Goal: Task Accomplishment & Management: Manage account settings

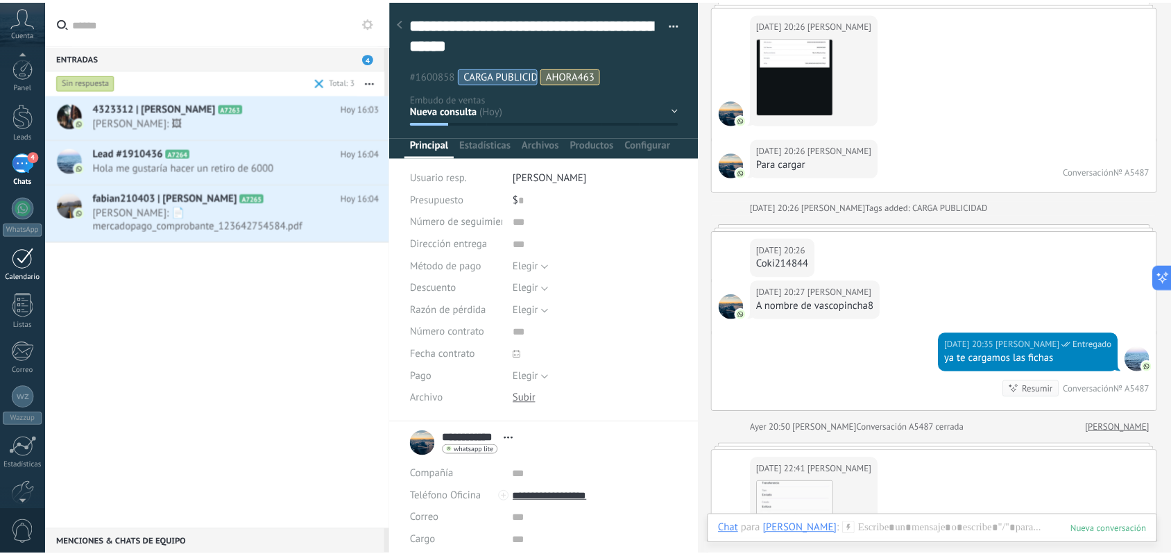
scroll to position [7, 0]
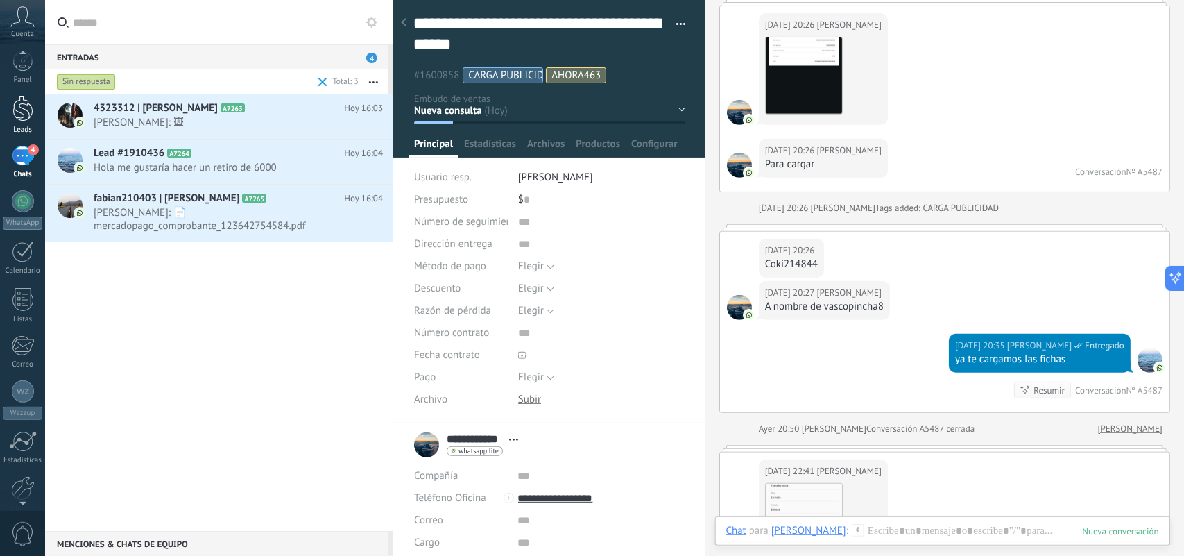
click at [25, 111] on div at bounding box center [22, 109] width 21 height 26
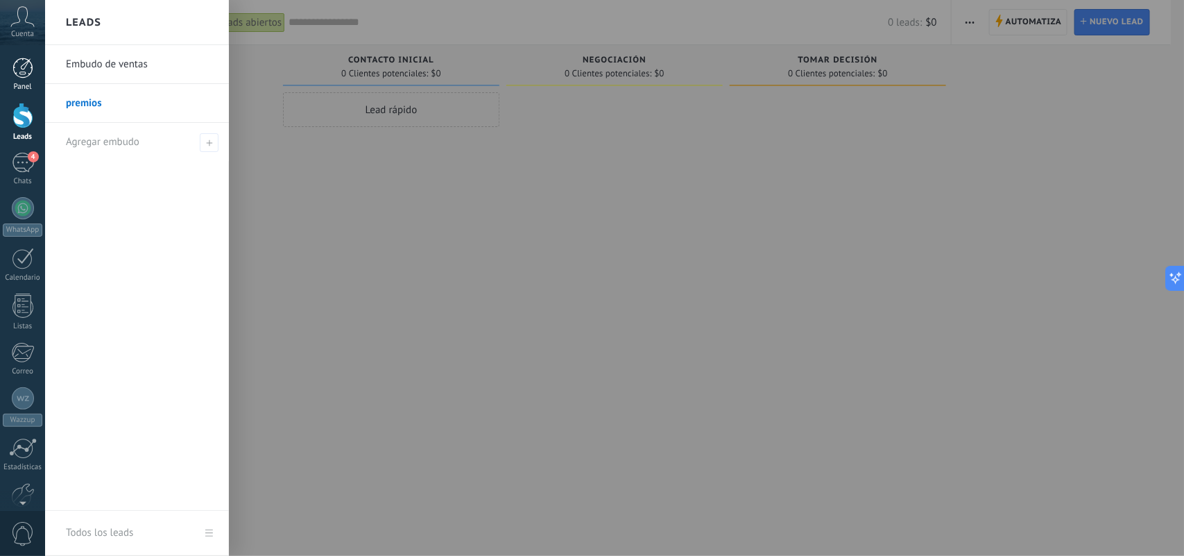
click at [15, 76] on div at bounding box center [22, 68] width 21 height 21
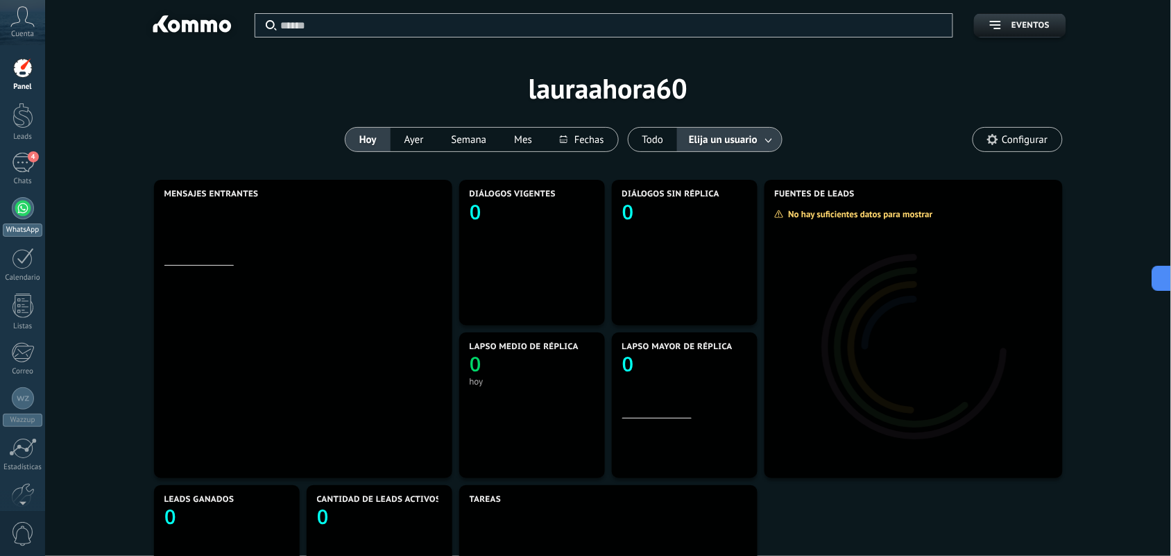
click at [22, 215] on div at bounding box center [23, 208] width 22 height 22
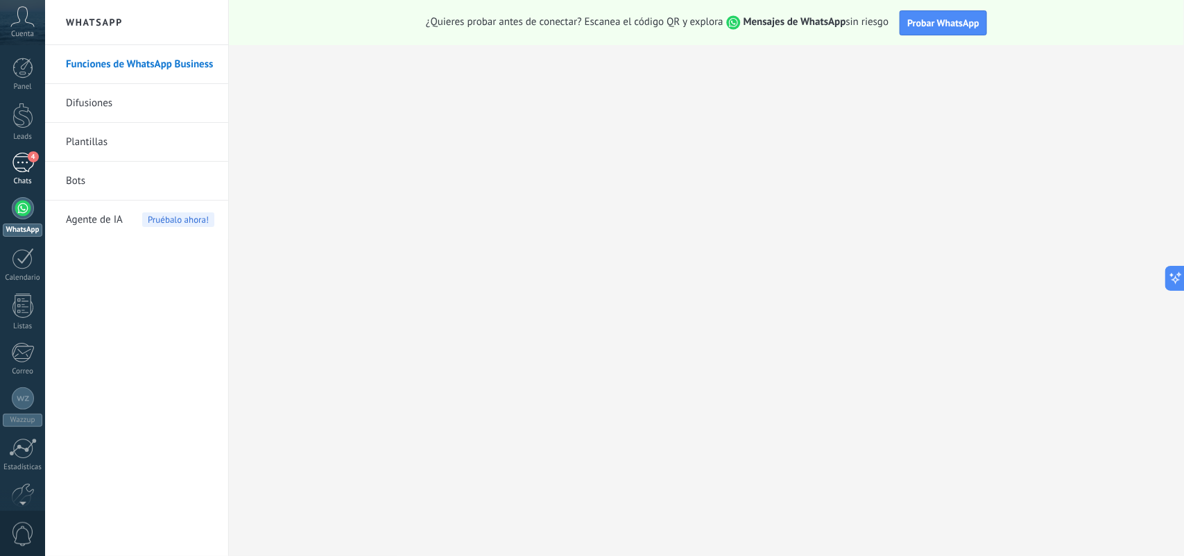
click at [18, 165] on div "4" at bounding box center [23, 163] width 22 height 20
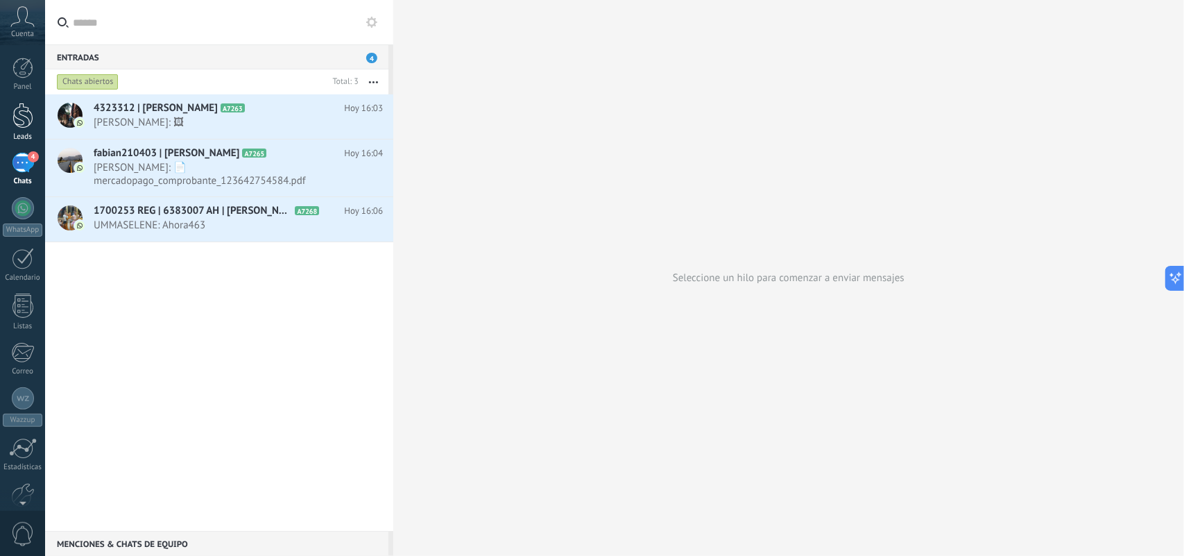
click at [26, 105] on div at bounding box center [22, 116] width 21 height 26
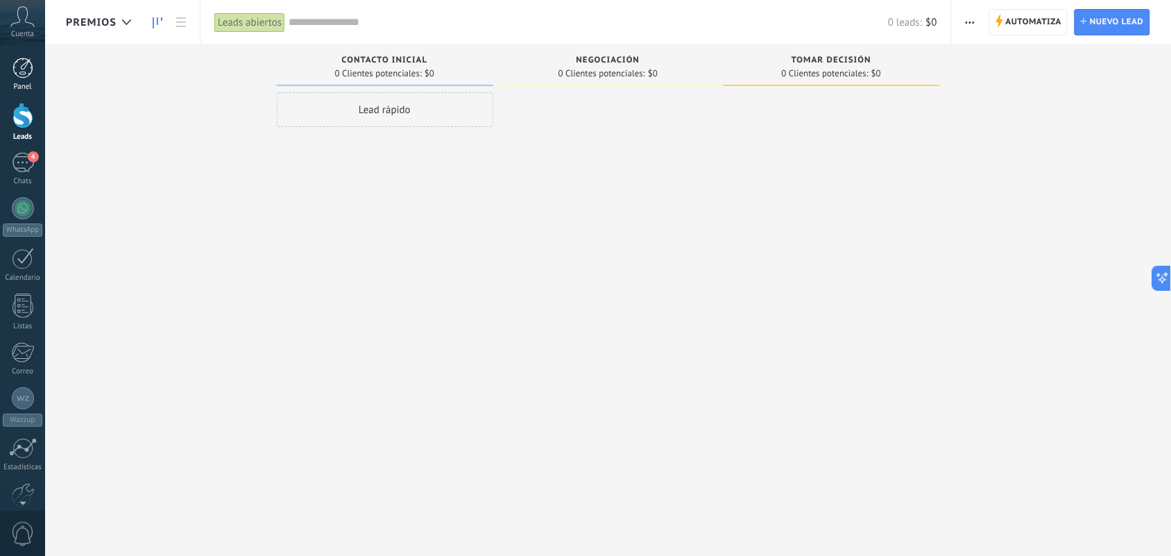
click at [24, 83] on div "Panel" at bounding box center [23, 87] width 40 height 9
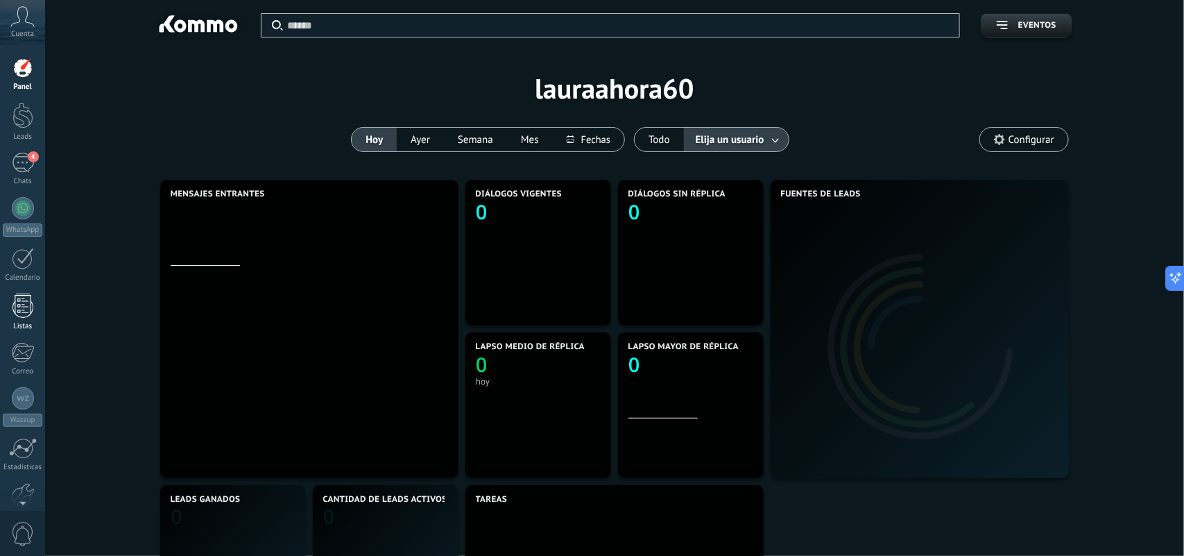
click at [28, 304] on div at bounding box center [22, 305] width 21 height 24
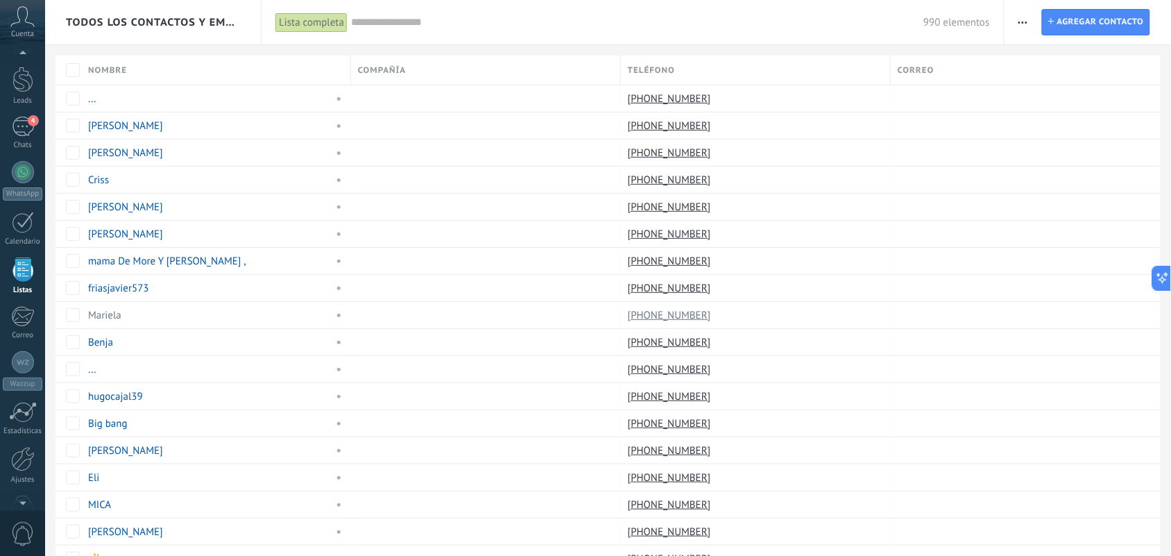
click at [1025, 26] on span "button" at bounding box center [1023, 22] width 9 height 26
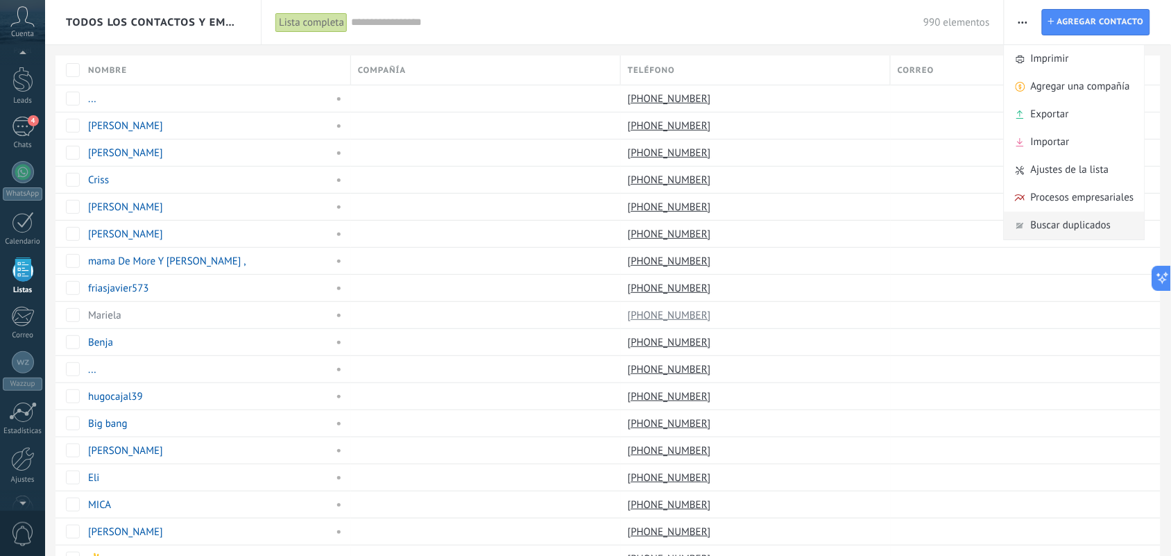
click at [1073, 230] on span "Buscar duplicados" at bounding box center [1071, 226] width 80 height 28
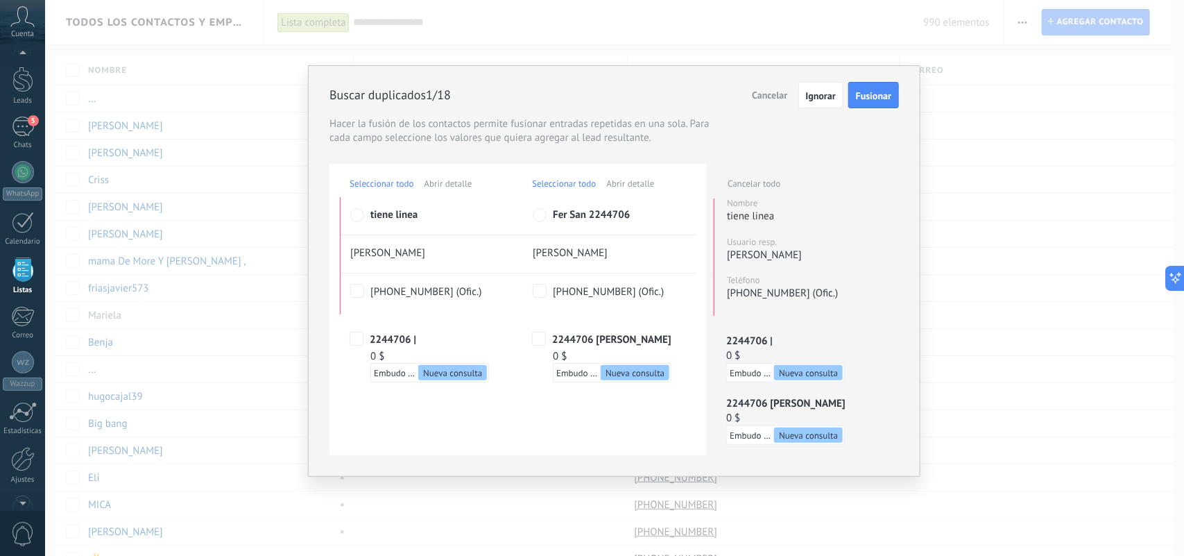
click at [875, 101] on span "Fusionar" at bounding box center [873, 96] width 35 height 10
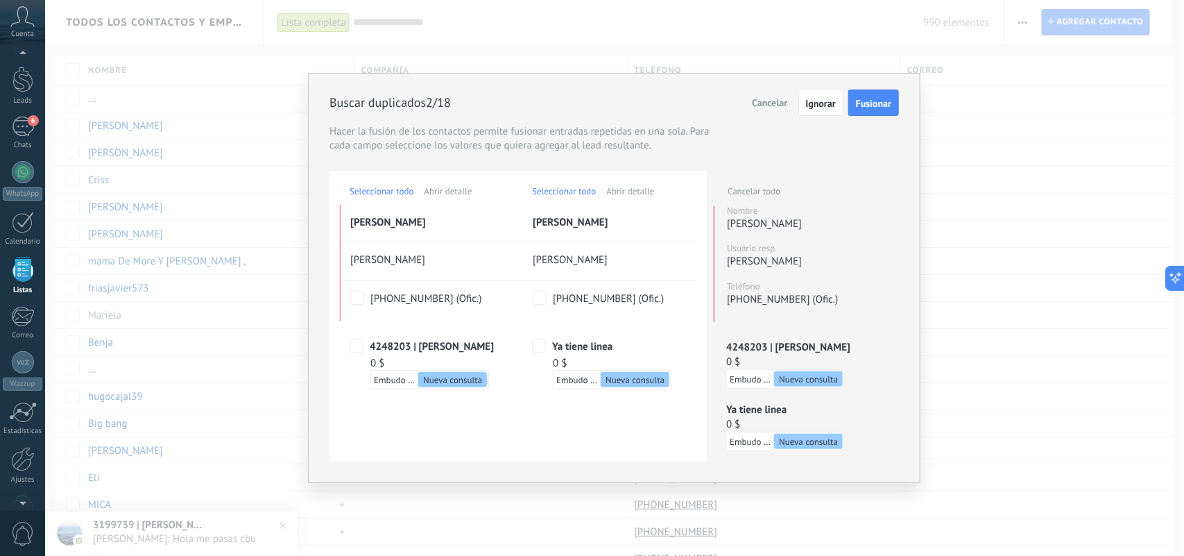
click at [865, 113] on button "Fusionar" at bounding box center [874, 103] width 51 height 26
click at [865, 104] on span "Fusionar" at bounding box center [873, 104] width 35 height 10
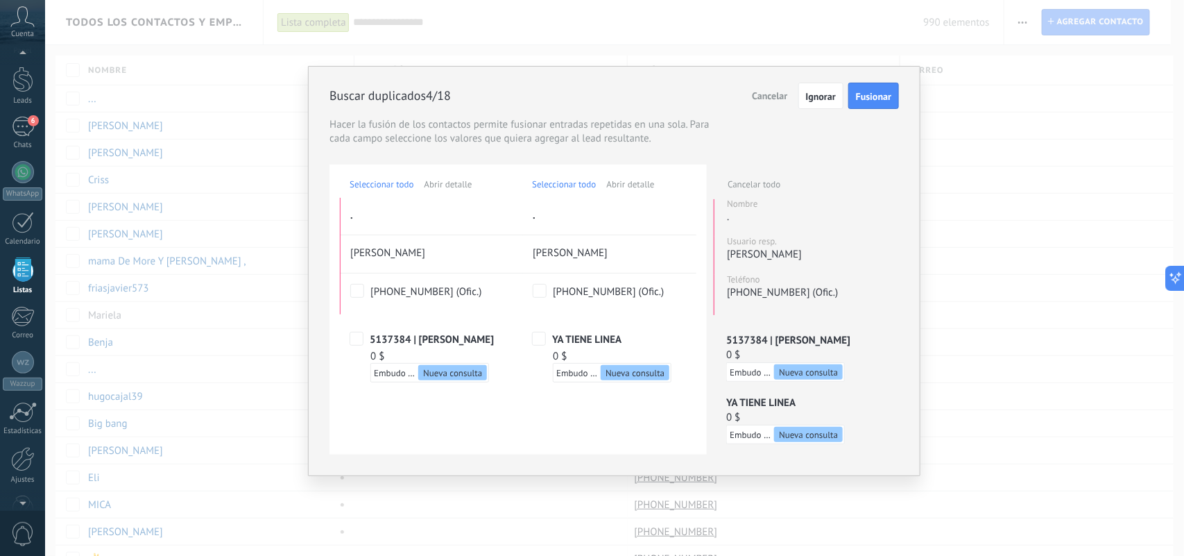
click at [872, 99] on span "Fusionar" at bounding box center [873, 97] width 35 height 10
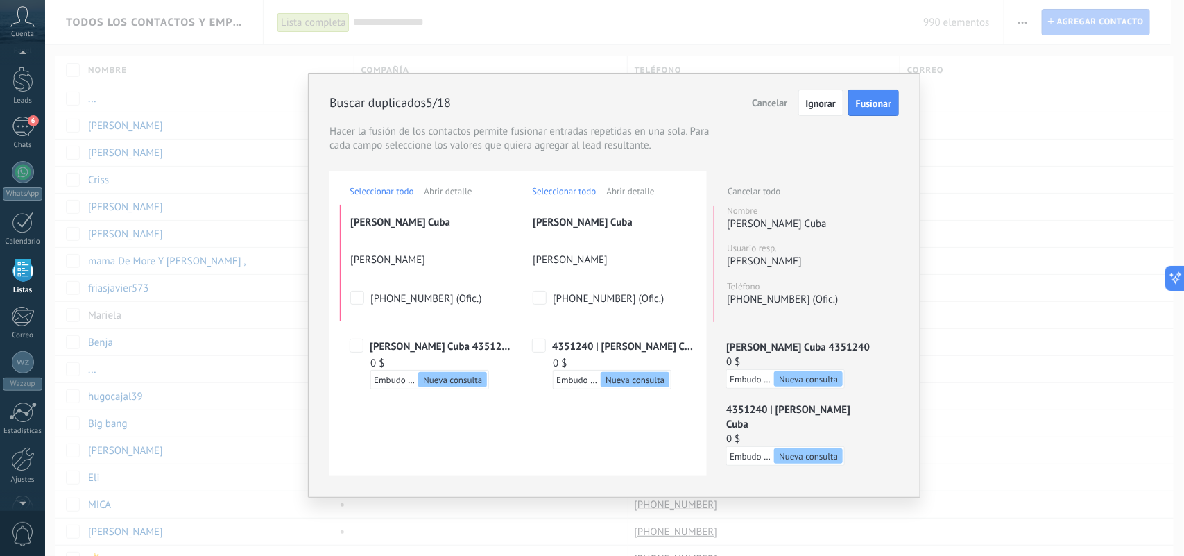
click at [872, 95] on button "Fusionar" at bounding box center [874, 103] width 51 height 26
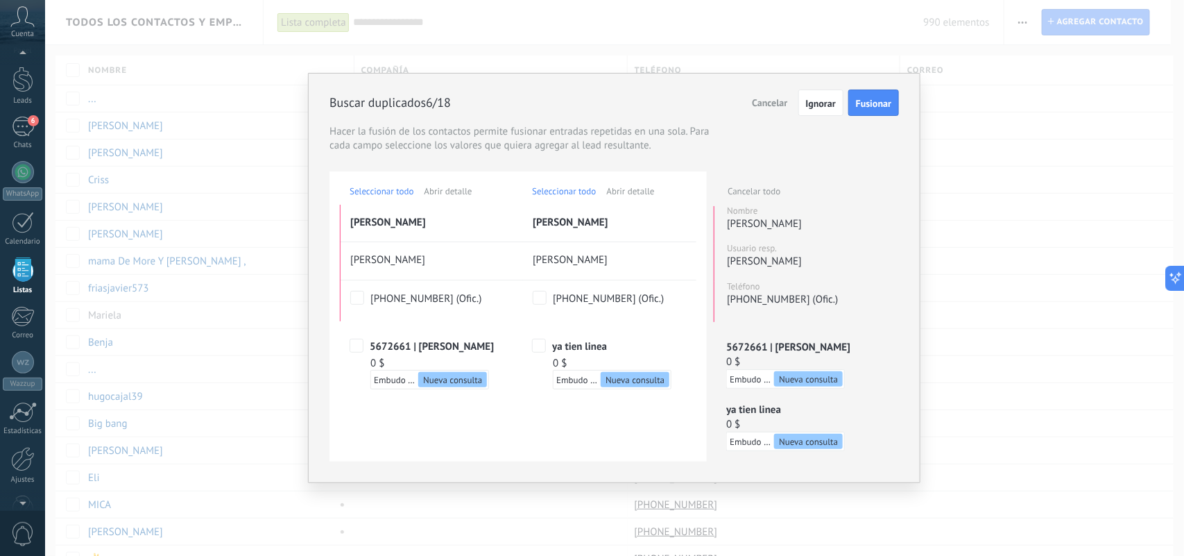
click at [872, 95] on button "Fusionar" at bounding box center [874, 103] width 51 height 26
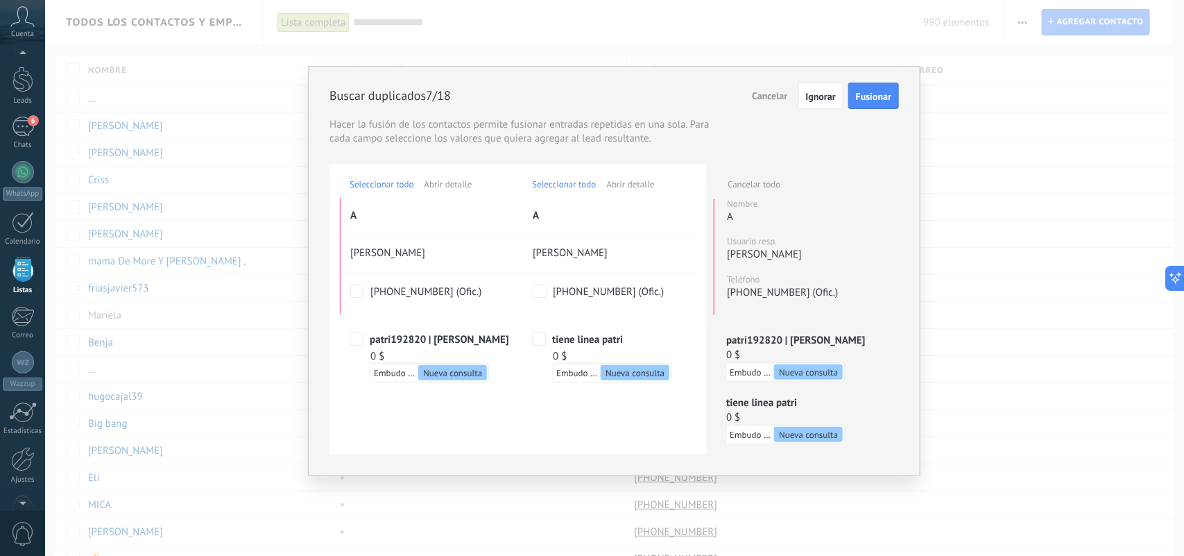
click at [872, 95] on span "Fusionar" at bounding box center [873, 97] width 35 height 10
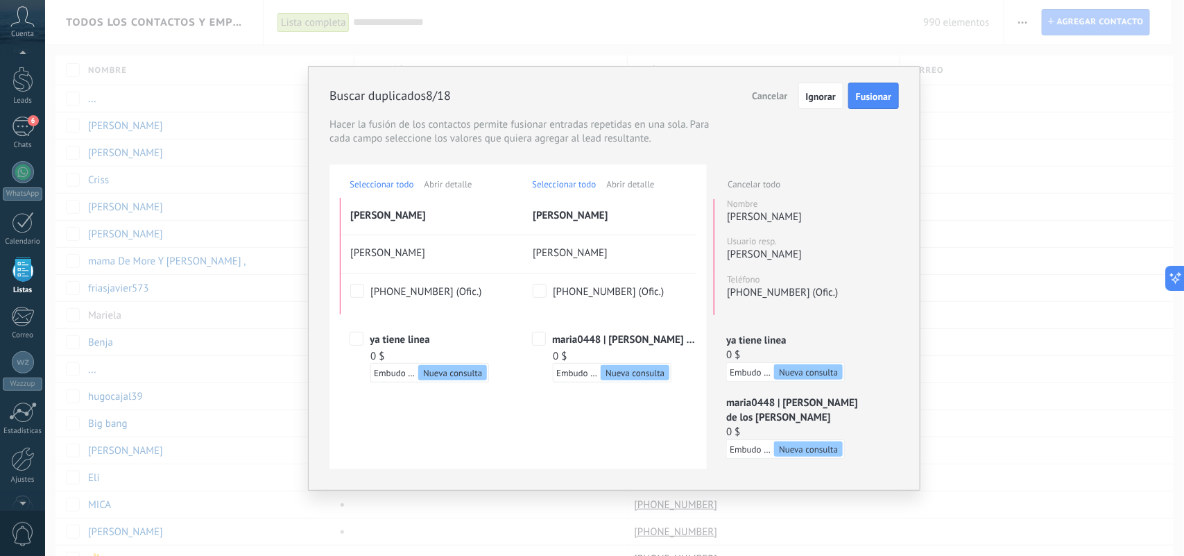
click at [872, 95] on span "Fusionar" at bounding box center [873, 97] width 35 height 10
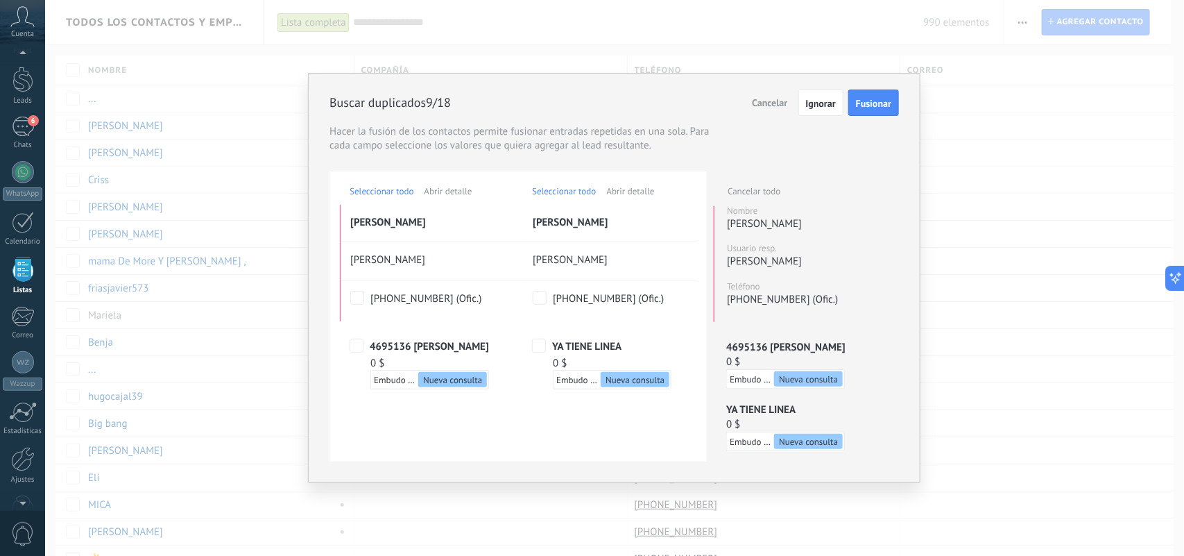
click at [872, 95] on button "Fusionar" at bounding box center [874, 103] width 51 height 26
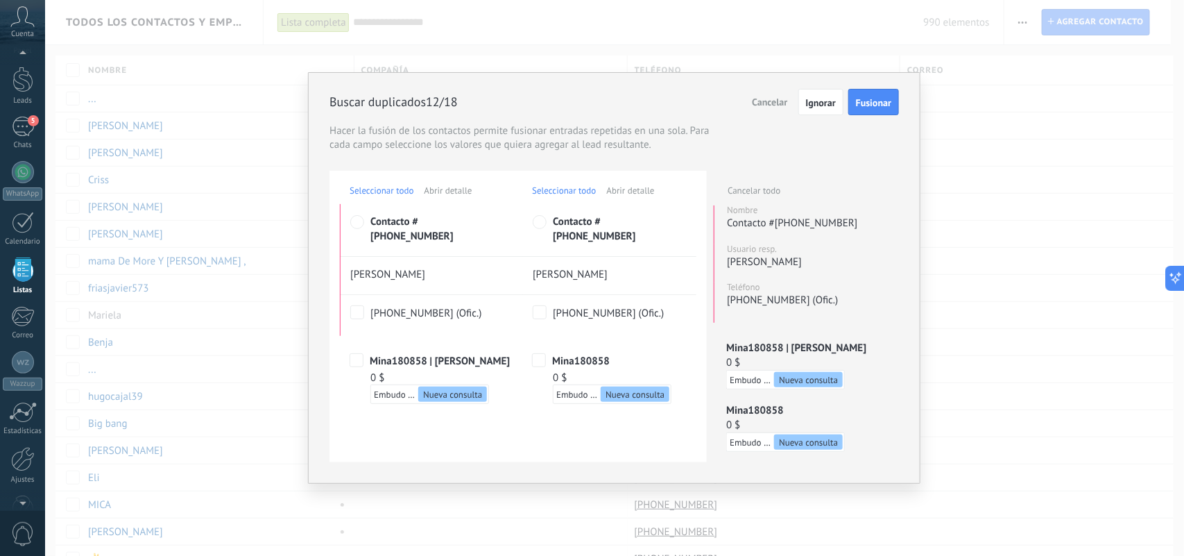
click at [872, 95] on button "Fusionar" at bounding box center [874, 102] width 51 height 26
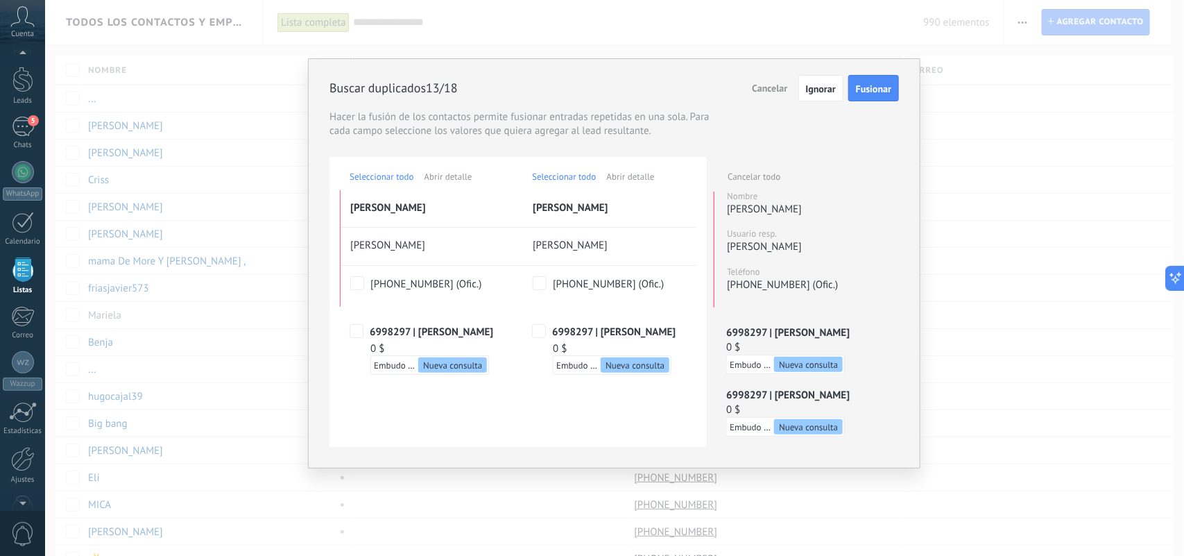
click at [872, 95] on button "Fusionar" at bounding box center [874, 88] width 51 height 26
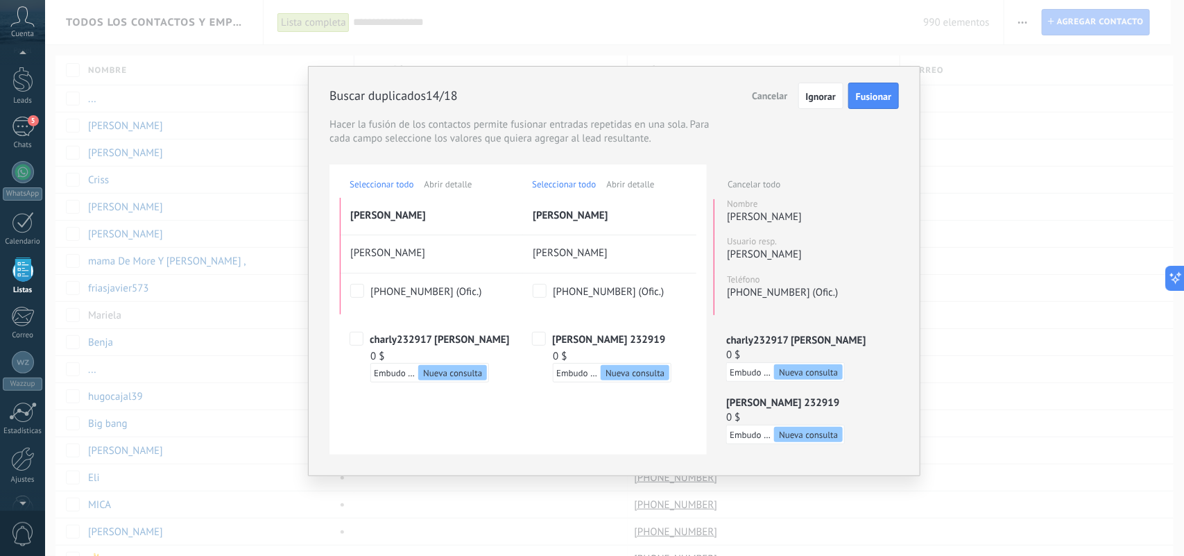
click at [872, 95] on span "Fusionar" at bounding box center [873, 97] width 35 height 10
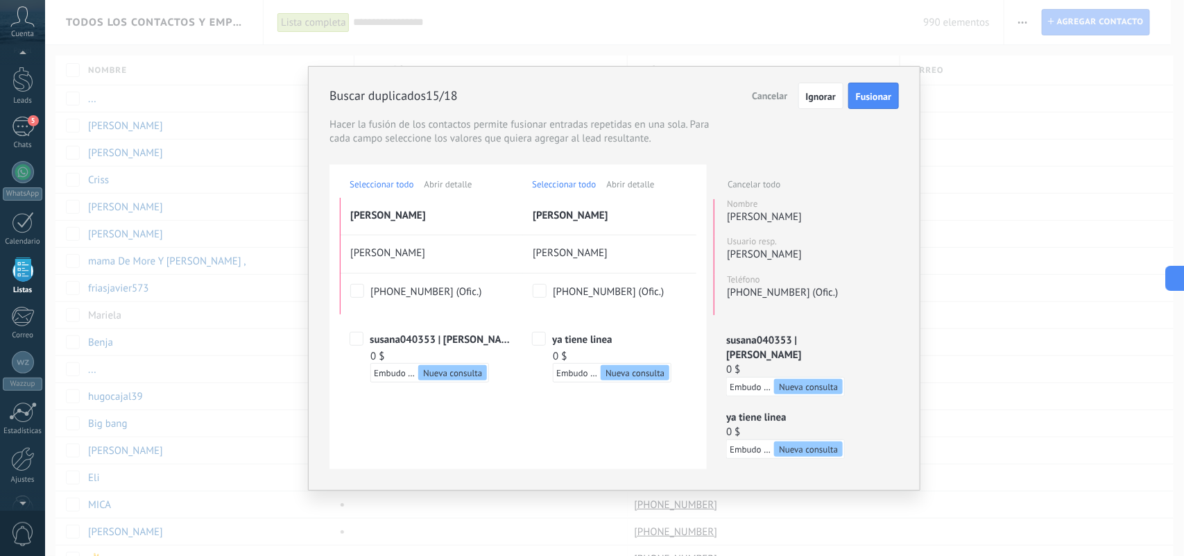
click at [872, 95] on span "Fusionar" at bounding box center [873, 97] width 35 height 10
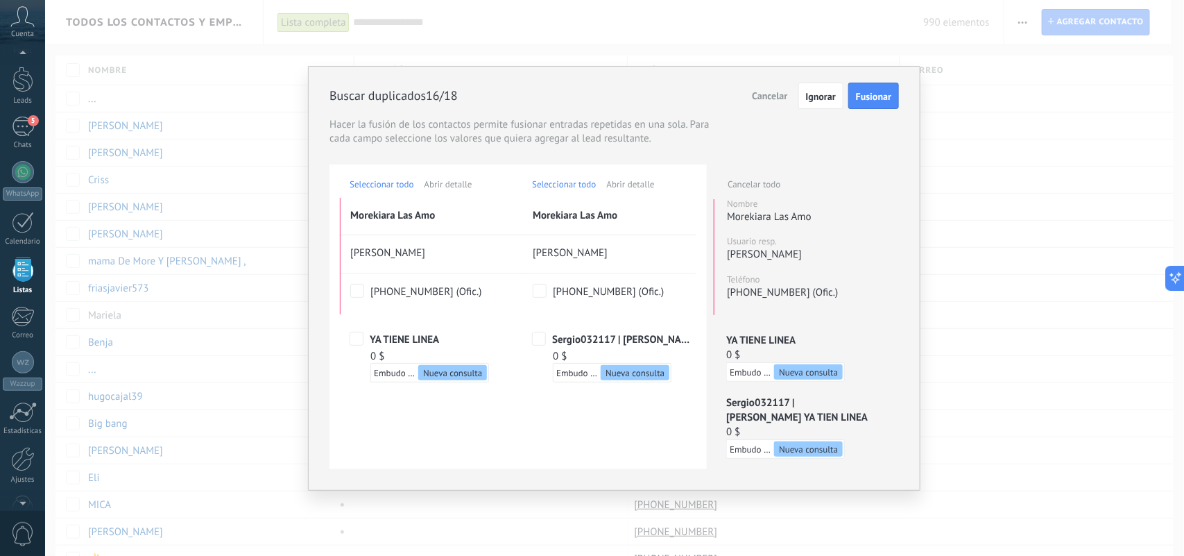
click at [871, 92] on span "Fusionar" at bounding box center [873, 97] width 35 height 10
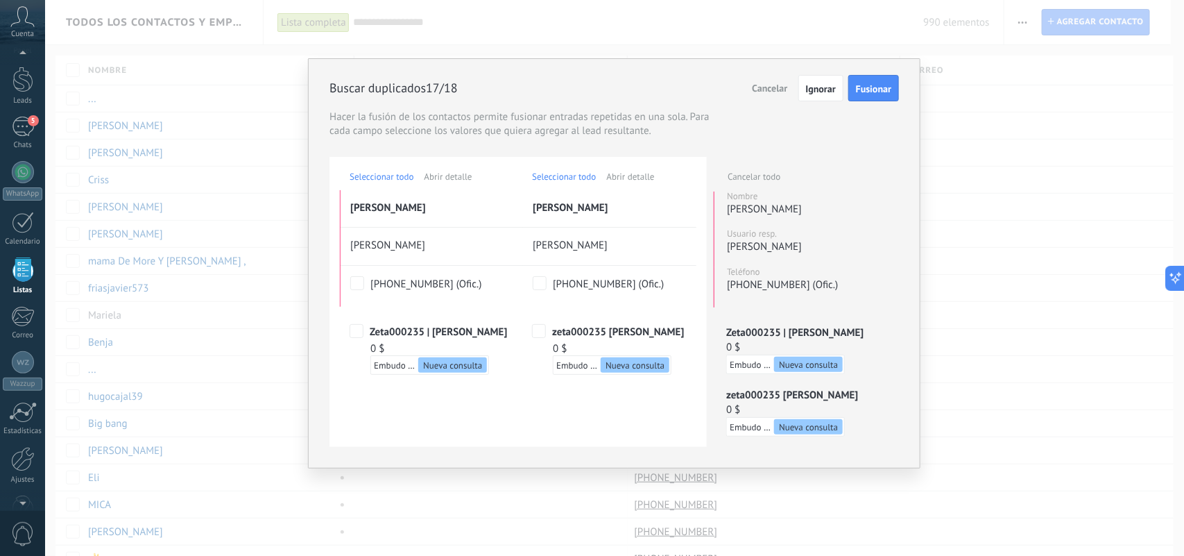
click at [871, 92] on span "Fusionar" at bounding box center [873, 89] width 35 height 10
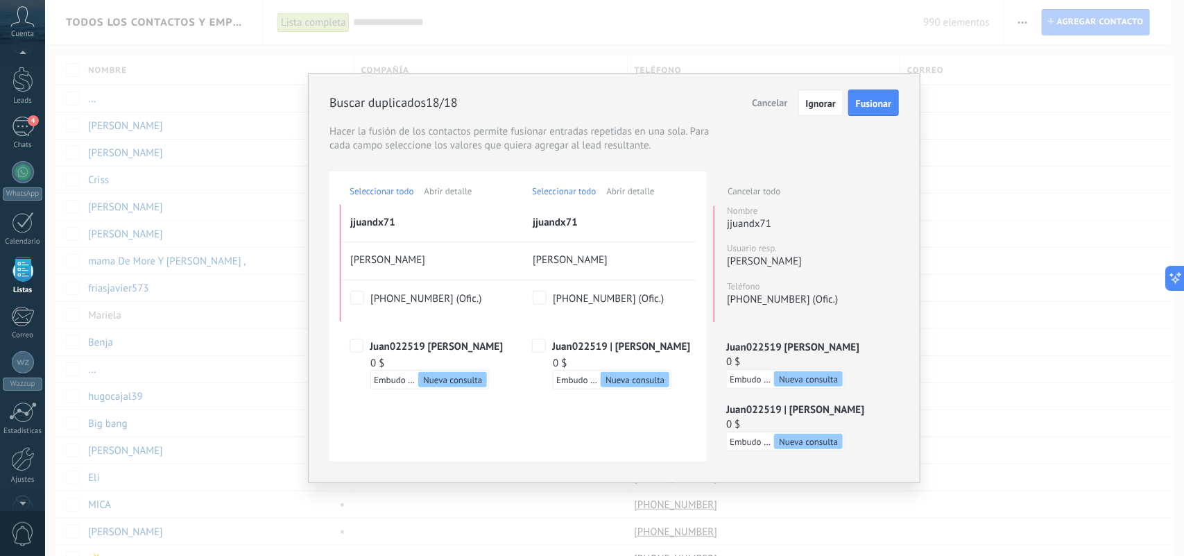
click at [871, 92] on button "Fusionar" at bounding box center [874, 103] width 51 height 26
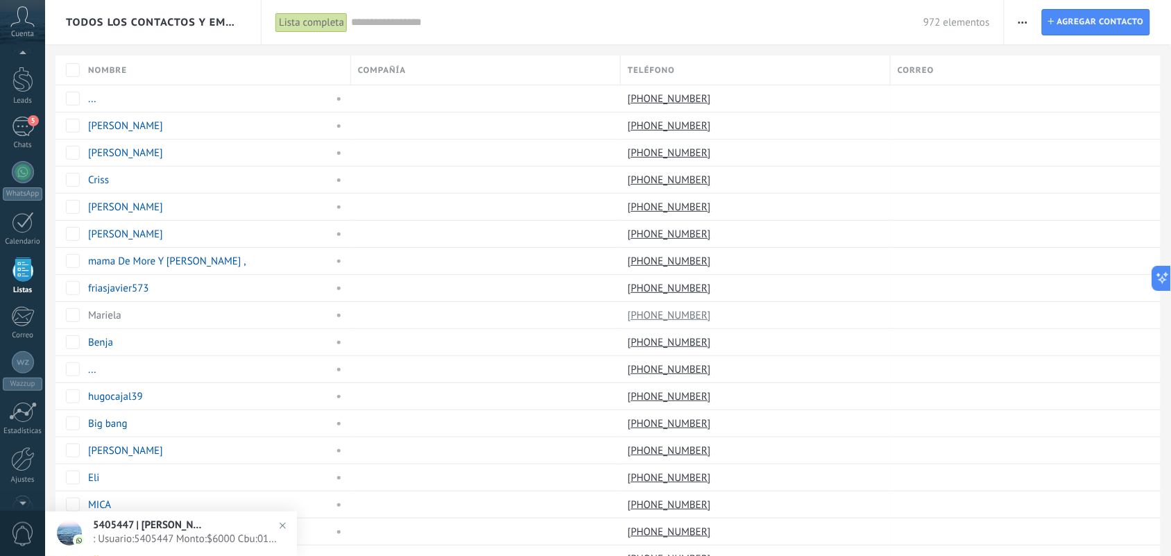
click at [1022, 22] on icon "button" at bounding box center [1023, 23] width 9 height 2
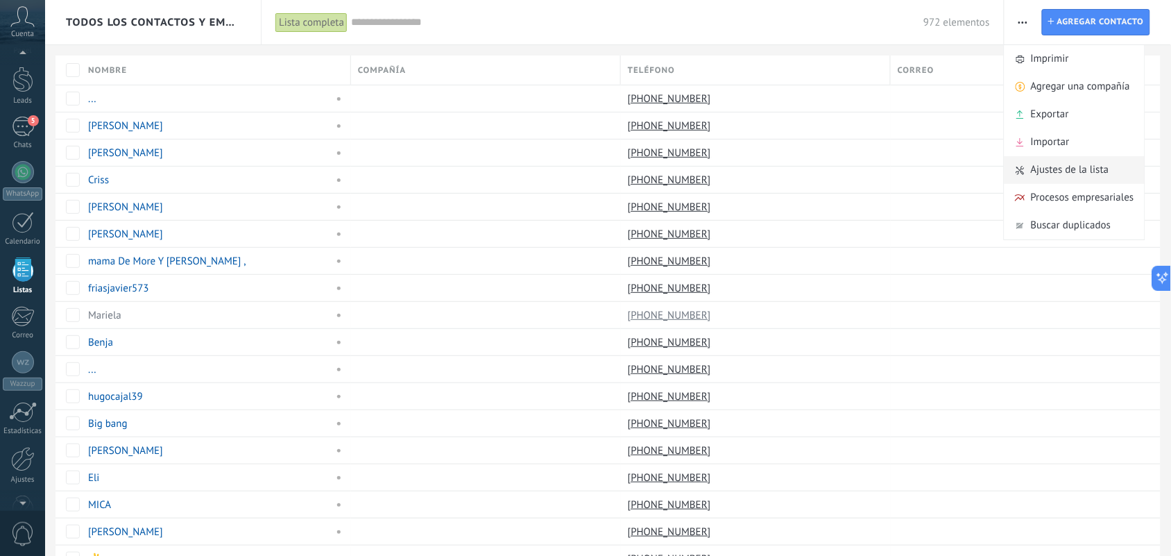
click at [1074, 168] on span "Ajustes de la lista" at bounding box center [1070, 170] width 78 height 28
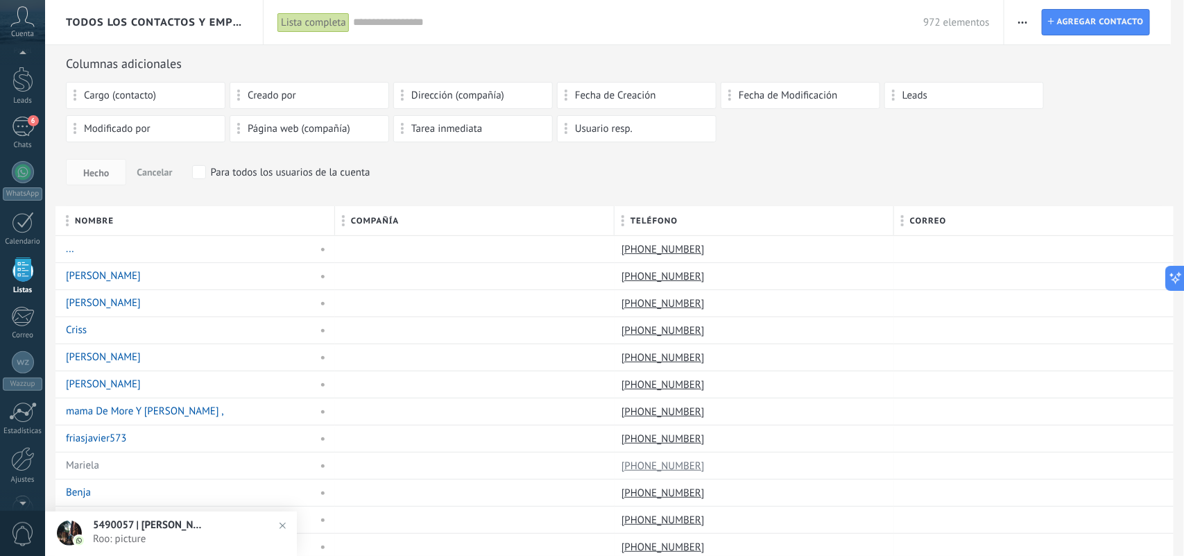
click at [632, 22] on input "text" at bounding box center [638, 22] width 570 height 15
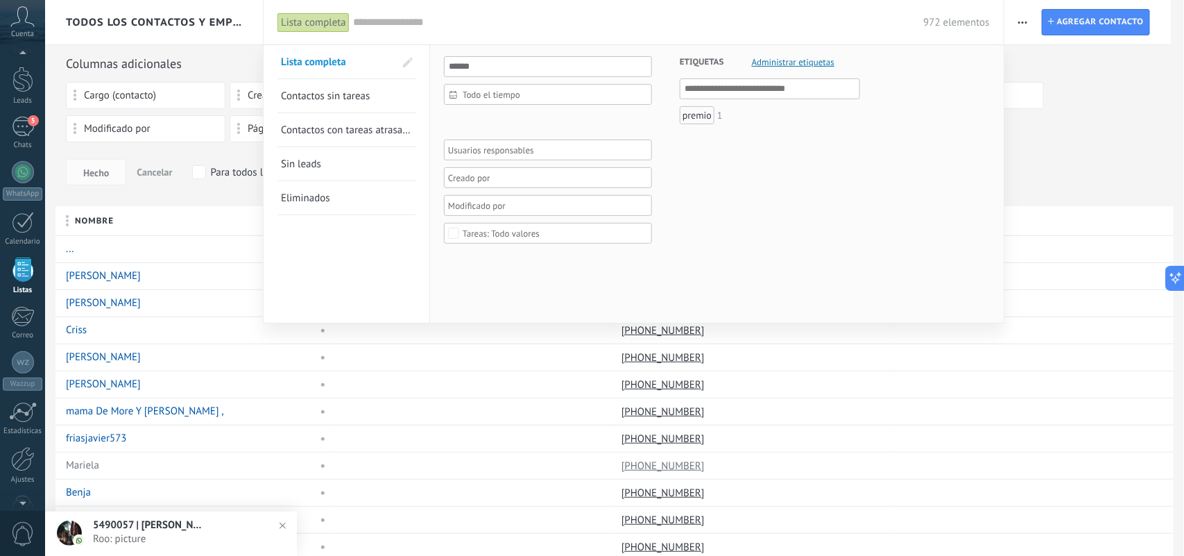
click at [1114, 113] on div at bounding box center [592, 278] width 1184 height 556
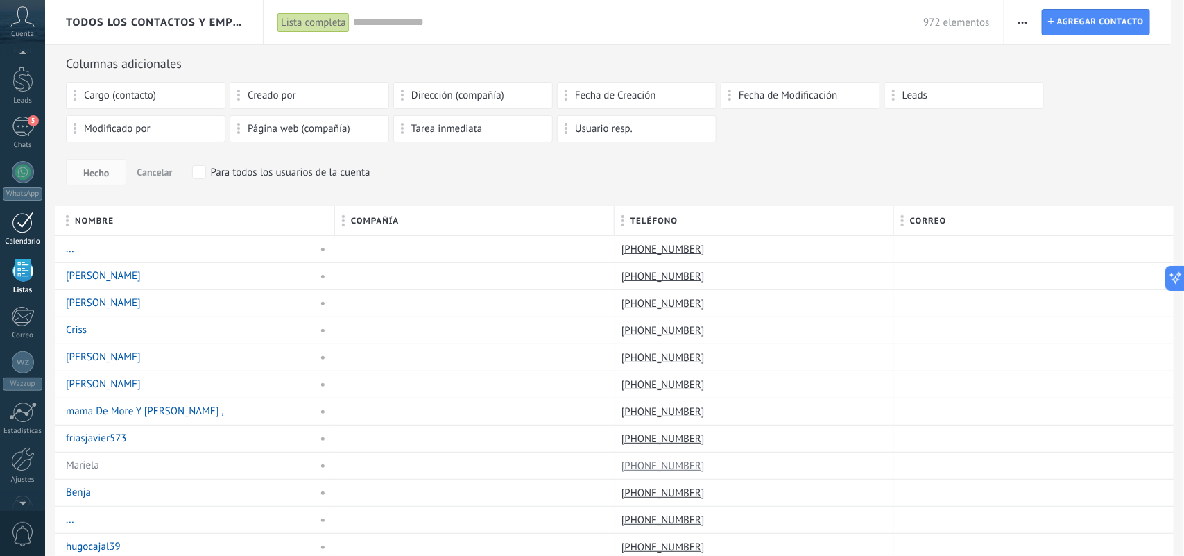
click at [24, 228] on div at bounding box center [23, 223] width 22 height 22
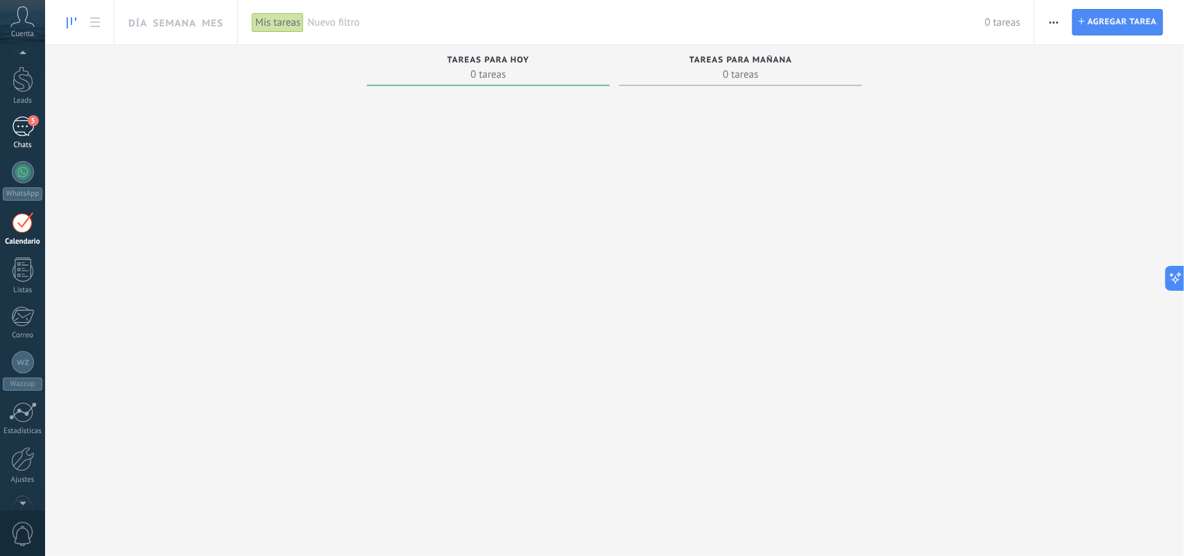
click at [22, 137] on link "5 Chats" at bounding box center [22, 133] width 45 height 33
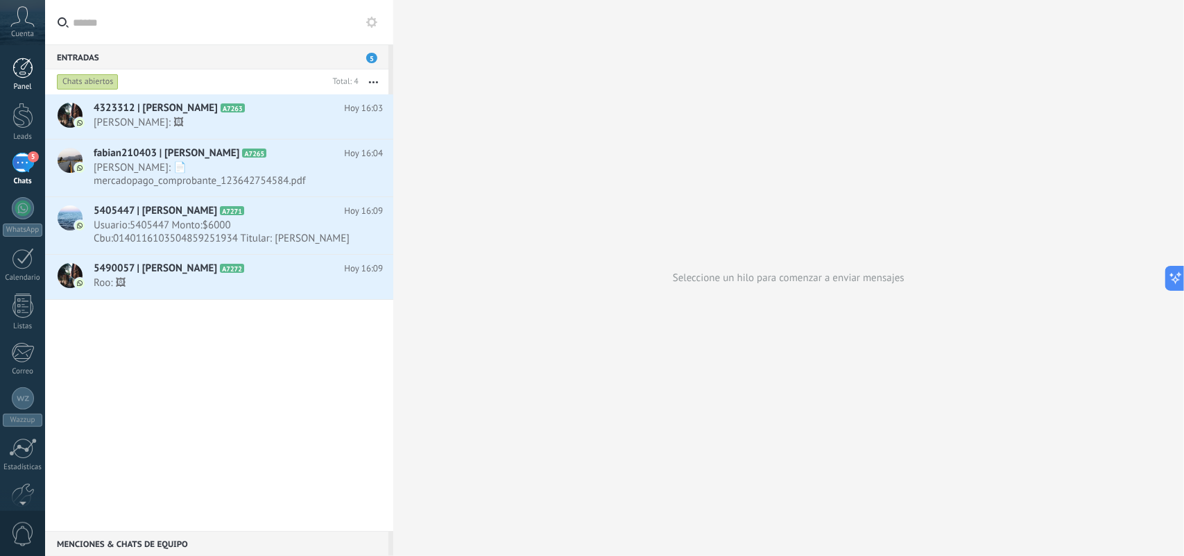
click at [26, 67] on div at bounding box center [22, 68] width 21 height 21
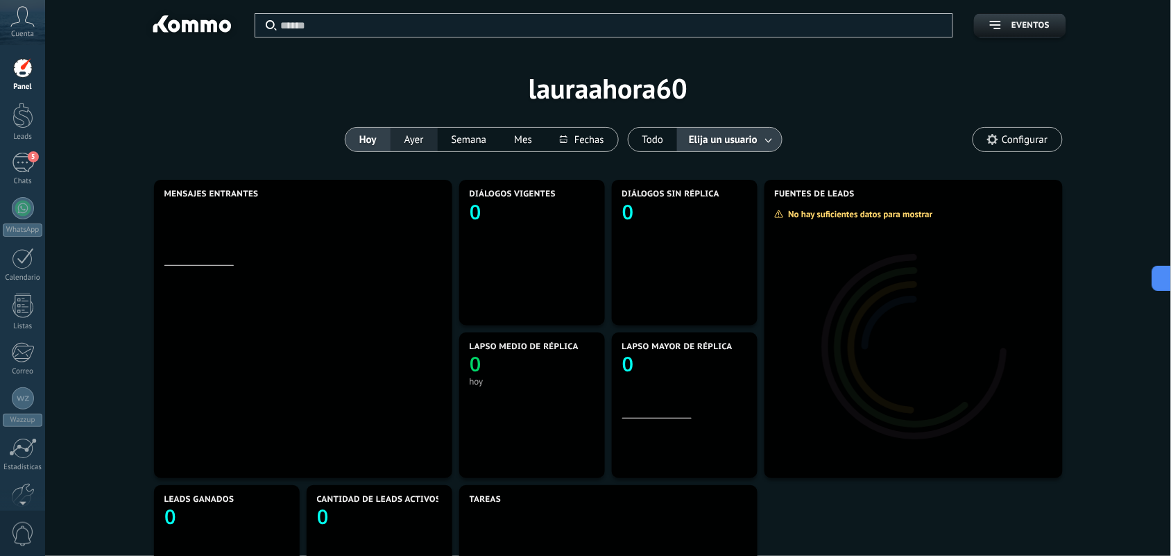
click at [411, 139] on button "Ayer" at bounding box center [414, 140] width 47 height 24
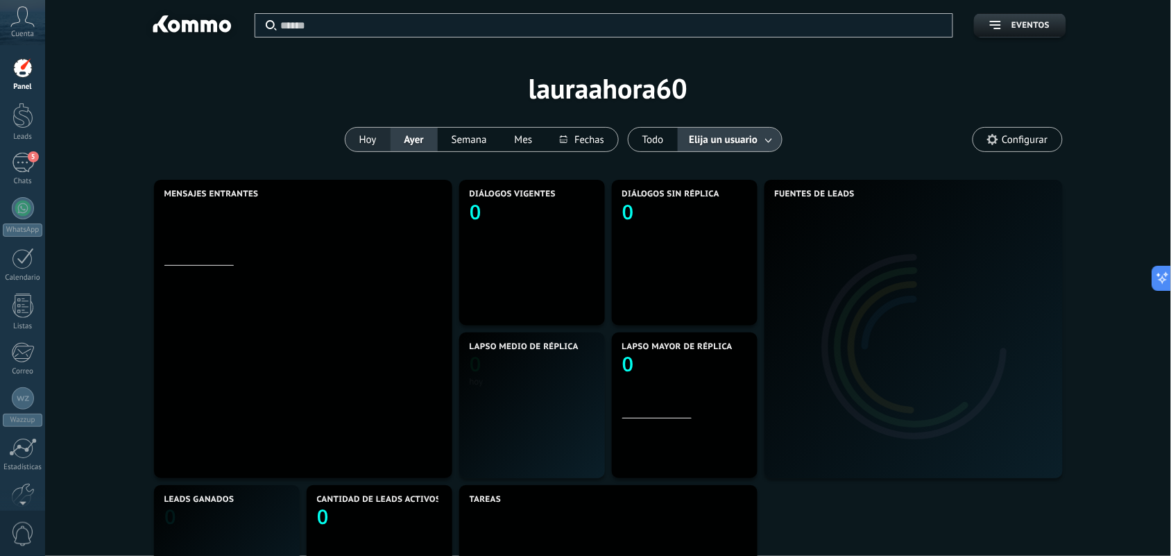
click at [370, 137] on button "Hoy" at bounding box center [368, 140] width 45 height 24
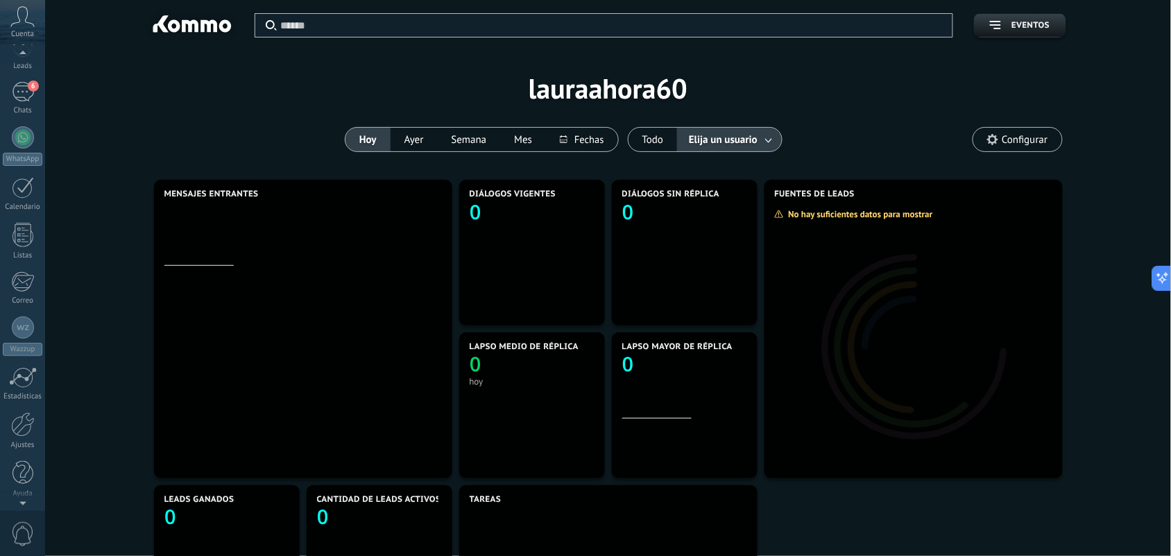
scroll to position [74, 0]
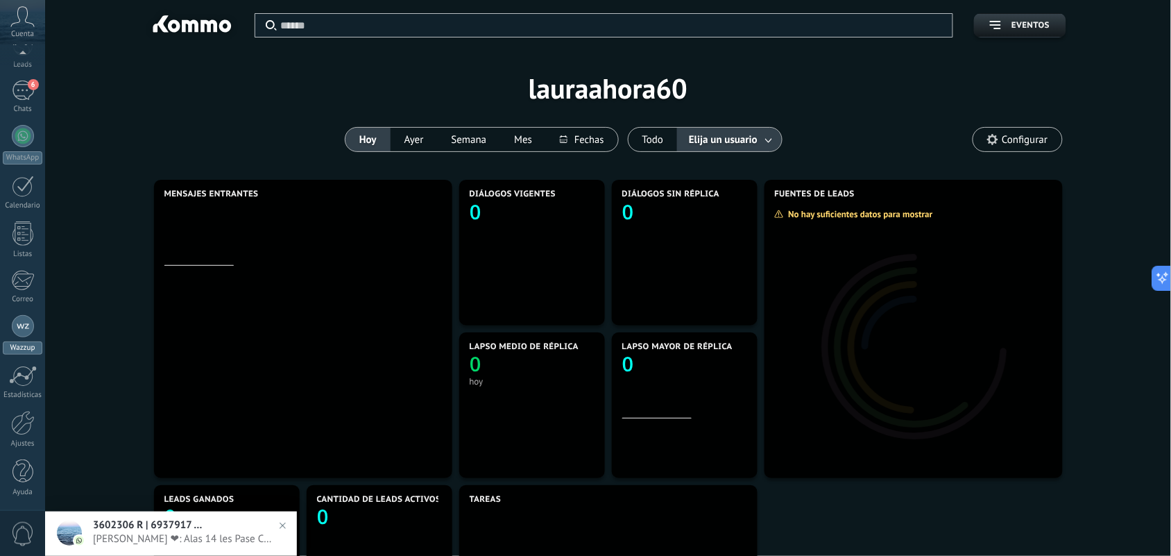
click at [25, 334] on div at bounding box center [23, 326] width 22 height 22
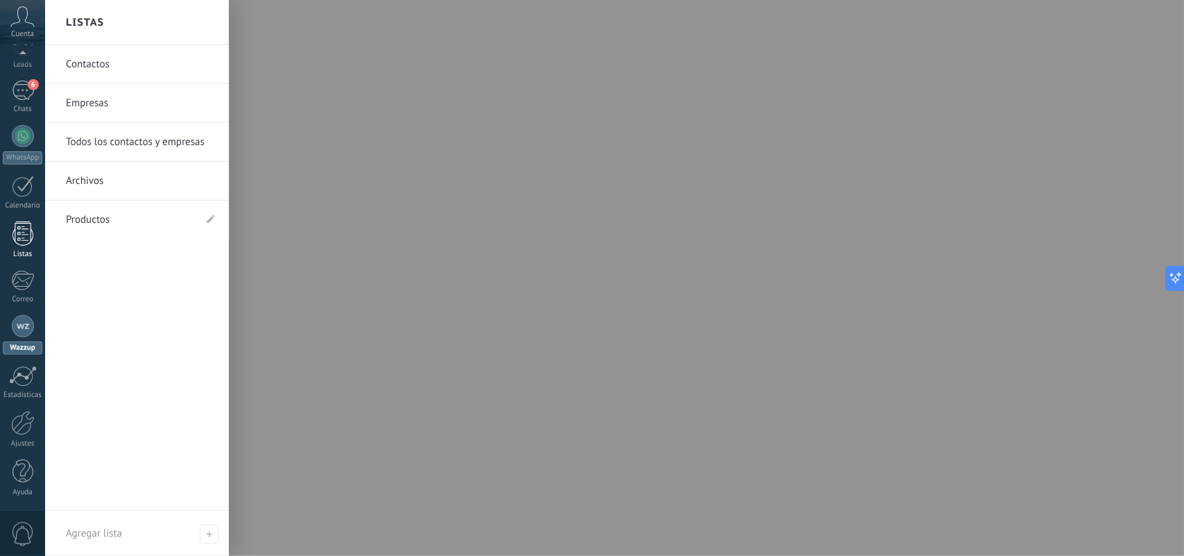
click at [26, 236] on div at bounding box center [22, 233] width 21 height 24
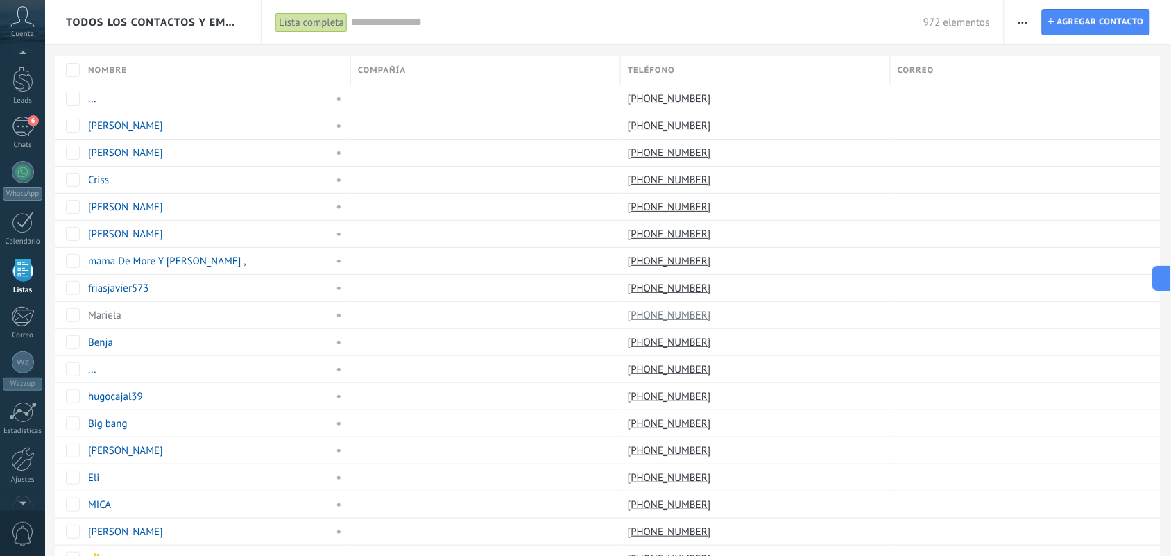
scroll to position [36, 0]
click at [38, 171] on link "WhatsApp" at bounding box center [22, 181] width 45 height 40
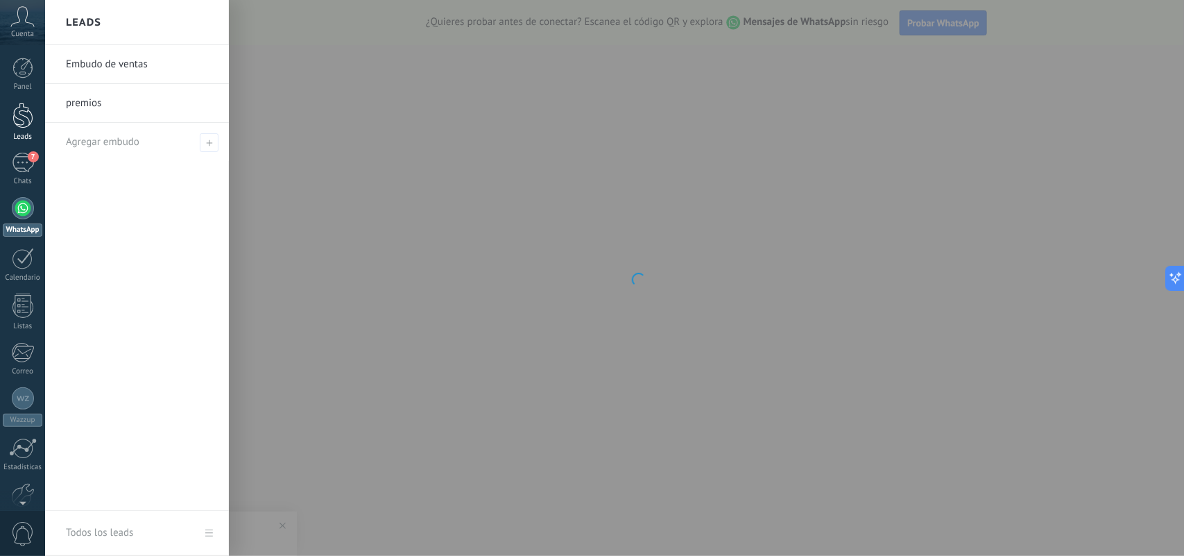
click at [17, 130] on link "Leads" at bounding box center [22, 122] width 45 height 39
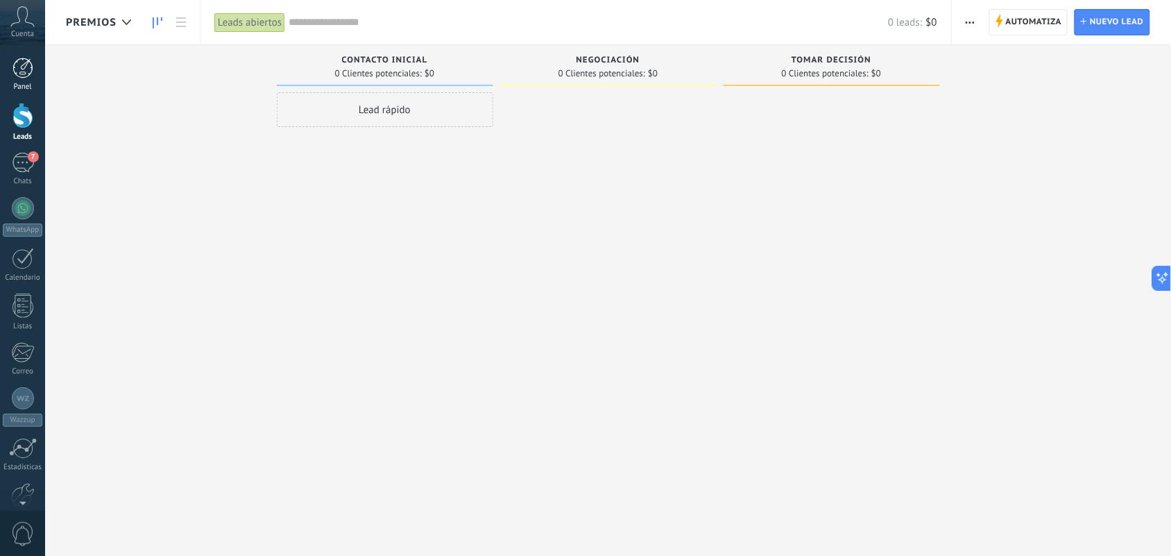
click at [22, 73] on div at bounding box center [22, 68] width 21 height 21
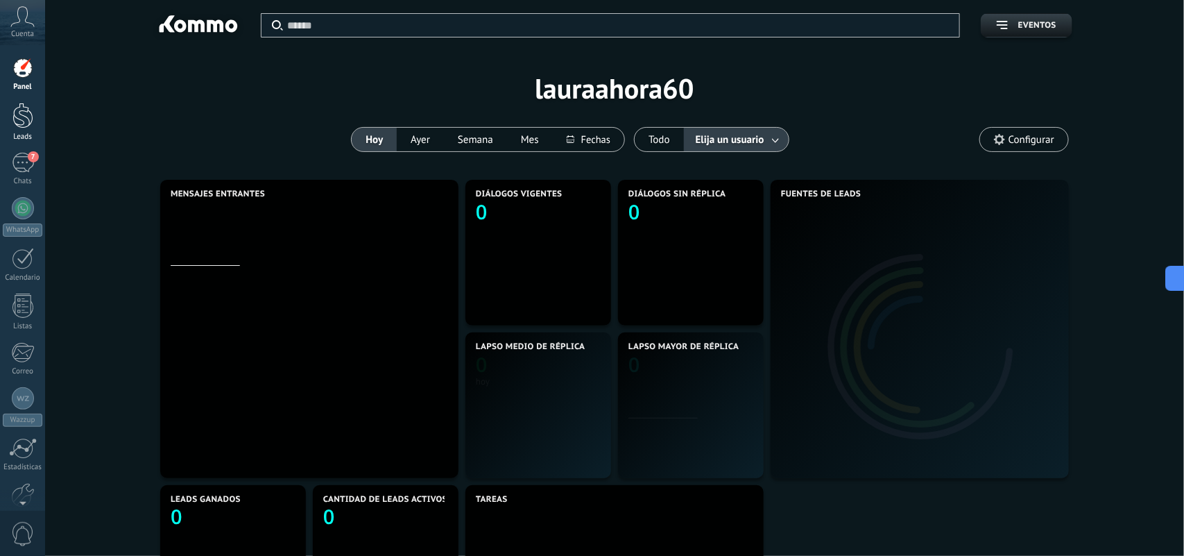
click at [25, 130] on link "Leads" at bounding box center [22, 122] width 45 height 39
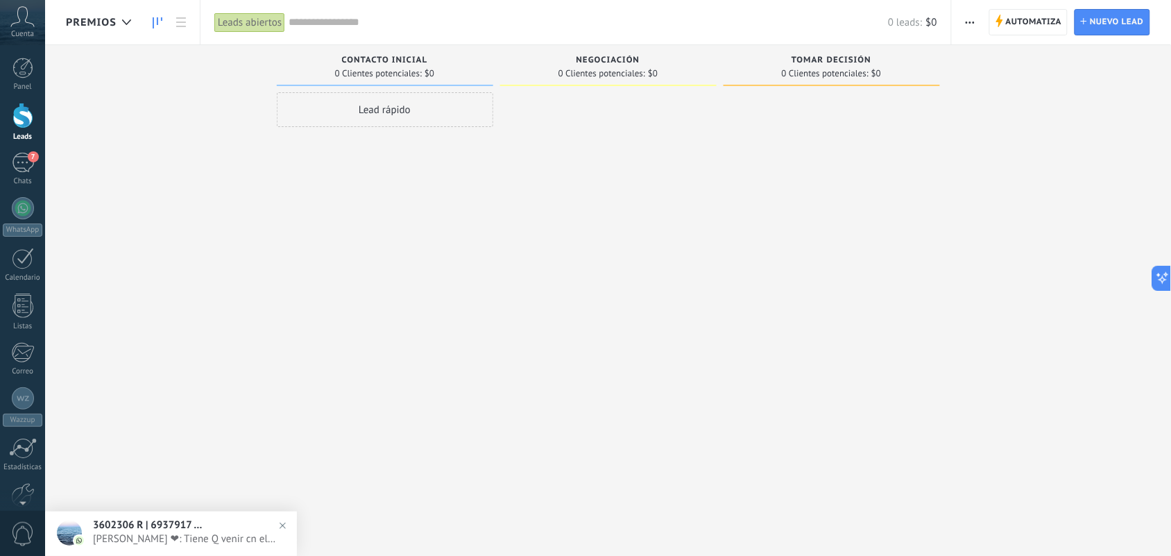
click at [153, 15] on link at bounding box center [158, 22] width 24 height 27
click at [118, 15] on div at bounding box center [126, 22] width 23 height 27
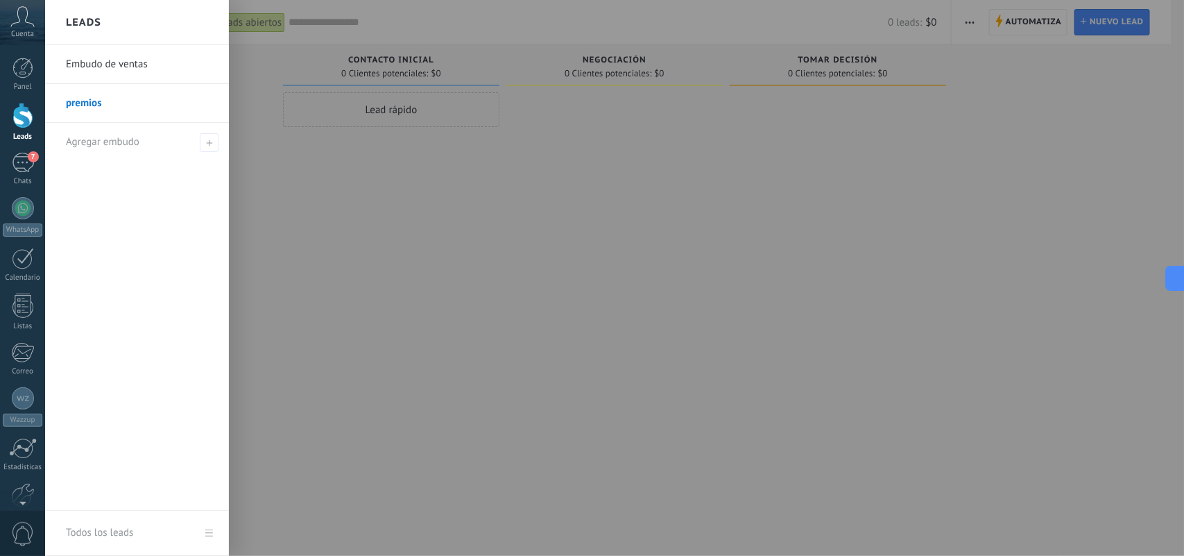
click at [149, 67] on link "Embudo de ventas" at bounding box center [140, 64] width 149 height 39
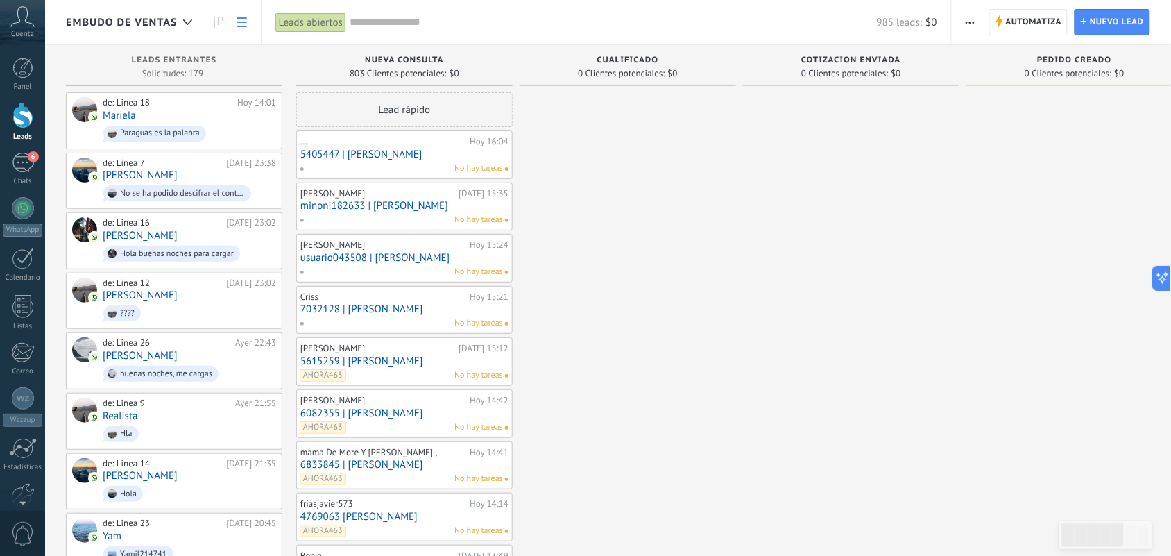
click at [239, 22] on use at bounding box center [242, 22] width 10 height 10
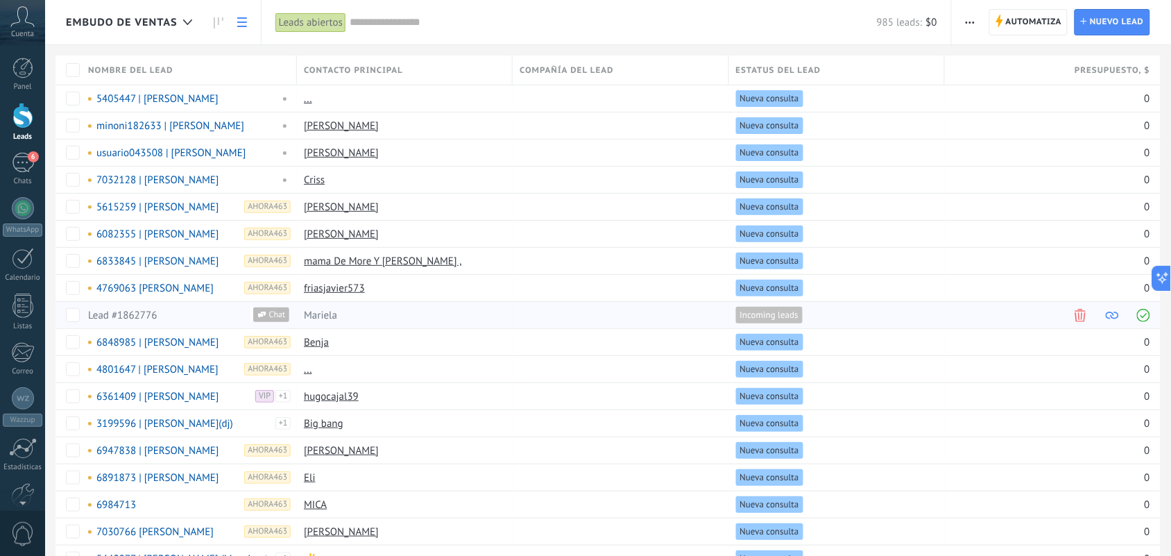
click at [363, 321] on div "Mariela" at bounding box center [401, 315] width 209 height 26
click at [134, 321] on link "Lead #1862776" at bounding box center [122, 315] width 69 height 13
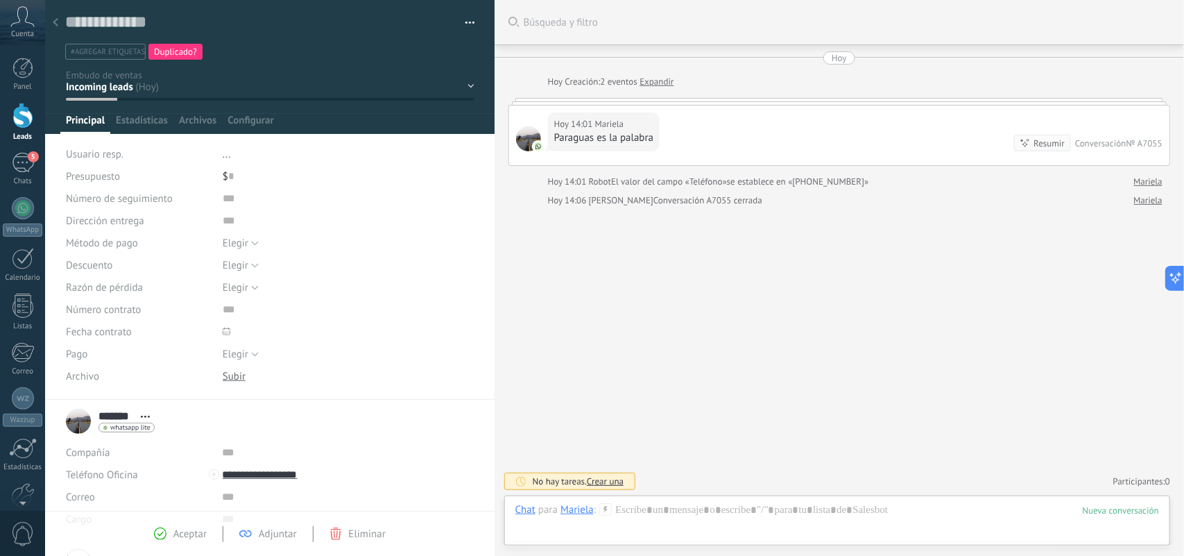
scroll to position [21, 0]
click at [194, 56] on span "Duplicado?" at bounding box center [175, 52] width 43 height 12
type textarea "**********"
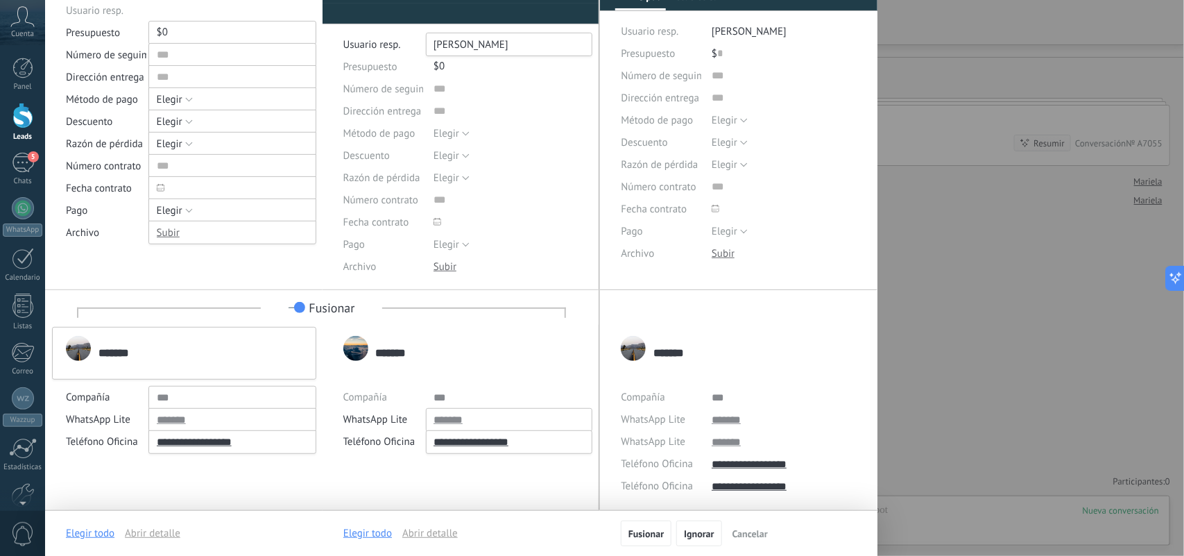
scroll to position [0, 0]
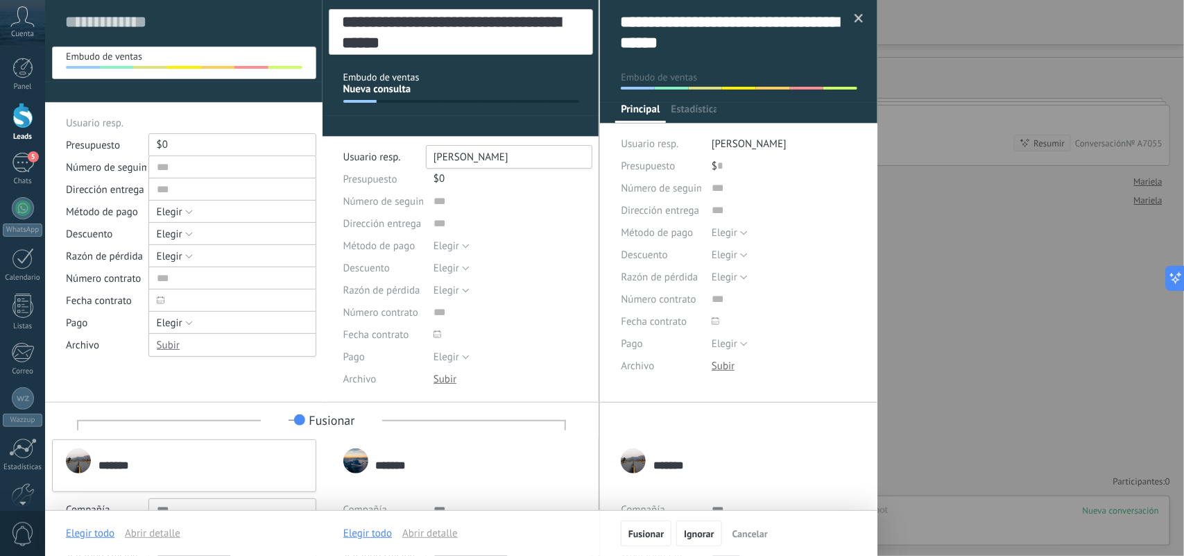
click at [851, 28] on div at bounding box center [859, 19] width 23 height 24
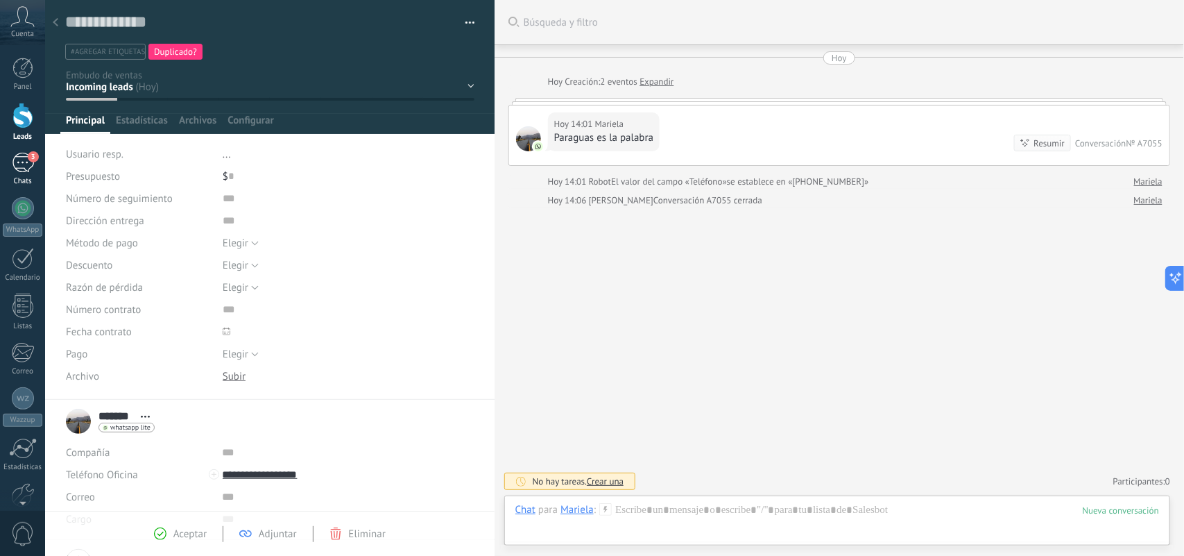
click at [21, 164] on div "3" at bounding box center [23, 163] width 22 height 20
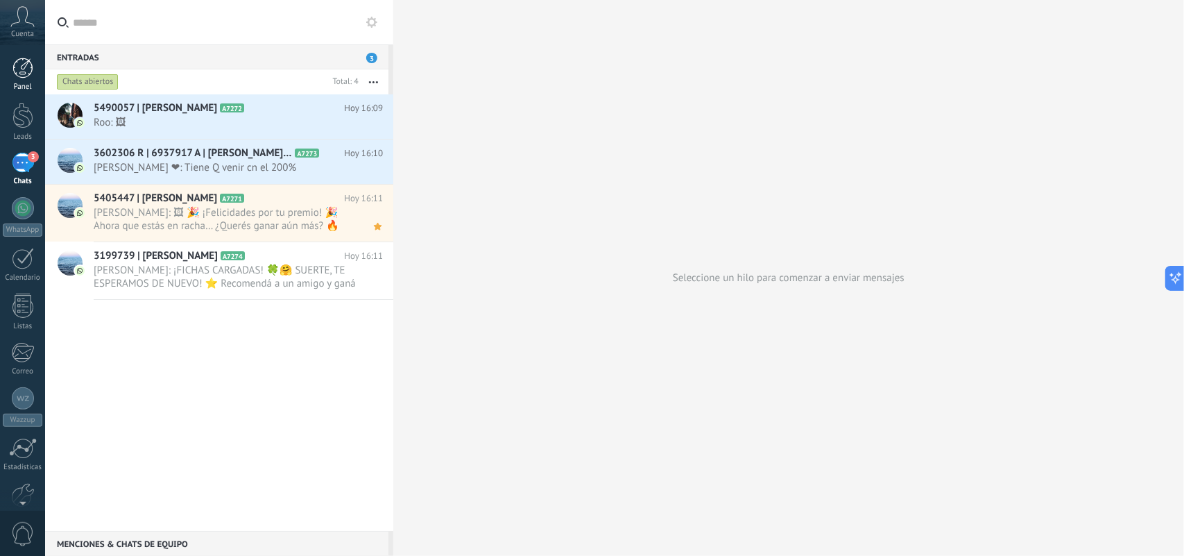
click at [25, 73] on div at bounding box center [22, 68] width 21 height 21
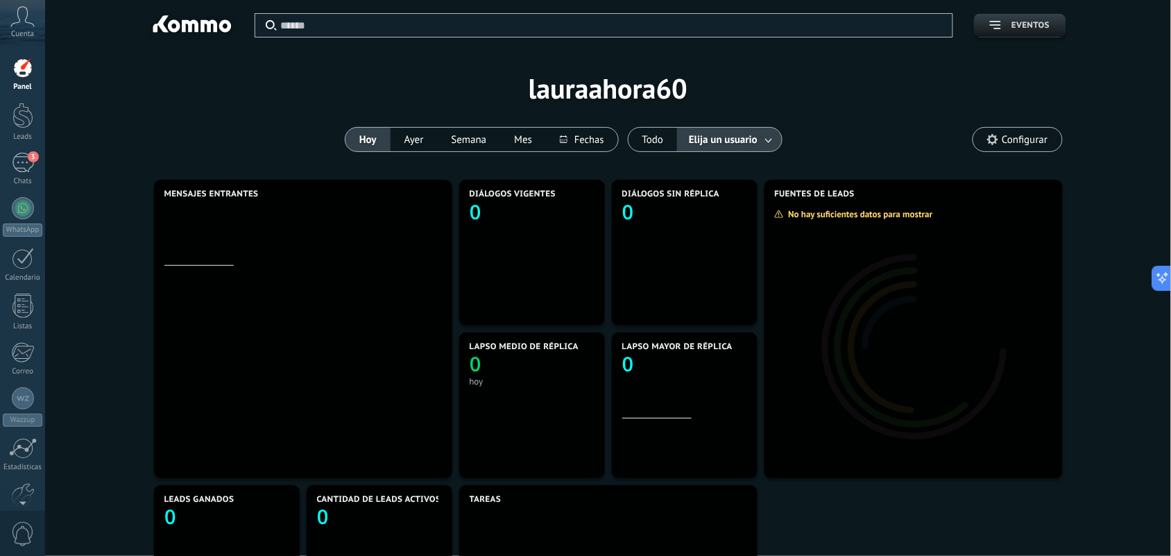
click at [1049, 19] on button "Eventos" at bounding box center [1020, 25] width 92 height 24
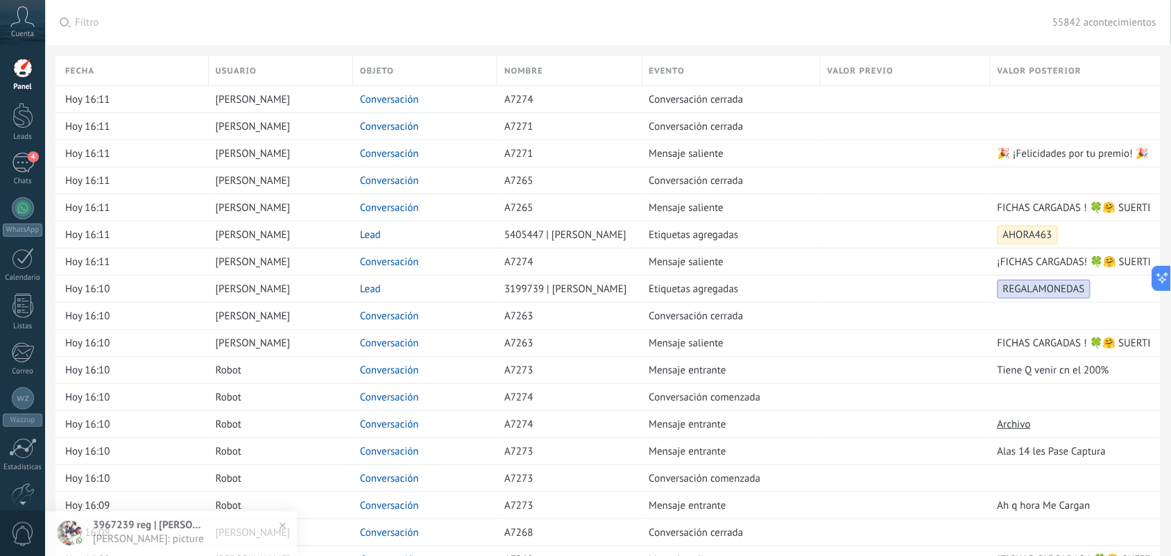
click at [17, 35] on span "Cuenta" at bounding box center [22, 34] width 23 height 9
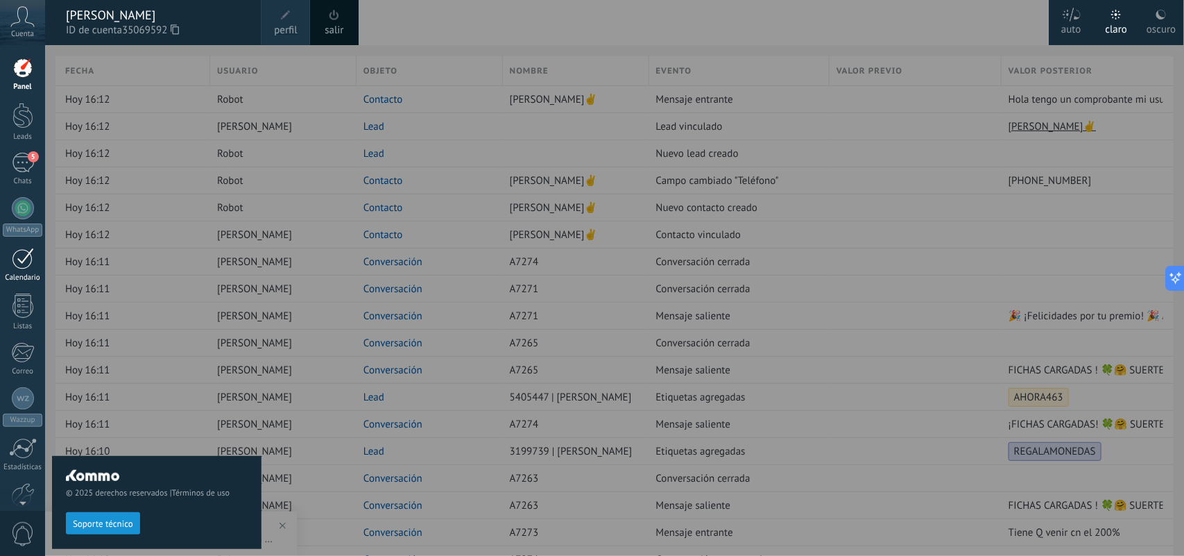
click at [22, 264] on div at bounding box center [23, 259] width 22 height 22
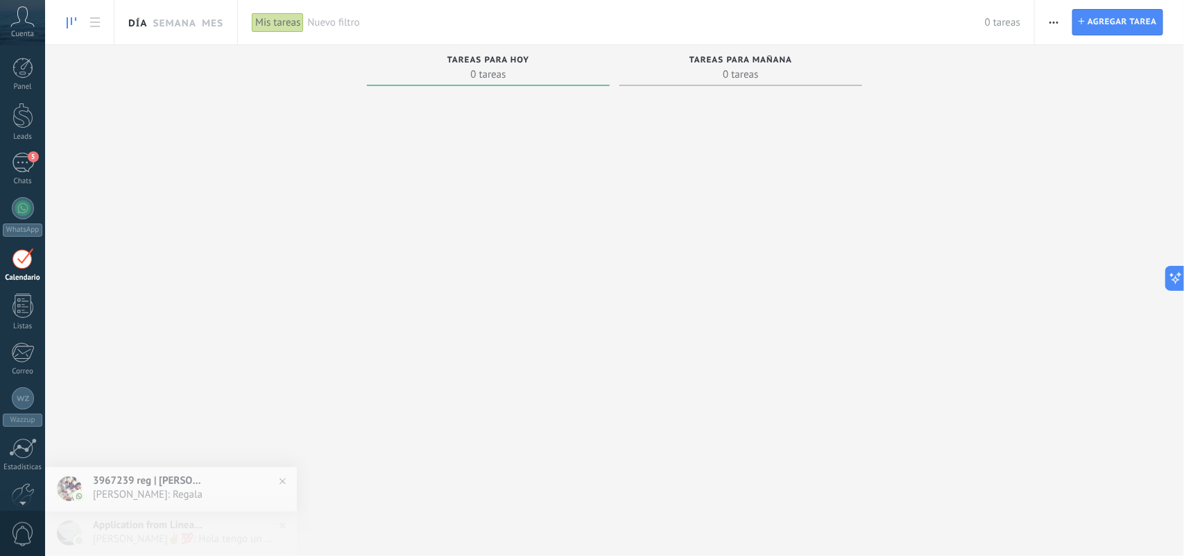
click at [141, 30] on link "Día" at bounding box center [137, 22] width 19 height 44
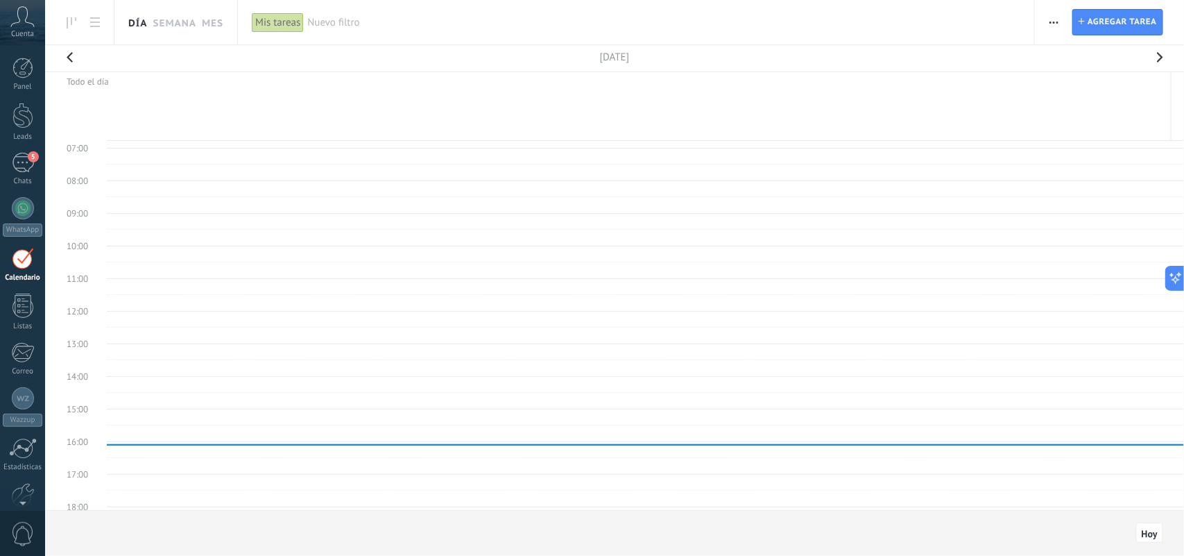
scroll to position [73, 0]
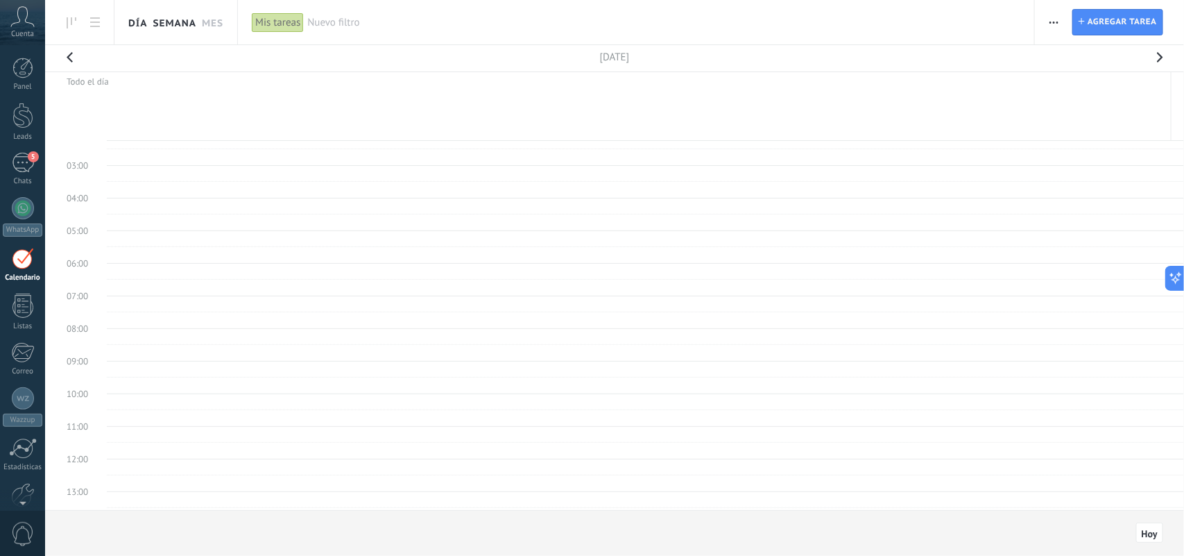
click at [186, 26] on link "Semana" at bounding box center [175, 22] width 44 height 44
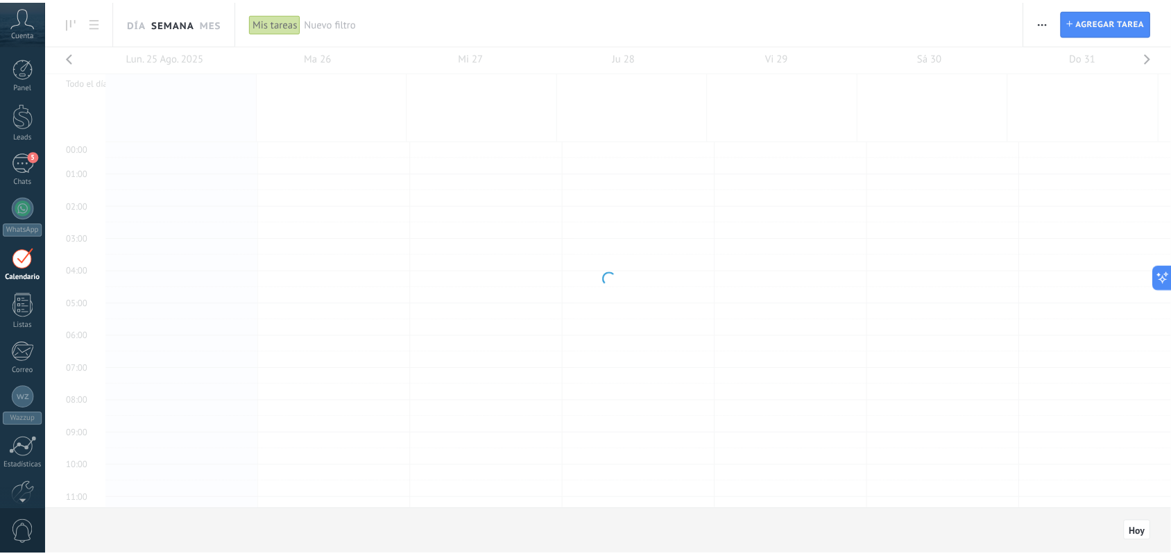
scroll to position [264, 0]
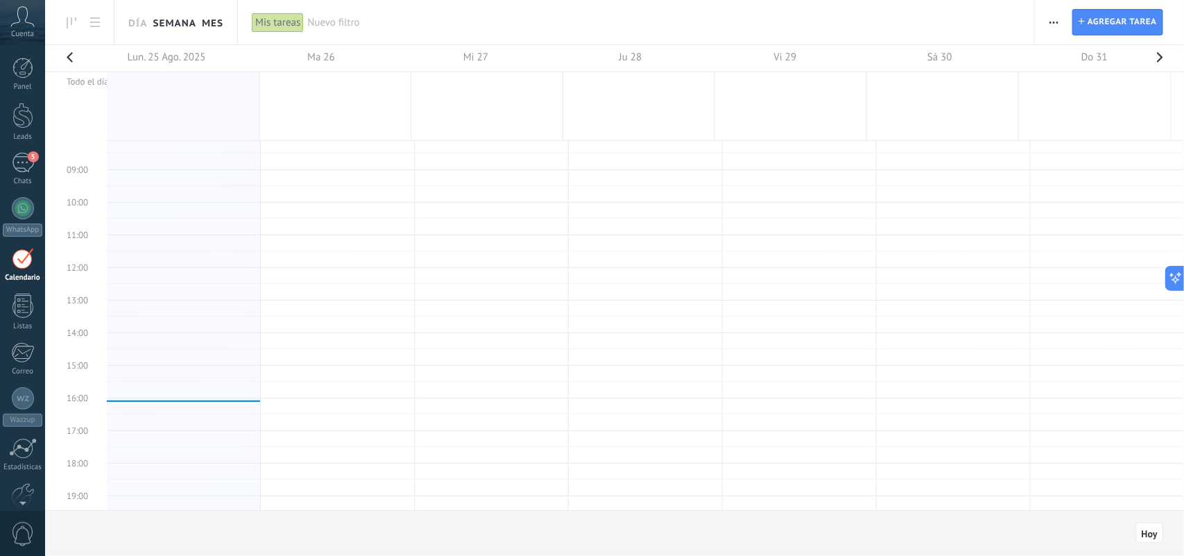
click at [217, 15] on link "Mes" at bounding box center [213, 22] width 22 height 44
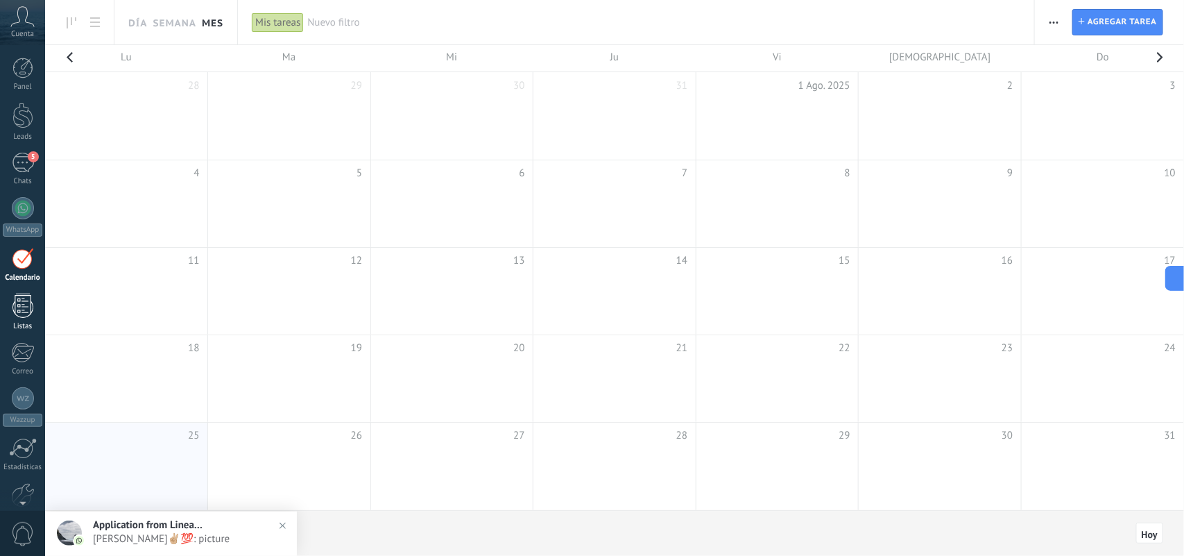
click at [29, 302] on div at bounding box center [22, 305] width 21 height 24
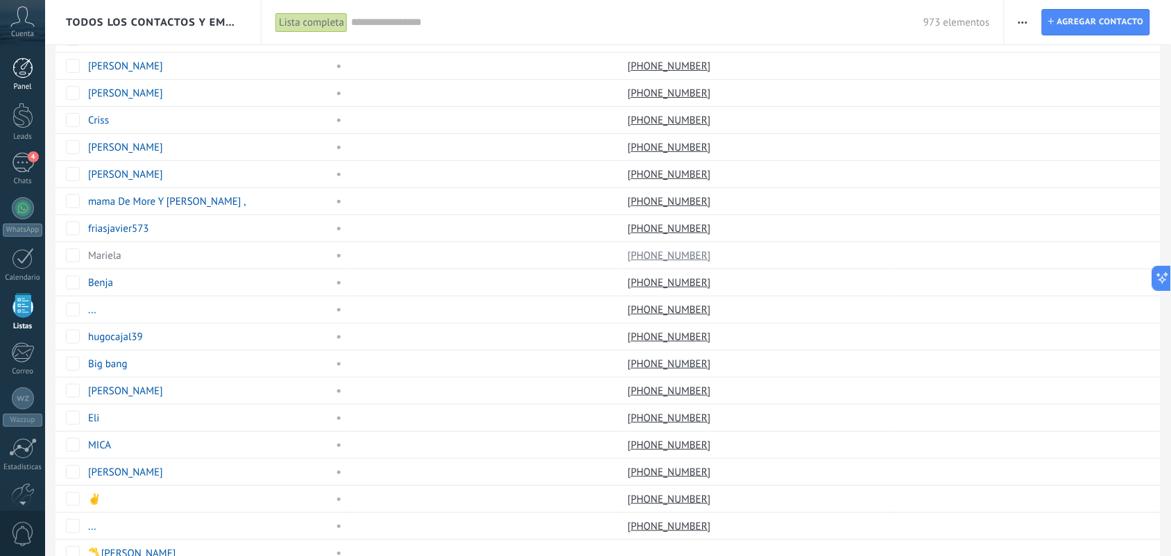
click at [29, 87] on div "Panel" at bounding box center [23, 87] width 40 height 9
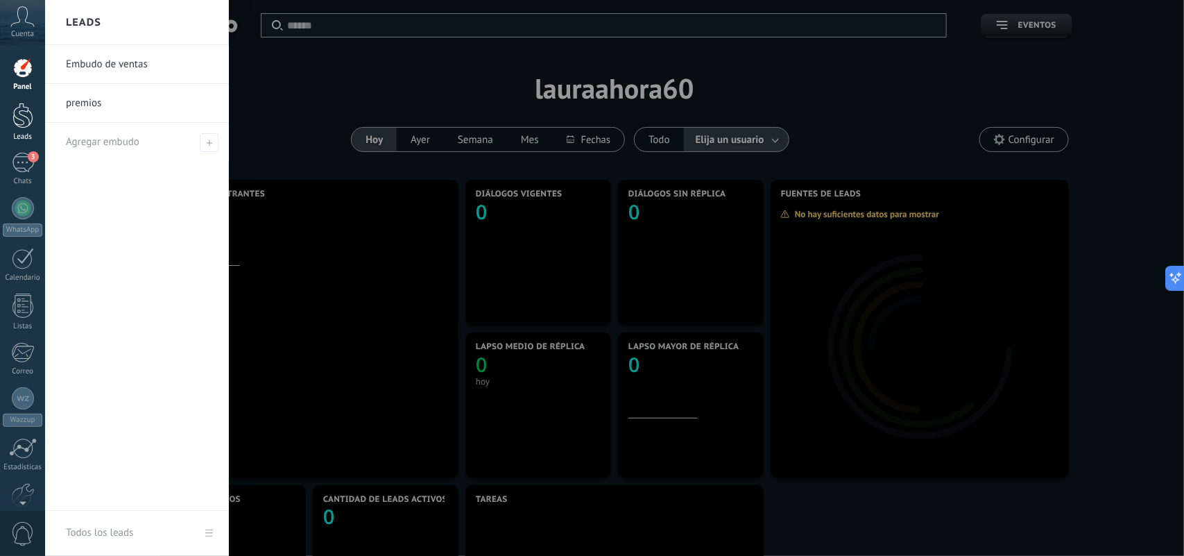
click at [31, 130] on link "Leads" at bounding box center [22, 122] width 45 height 39
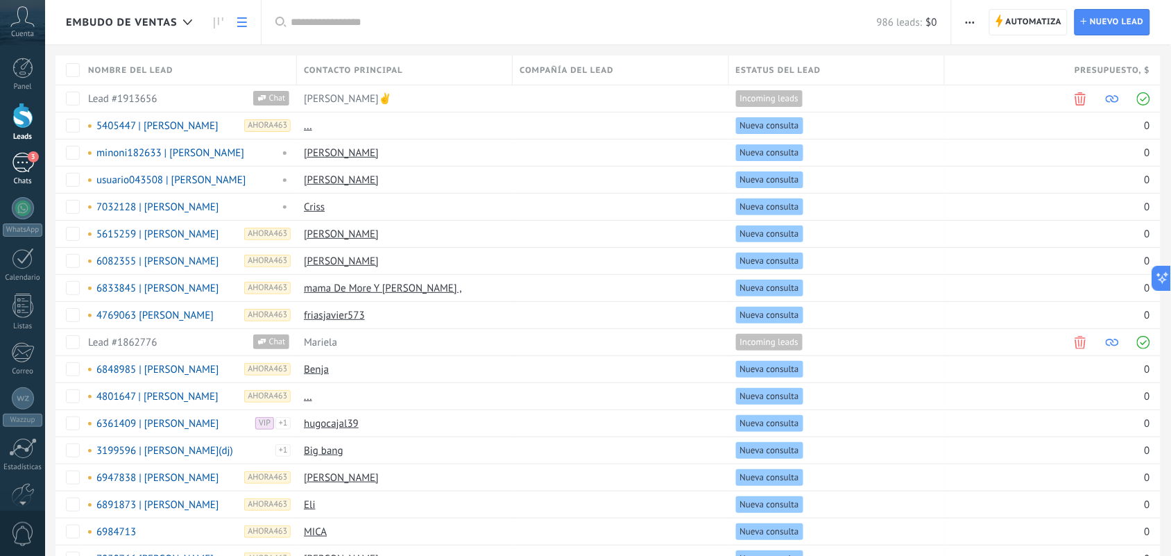
click at [25, 165] on div "3" at bounding box center [23, 163] width 22 height 20
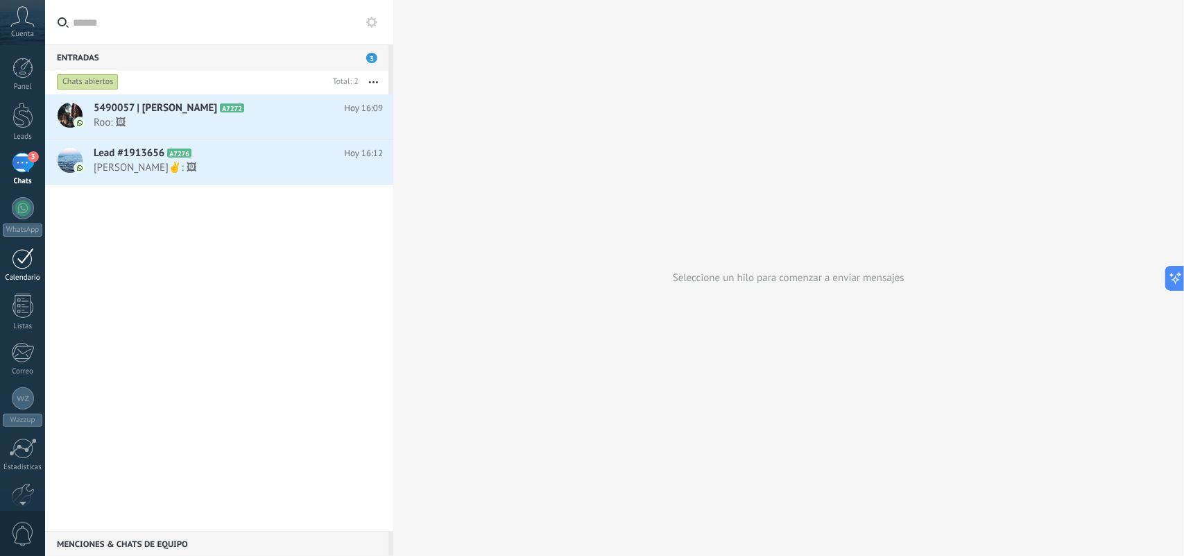
click at [26, 273] on div "Calendario" at bounding box center [23, 277] width 40 height 9
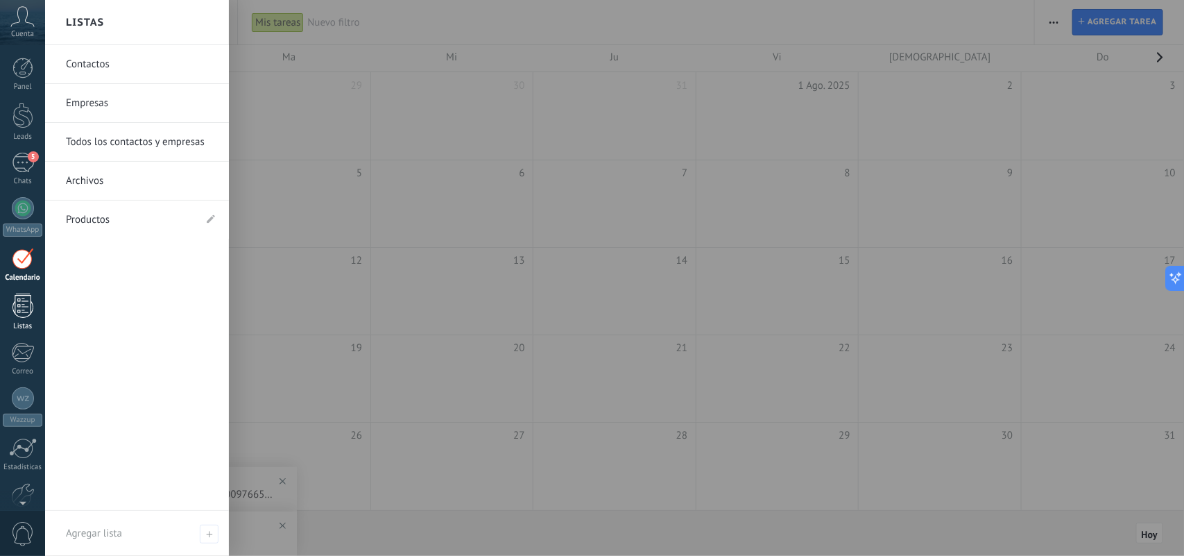
click at [15, 316] on div at bounding box center [22, 305] width 21 height 24
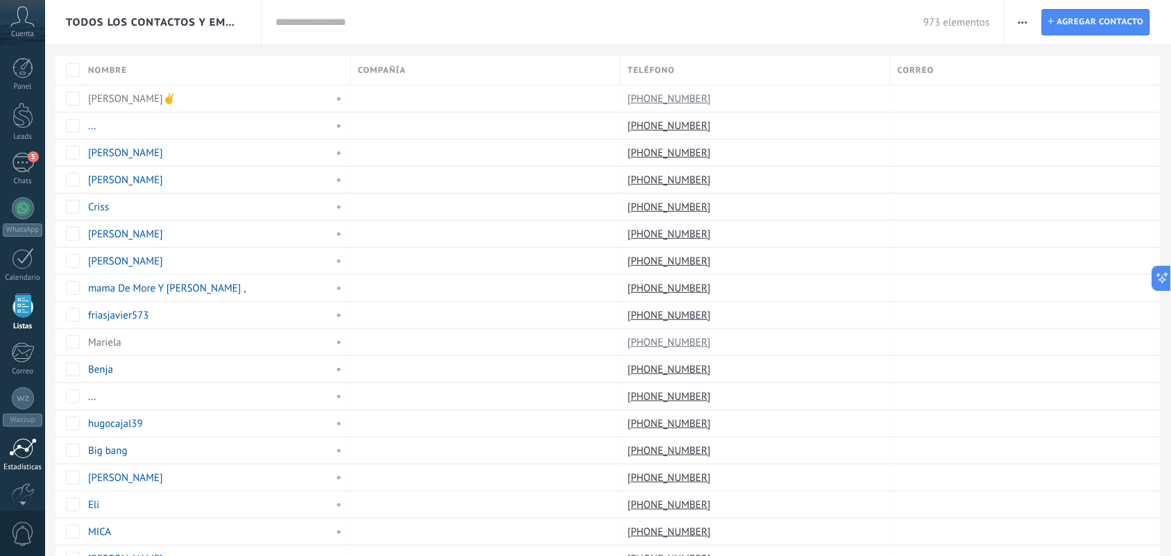
click at [22, 448] on div at bounding box center [23, 448] width 28 height 21
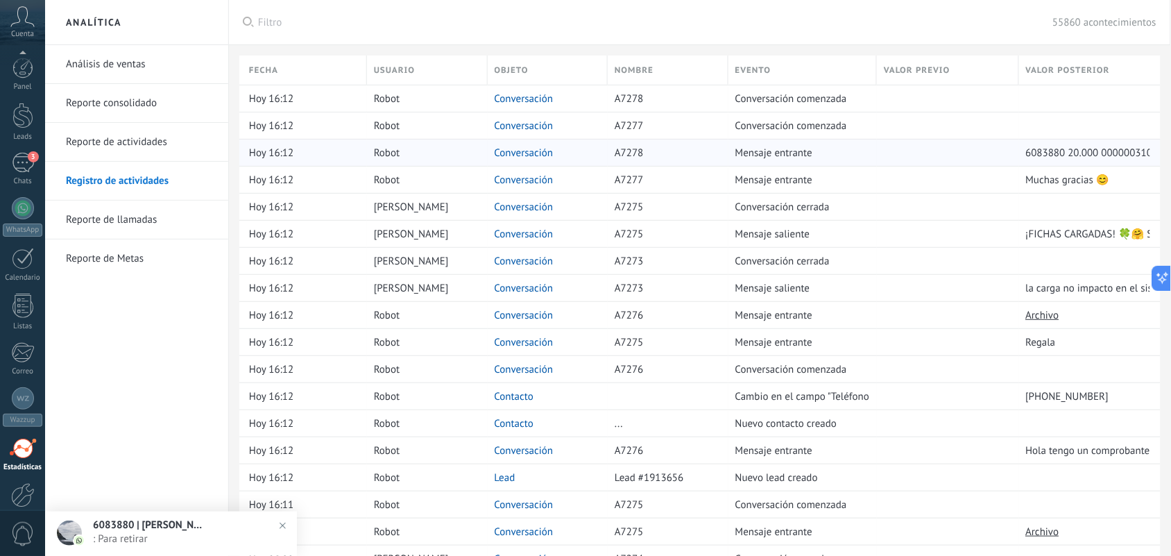
scroll to position [74, 0]
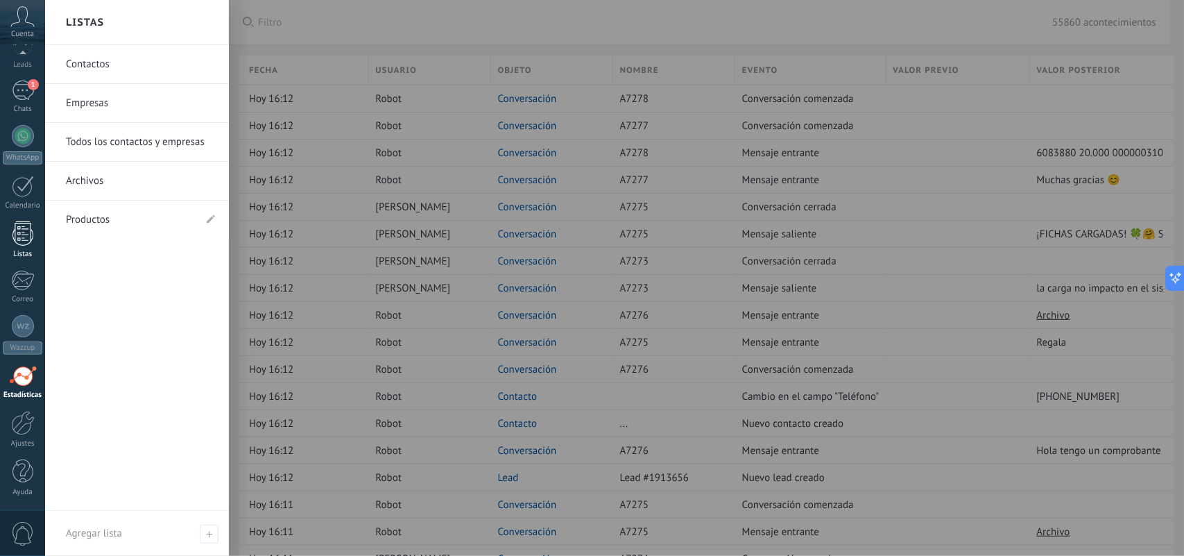
click at [26, 236] on div at bounding box center [22, 233] width 21 height 24
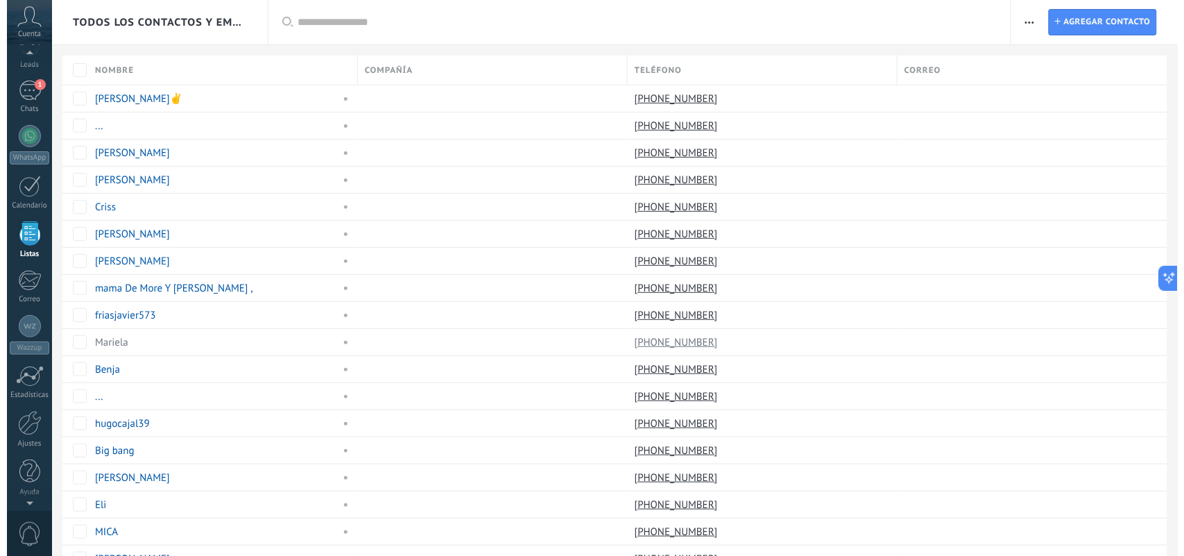
scroll to position [36, 0]
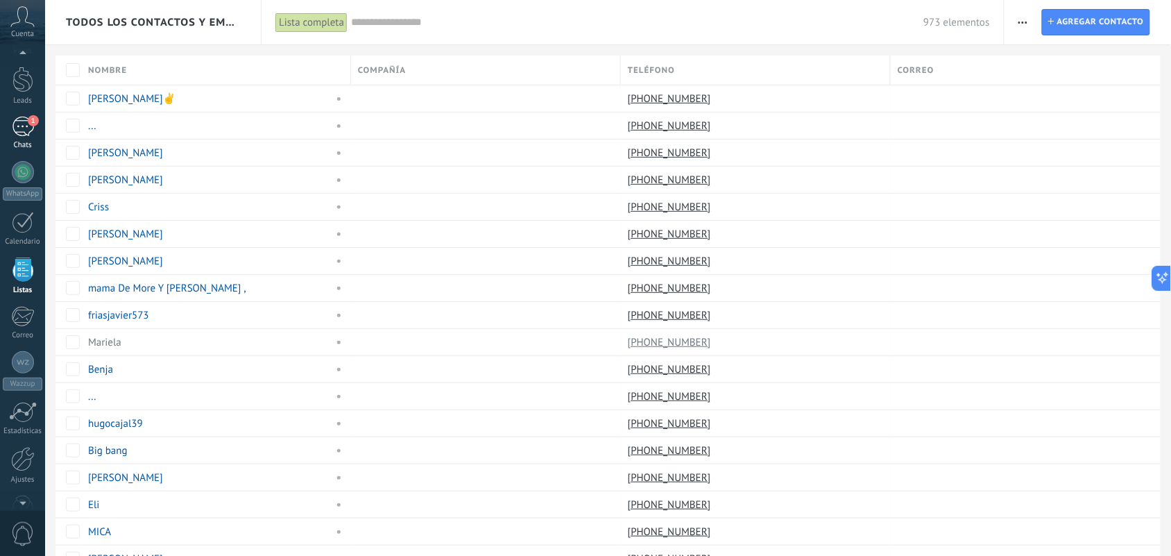
click at [26, 130] on div "1" at bounding box center [23, 127] width 22 height 20
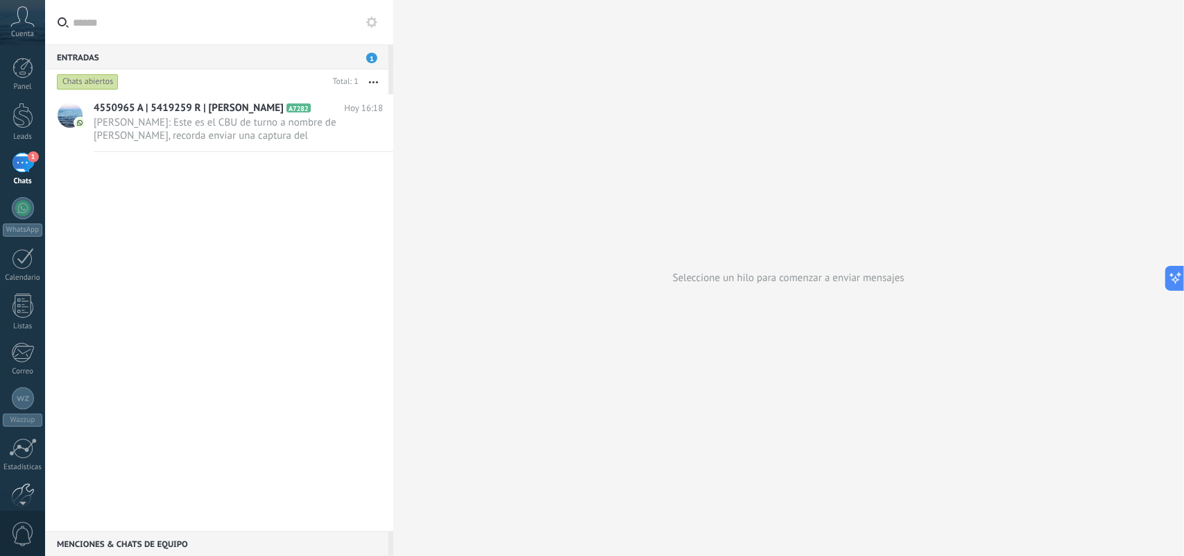
click at [26, 488] on div at bounding box center [23, 495] width 24 height 24
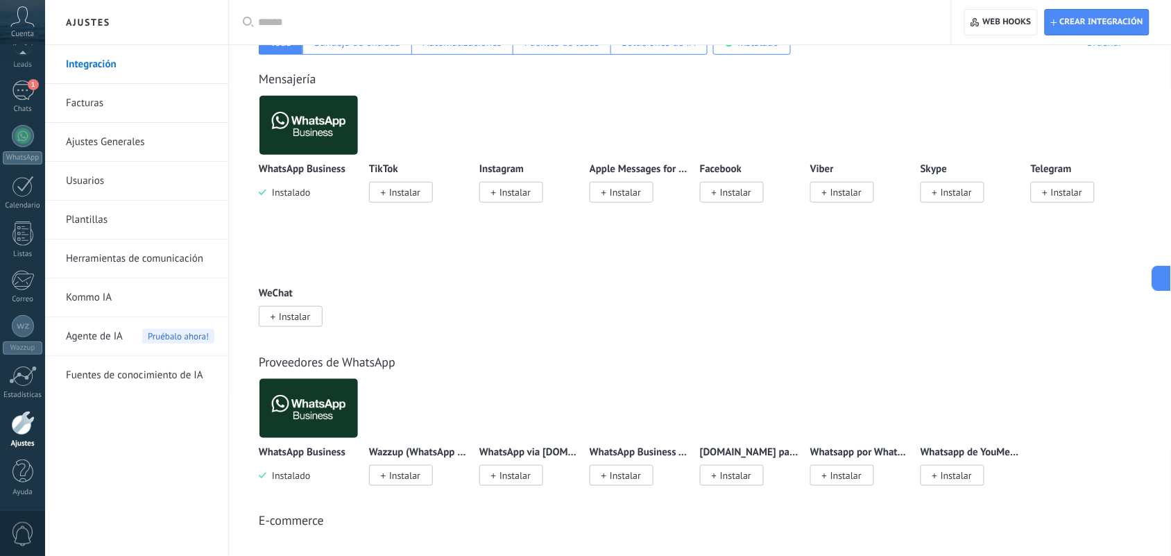
scroll to position [87, 0]
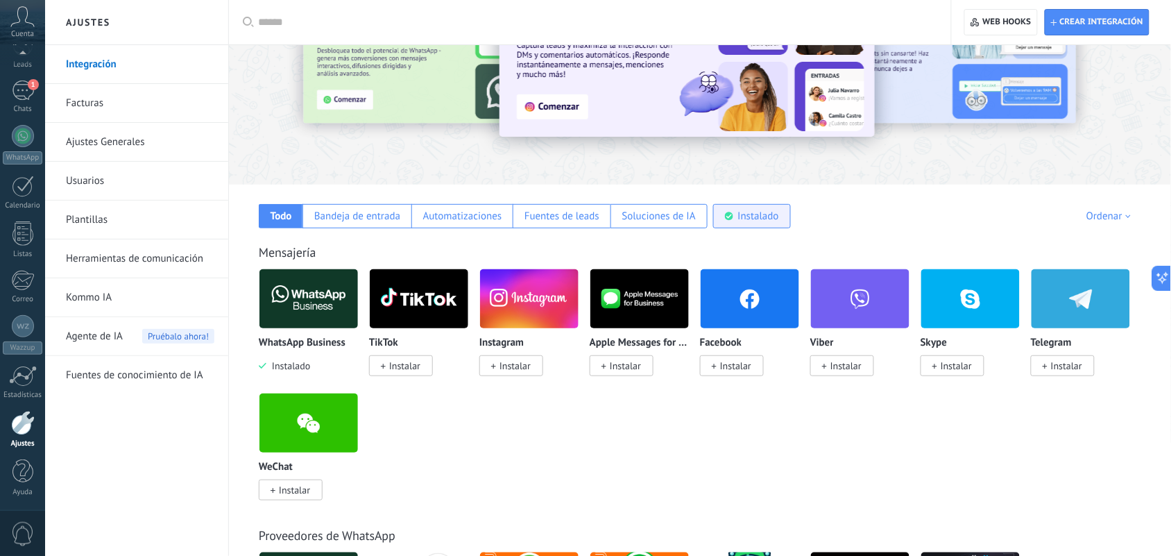
click at [756, 227] on div "Instalado" at bounding box center [752, 216] width 78 height 24
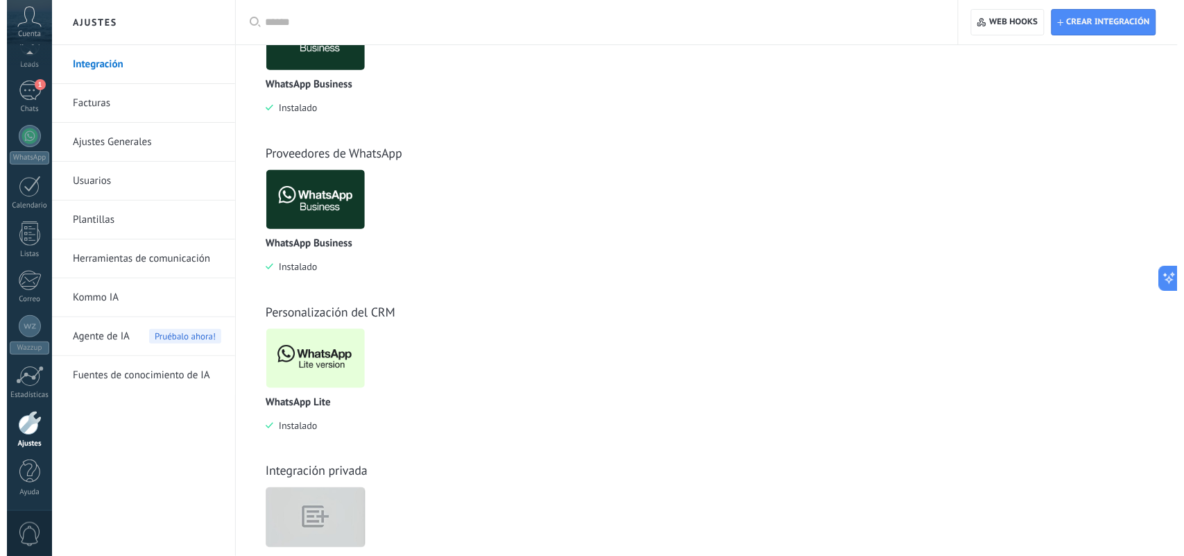
scroll to position [347, 0]
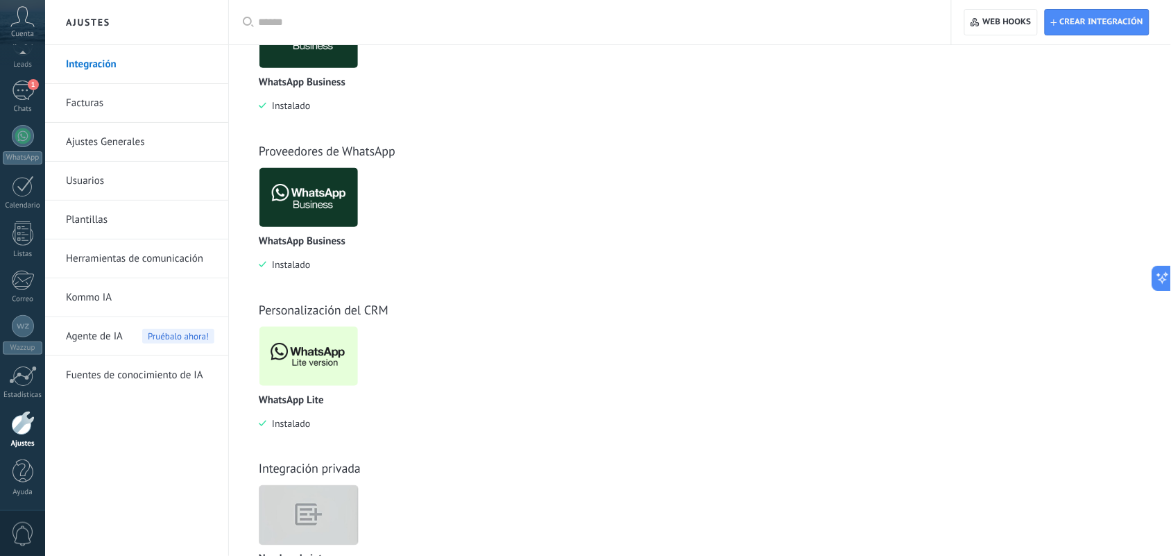
click at [300, 355] on img at bounding box center [308, 356] width 99 height 67
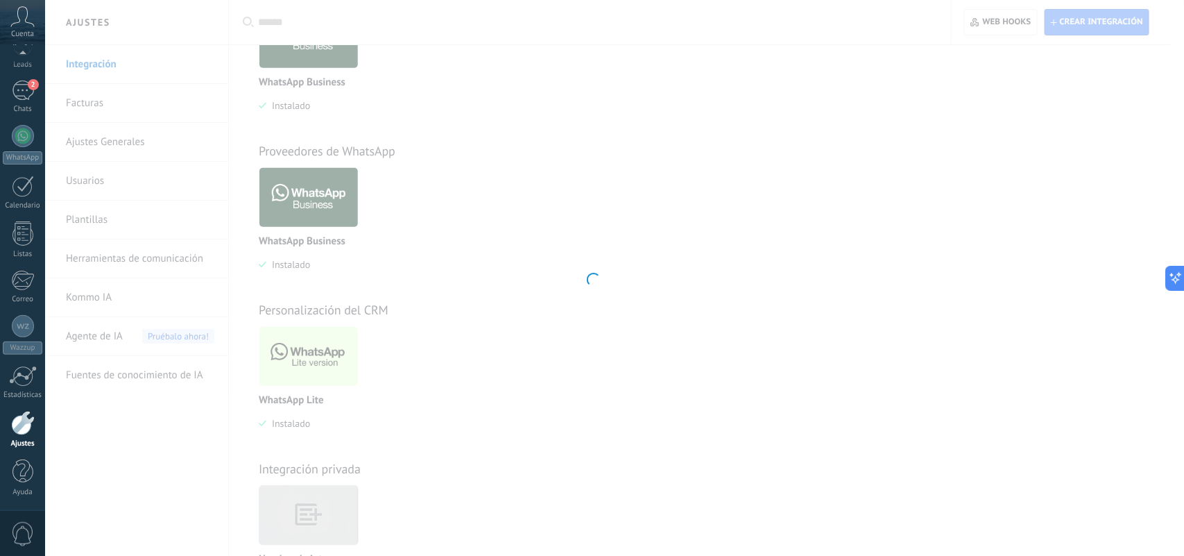
click at [22, 30] on span "Cuenta" at bounding box center [22, 34] width 23 height 9
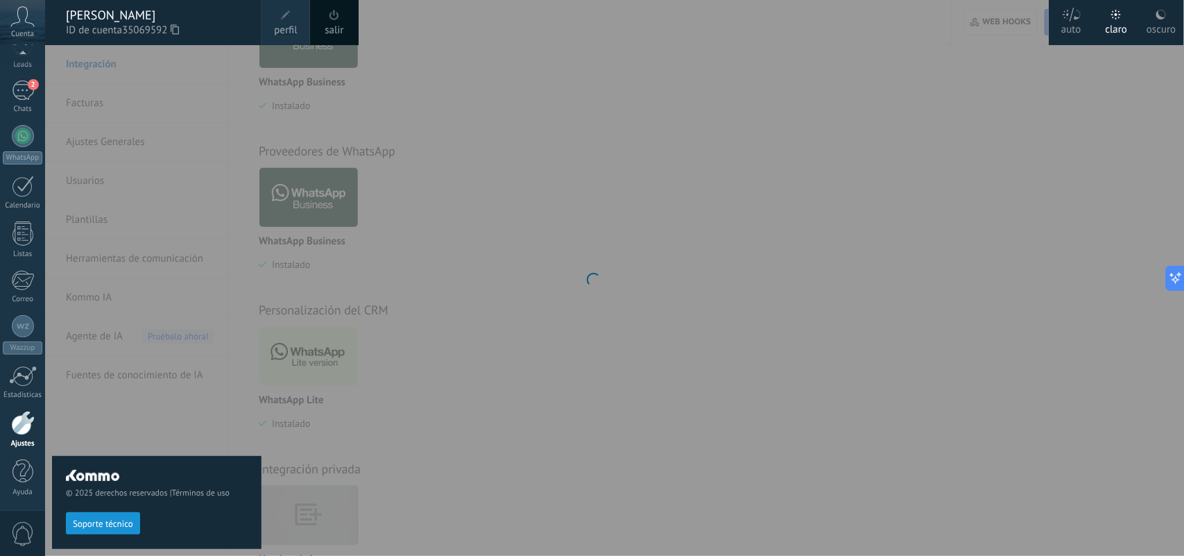
click at [1160, 22] on div "oscuro" at bounding box center [1161, 27] width 29 height 36
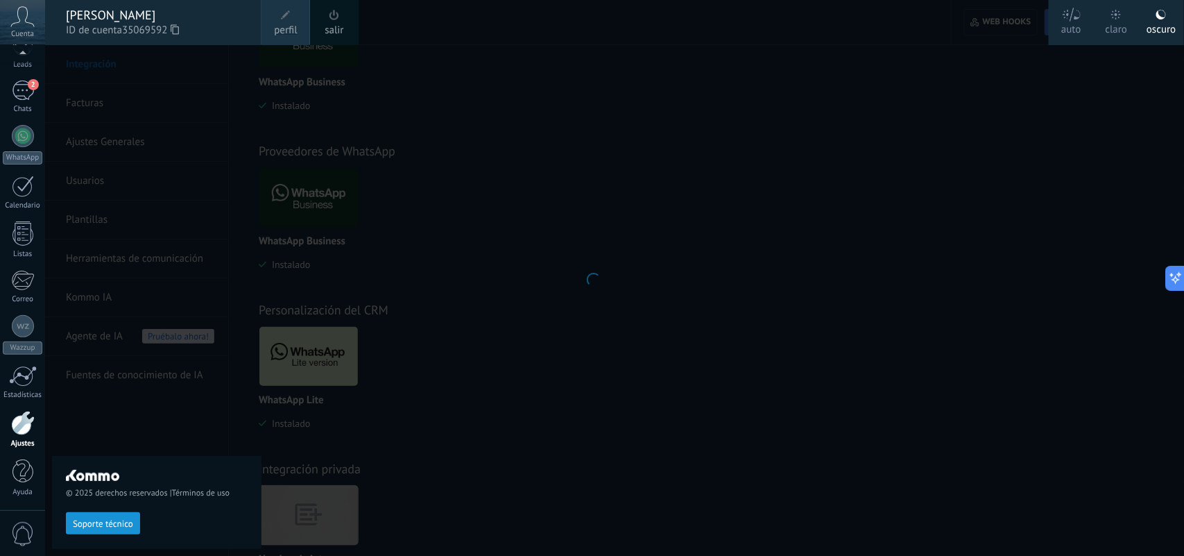
click at [649, 172] on div at bounding box center [637, 278] width 1184 height 556
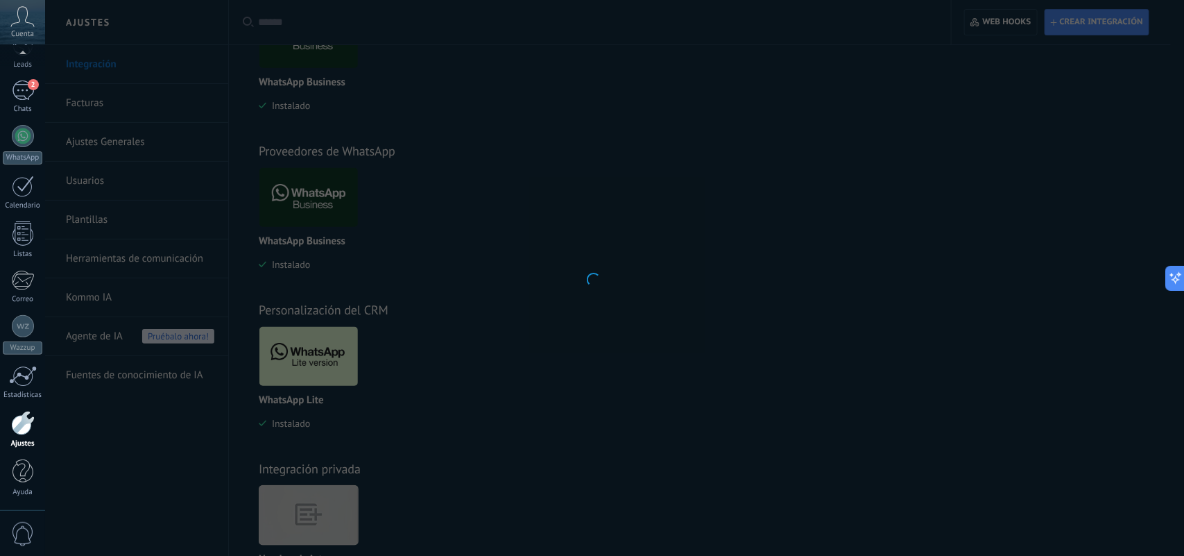
click at [511, 316] on div at bounding box center [592, 278] width 1184 height 556
click at [600, 285] on div at bounding box center [592, 278] width 1184 height 556
click at [23, 430] on div at bounding box center [23, 423] width 24 height 24
click at [15, 484] on link "Ayuda" at bounding box center [22, 477] width 45 height 37
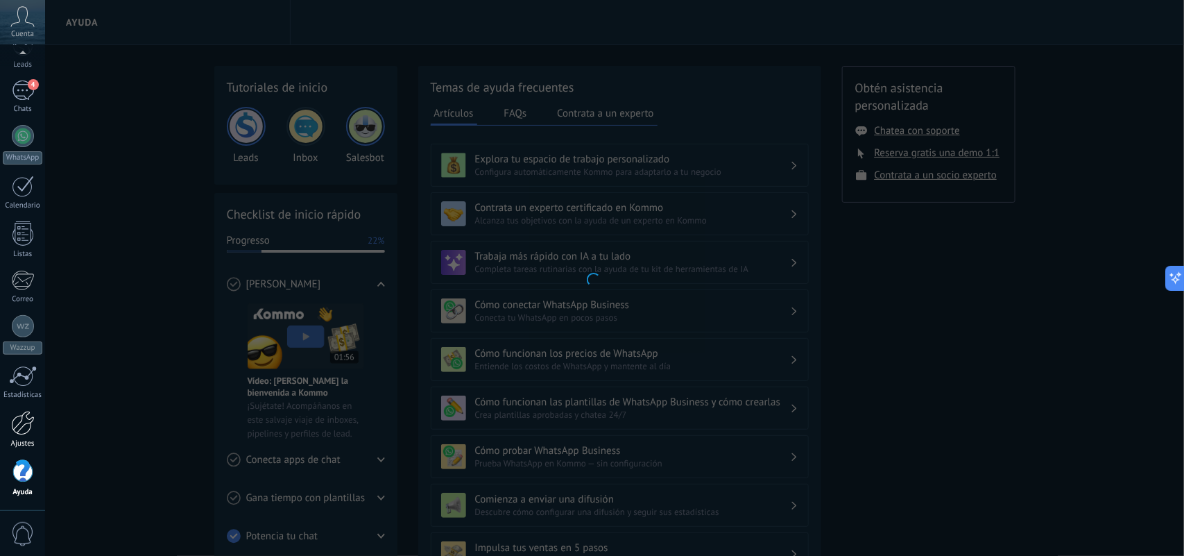
click at [26, 425] on div at bounding box center [23, 423] width 24 height 24
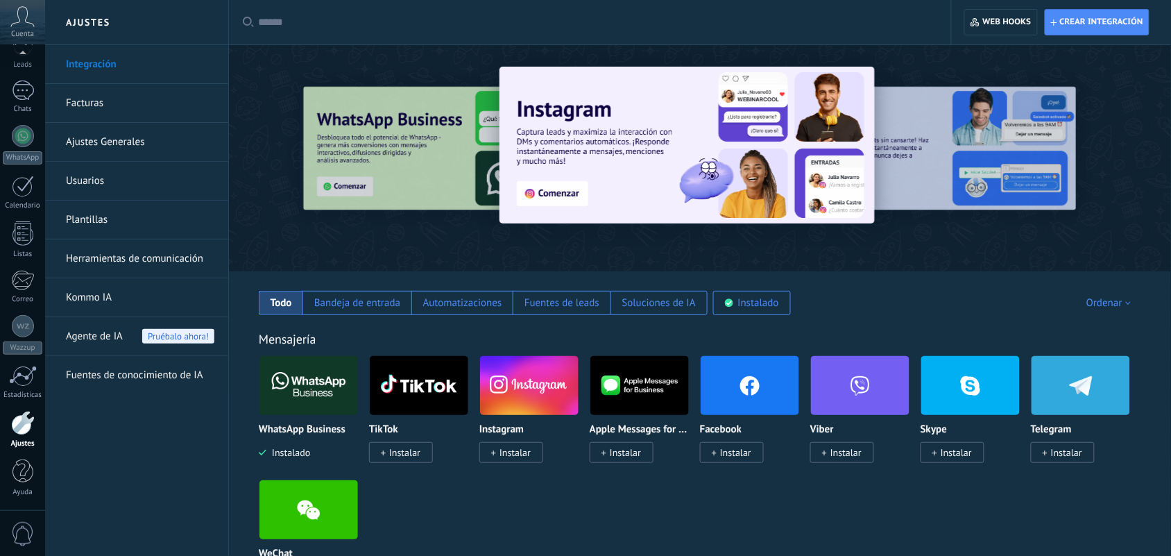
click at [735, 316] on div "Mensajería WhatsApp Business Instalado TikTok Instalar Instagram Instalar Apple…" at bounding box center [700, 444] width 914 height 283
click at [733, 307] on div "Instalado" at bounding box center [752, 303] width 78 height 24
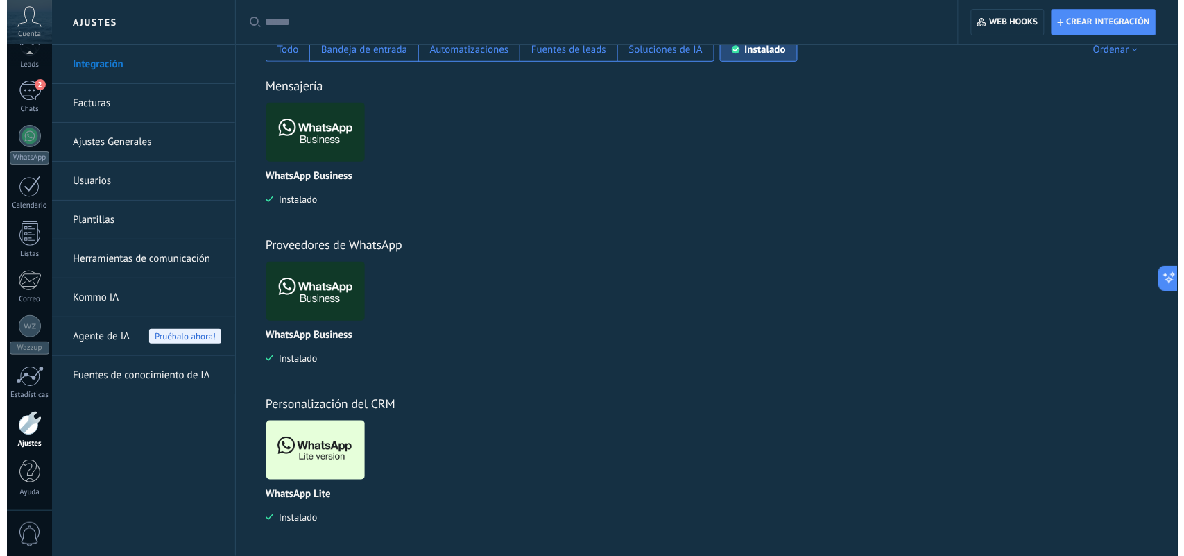
scroll to position [260, 0]
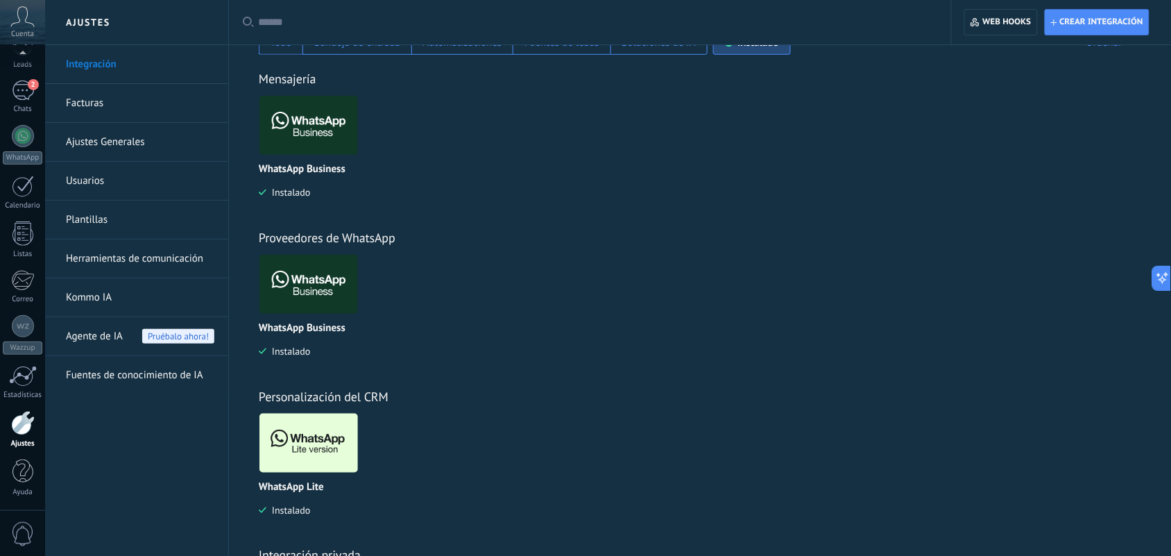
click at [304, 445] on img at bounding box center [308, 442] width 99 height 67
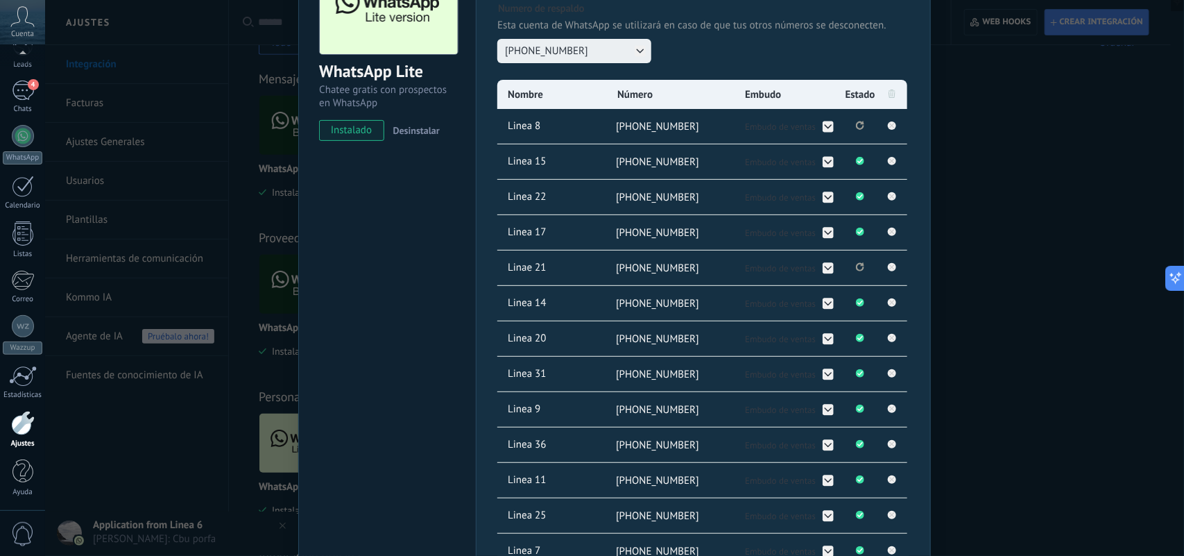
scroll to position [0, 0]
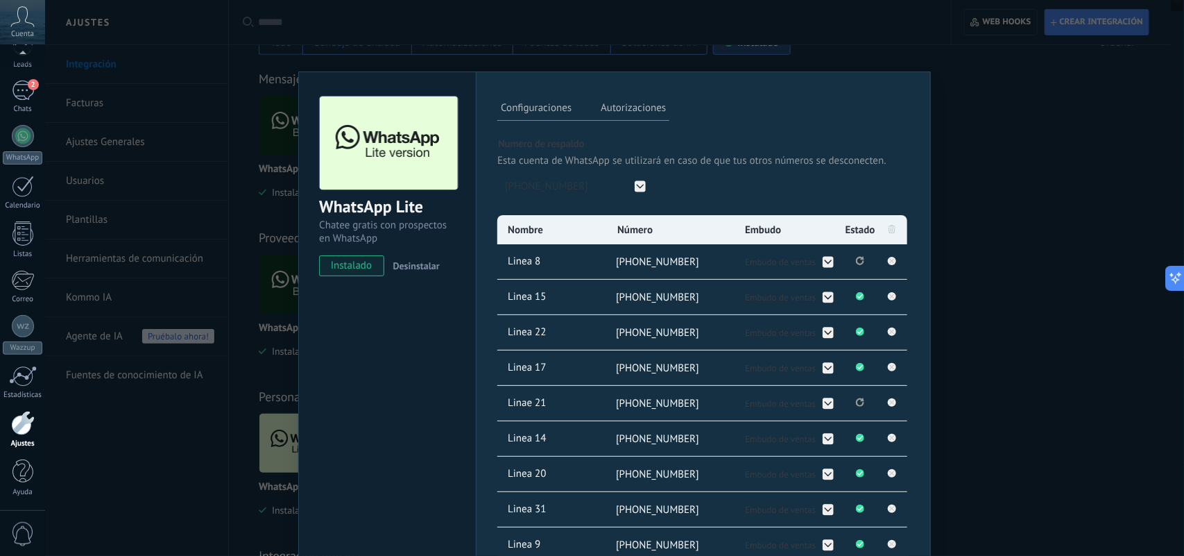
click at [856, 259] on icon "Se ha perdido la conexión. Pulse para volver a conectarse." at bounding box center [860, 260] width 8 height 9
click at [894, 260] on rect at bounding box center [892, 261] width 8 height 8
click at [892, 230] on icon at bounding box center [892, 229] width 7 height 8
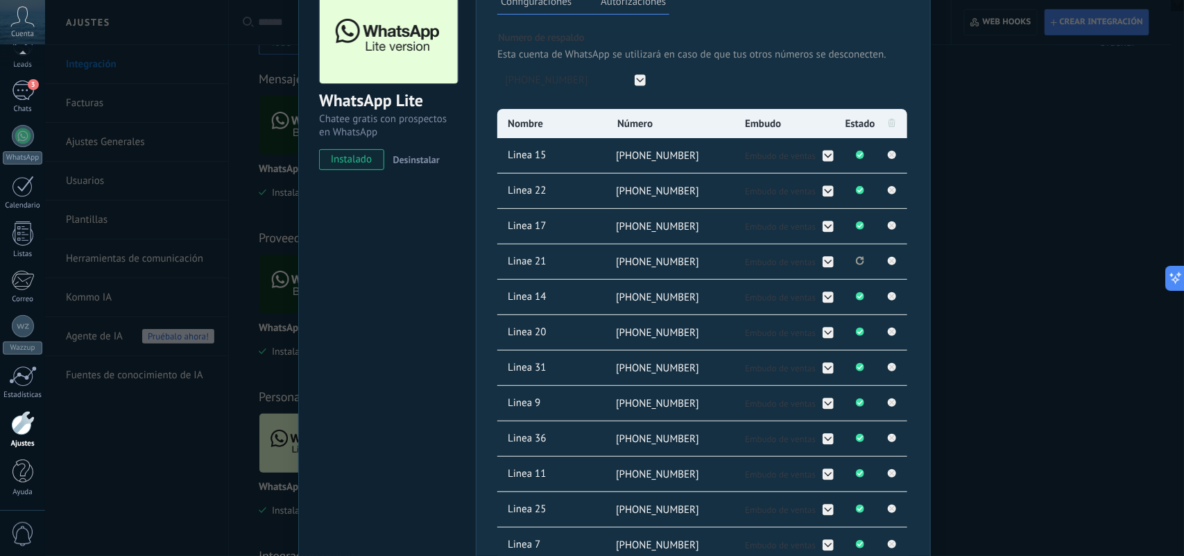
scroll to position [260, 0]
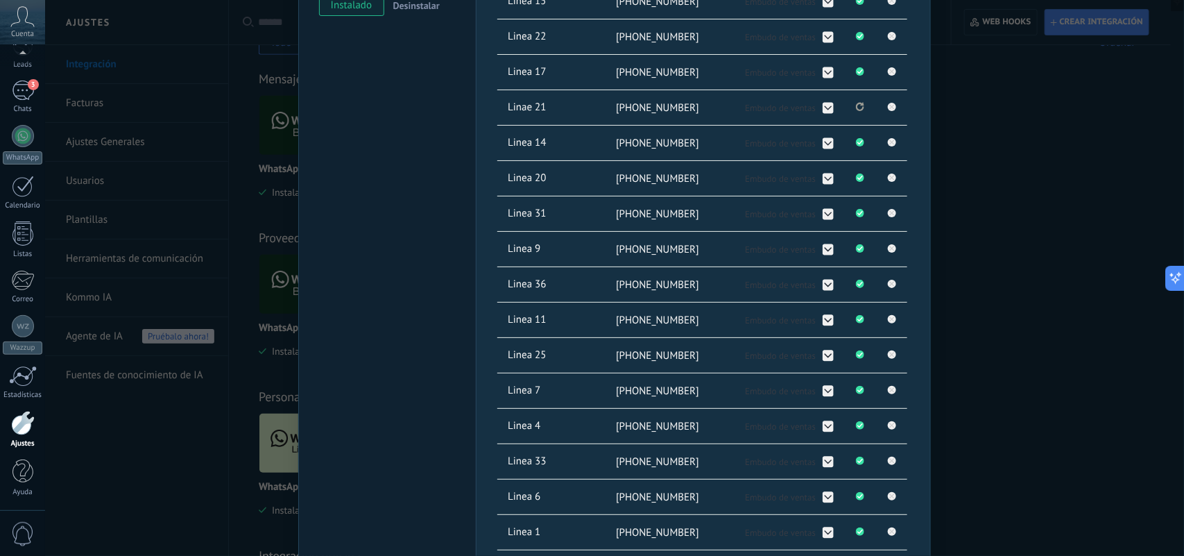
click at [976, 248] on div "WhatsApp Lite Chatee gratis con prospectos en WhatsApp instalado Desinstalar Co…" at bounding box center [614, 278] width 1139 height 556
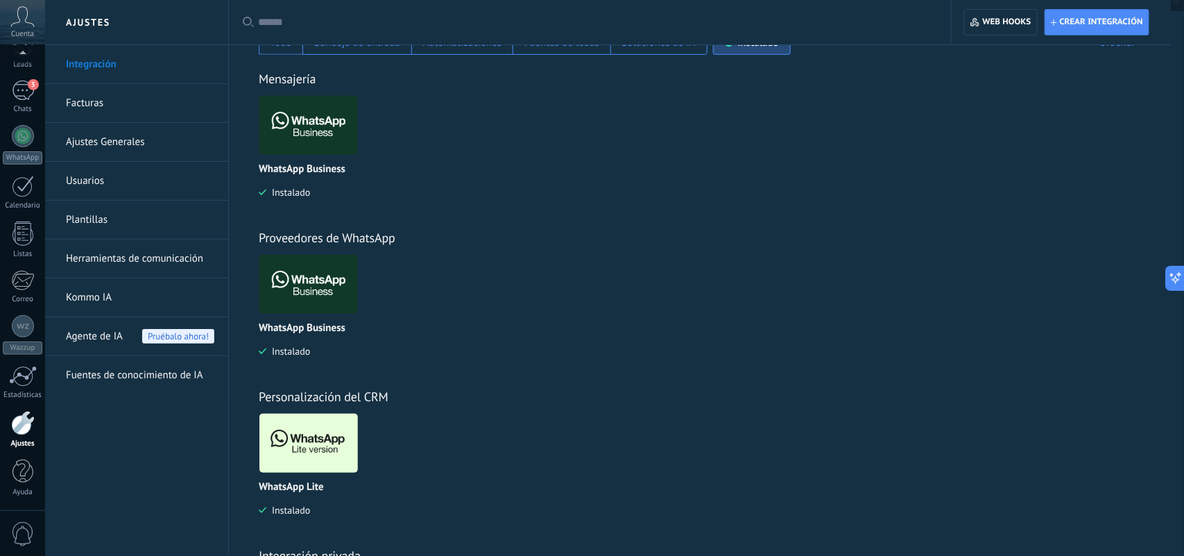
scroll to position [0, 0]
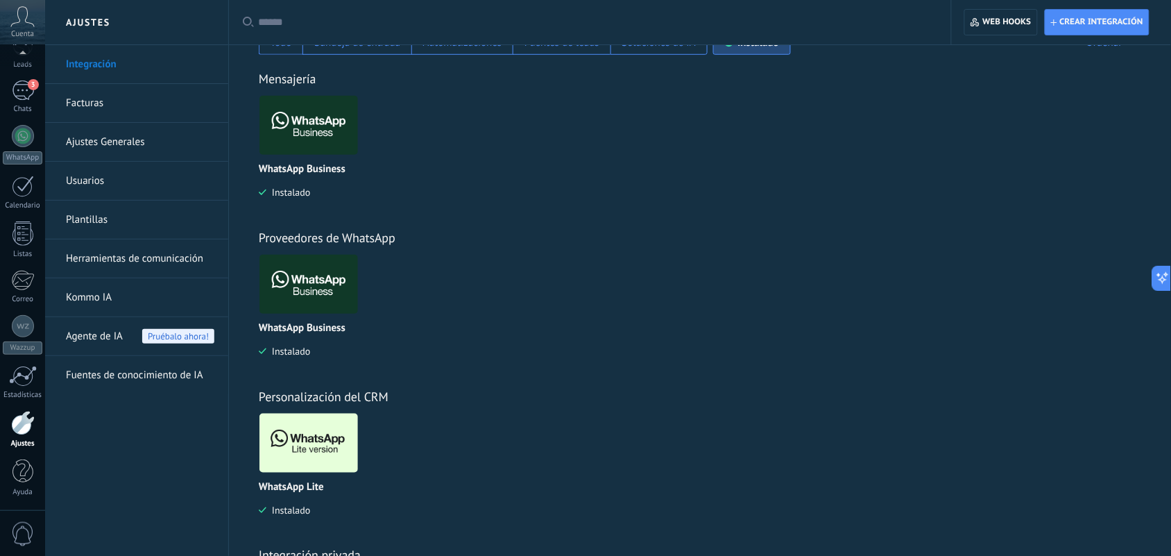
click at [303, 434] on img at bounding box center [308, 442] width 99 height 67
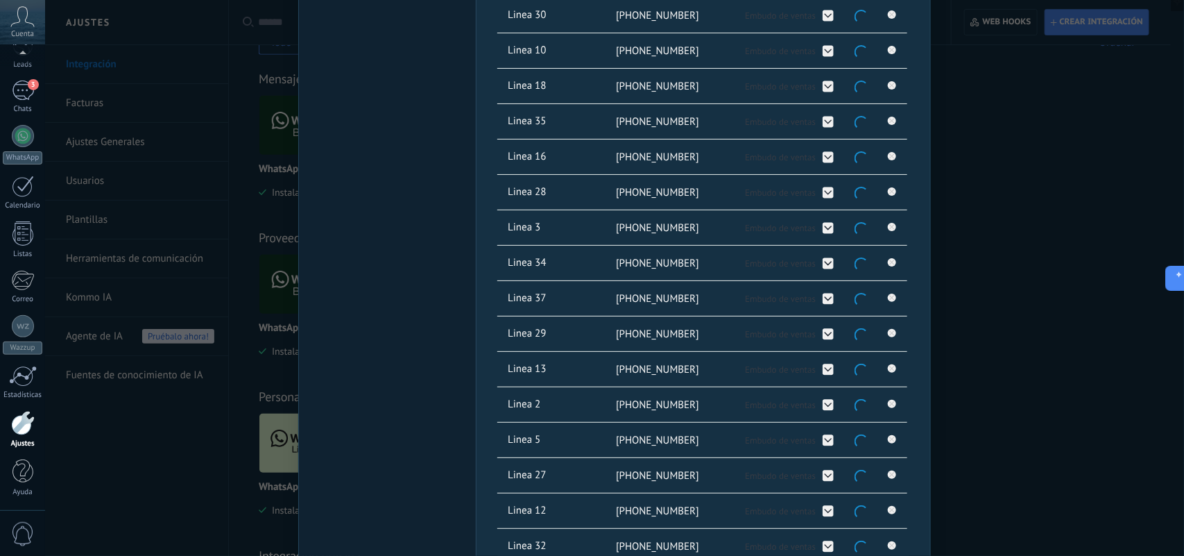
scroll to position [1066, 0]
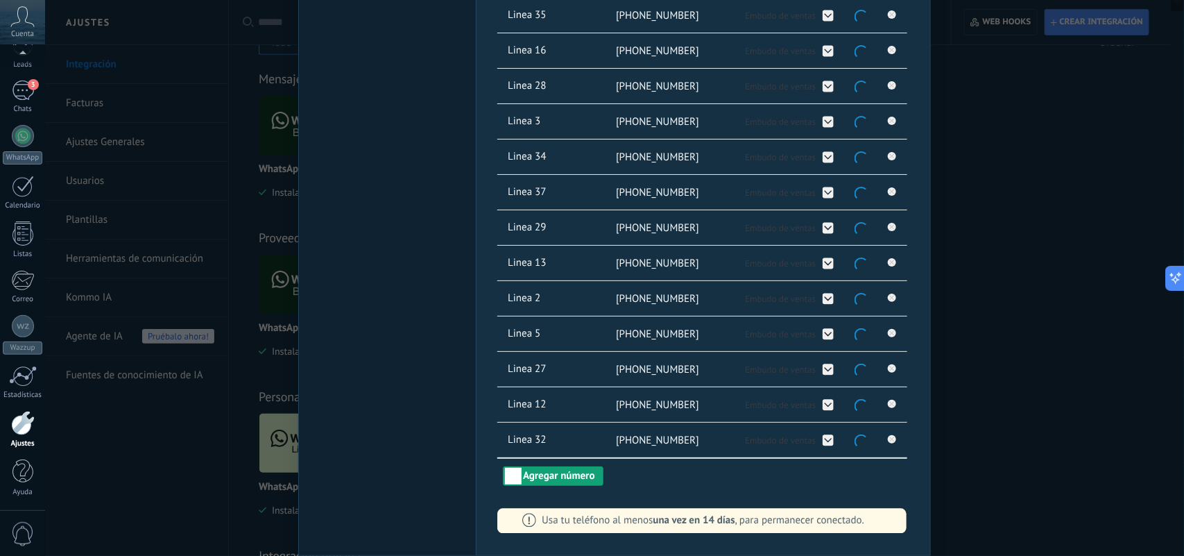
click at [564, 479] on button "Agregar número" at bounding box center [553, 475] width 100 height 19
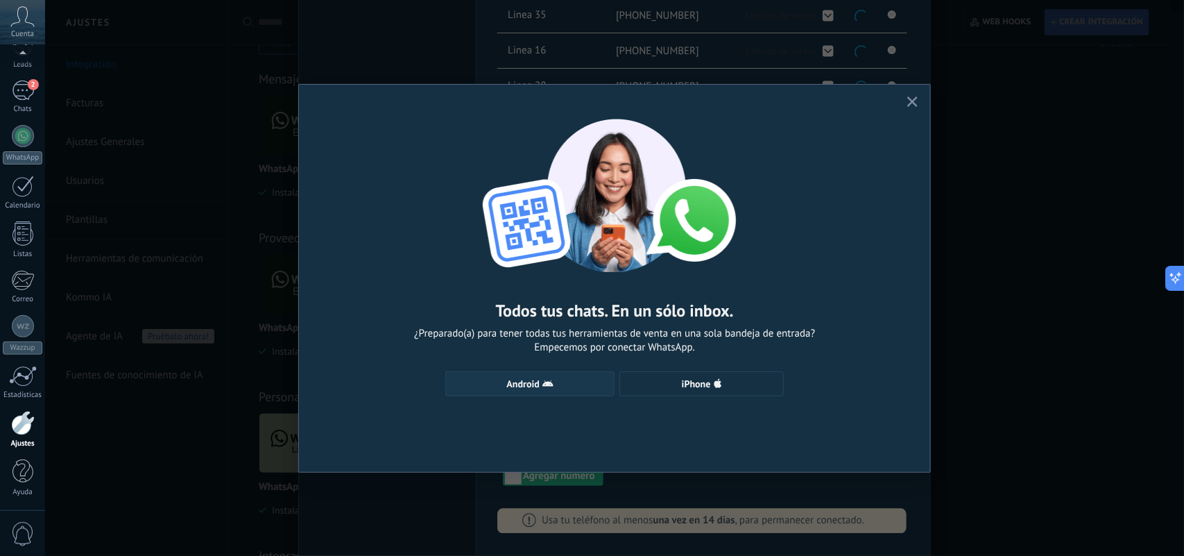
click at [531, 383] on span "Android" at bounding box center [523, 384] width 33 height 10
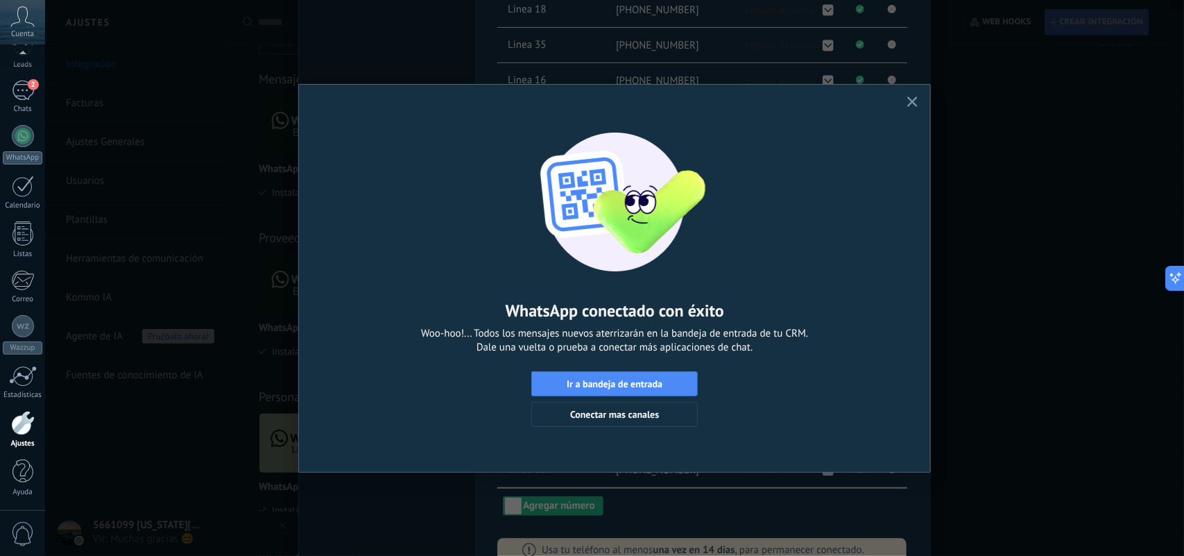
click at [919, 102] on button "button" at bounding box center [912, 102] width 17 height 19
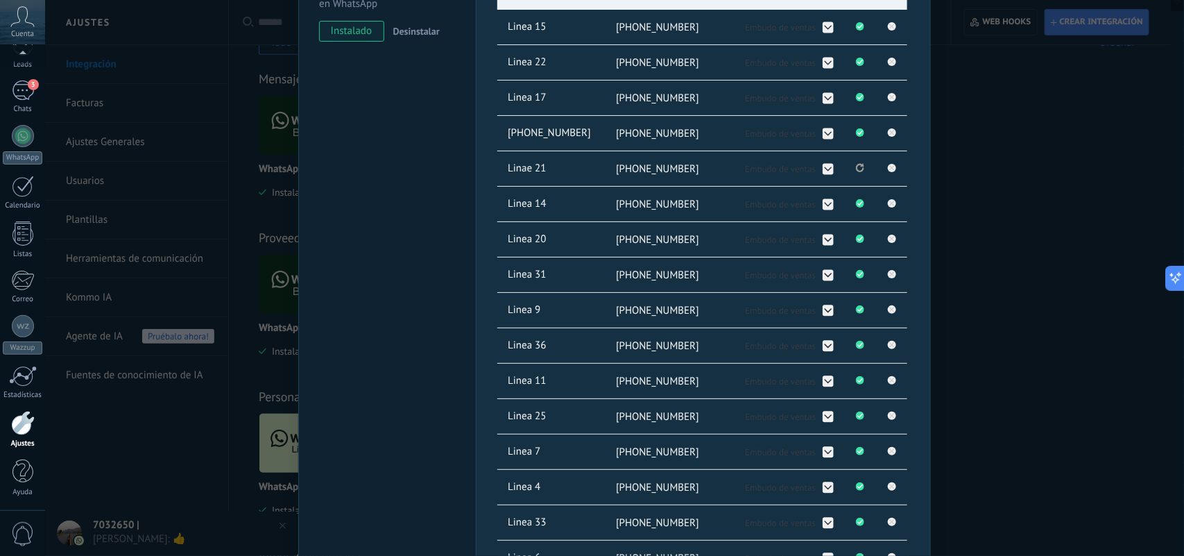
scroll to position [112, 0]
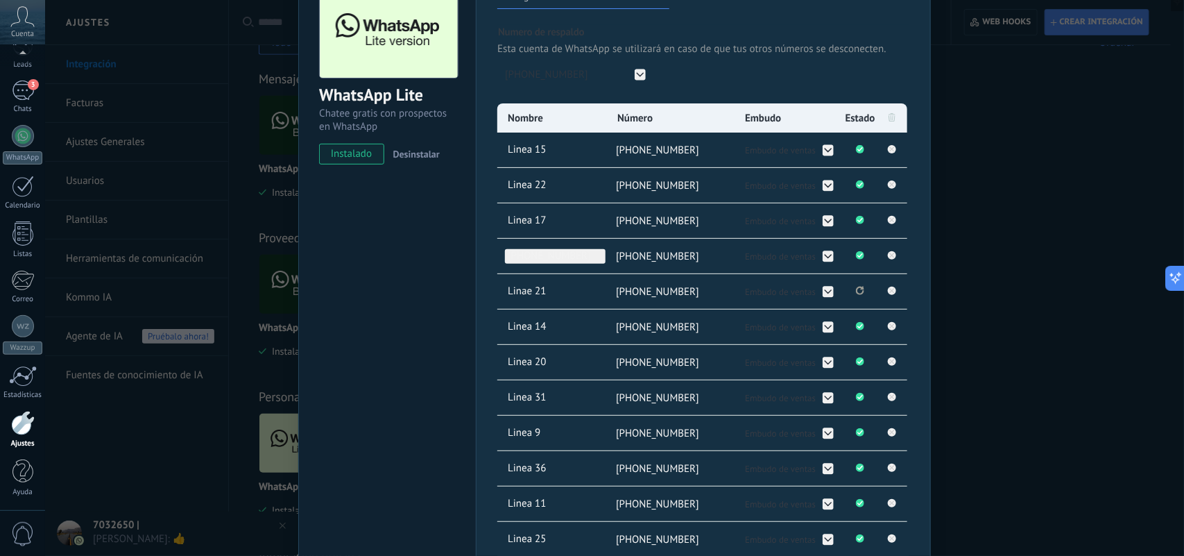
click at [568, 258] on span "+54 9 11 3819-4327" at bounding box center [555, 256] width 101 height 15
type input "*"
type input "*******"
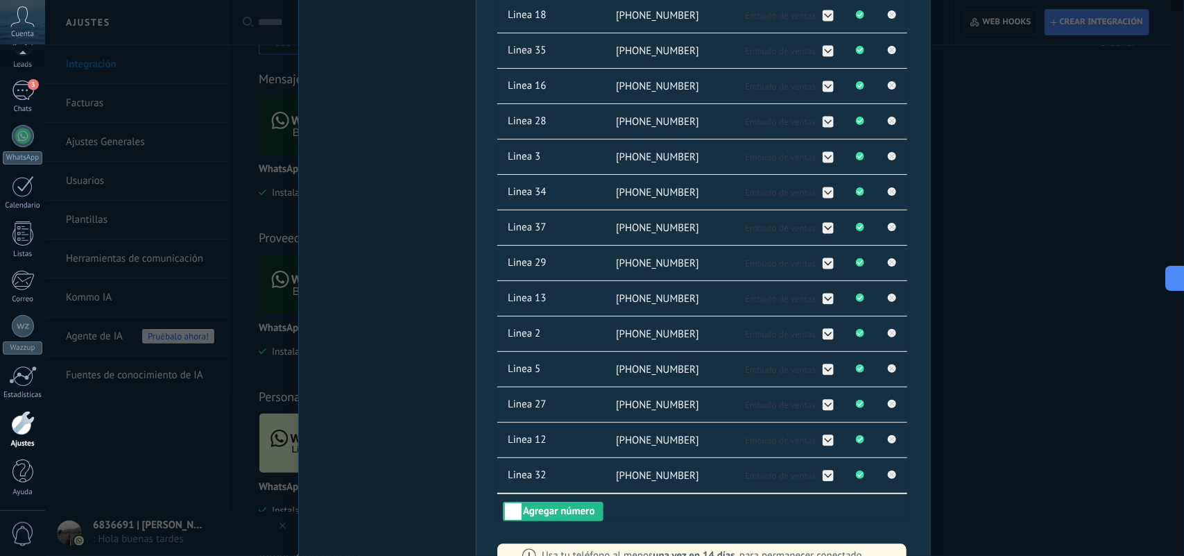
scroll to position [1101, 0]
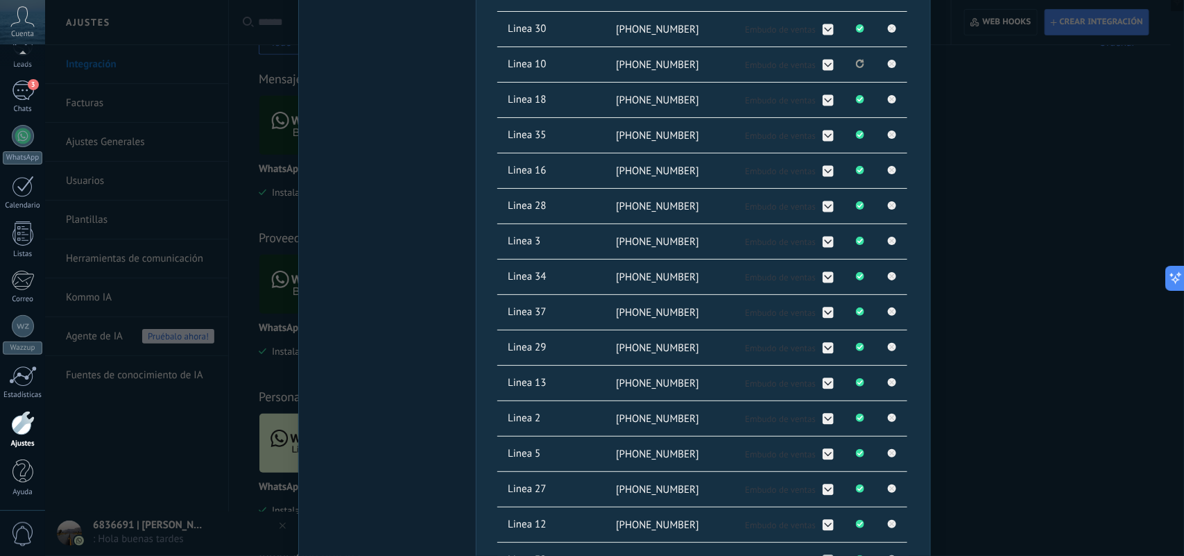
scroll to position [841, 0]
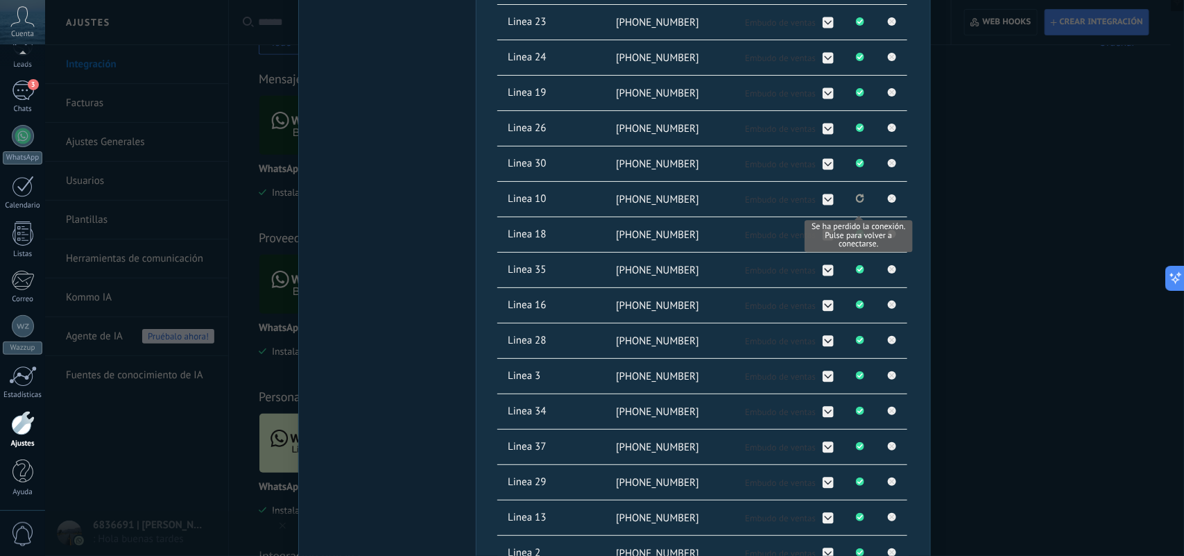
click at [856, 200] on icon "Se ha perdido la conexión. Pulse para volver a conectarse." at bounding box center [860, 198] width 8 height 9
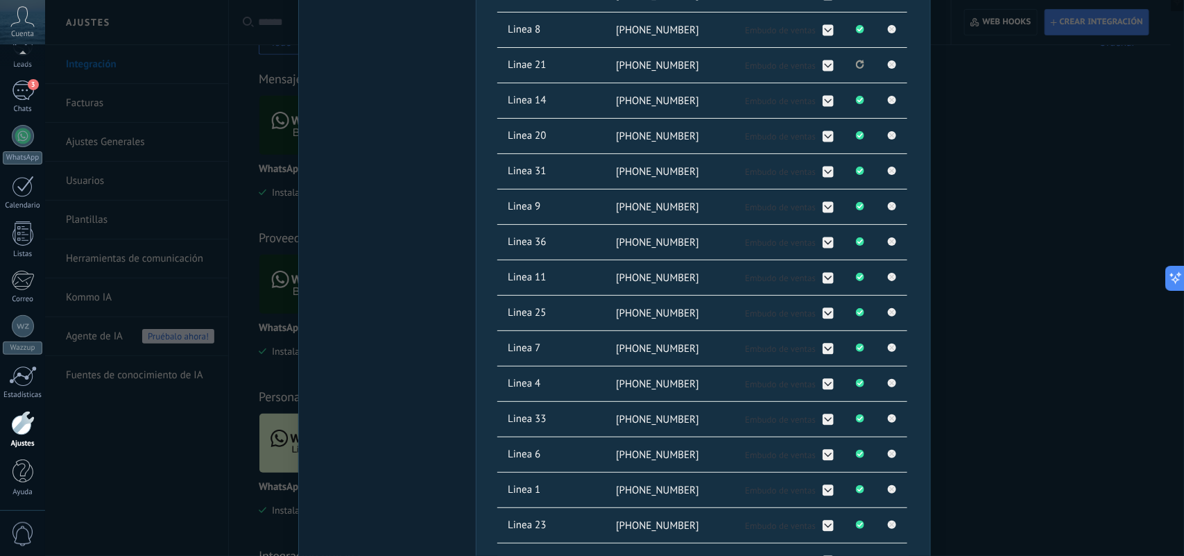
scroll to position [321, 0]
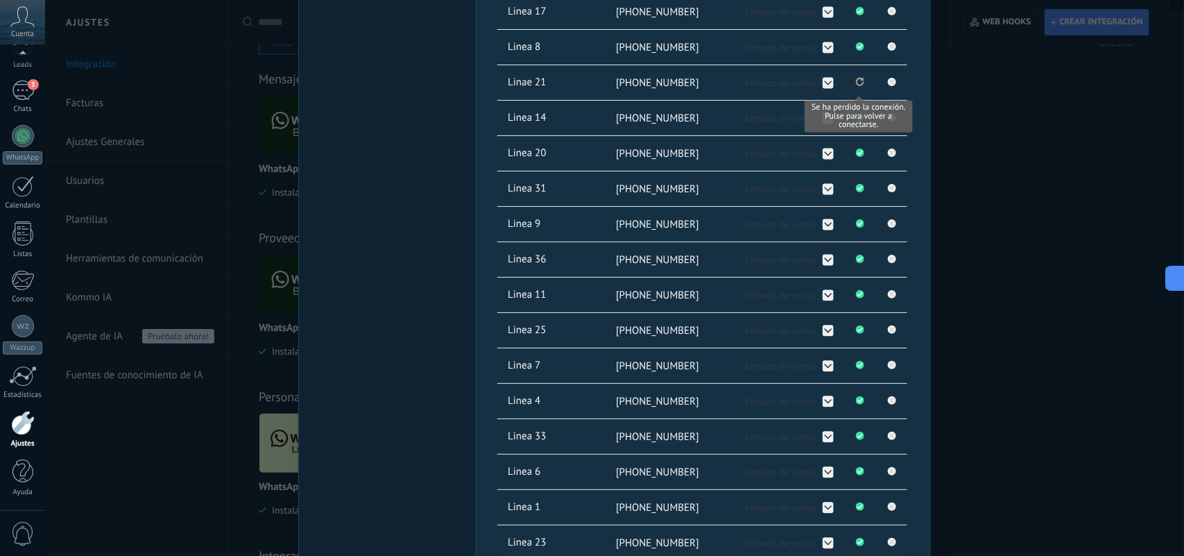
click at [857, 81] on icon "Se ha perdido la conexión. Pulse para volver a conectarse." at bounding box center [860, 81] width 8 height 9
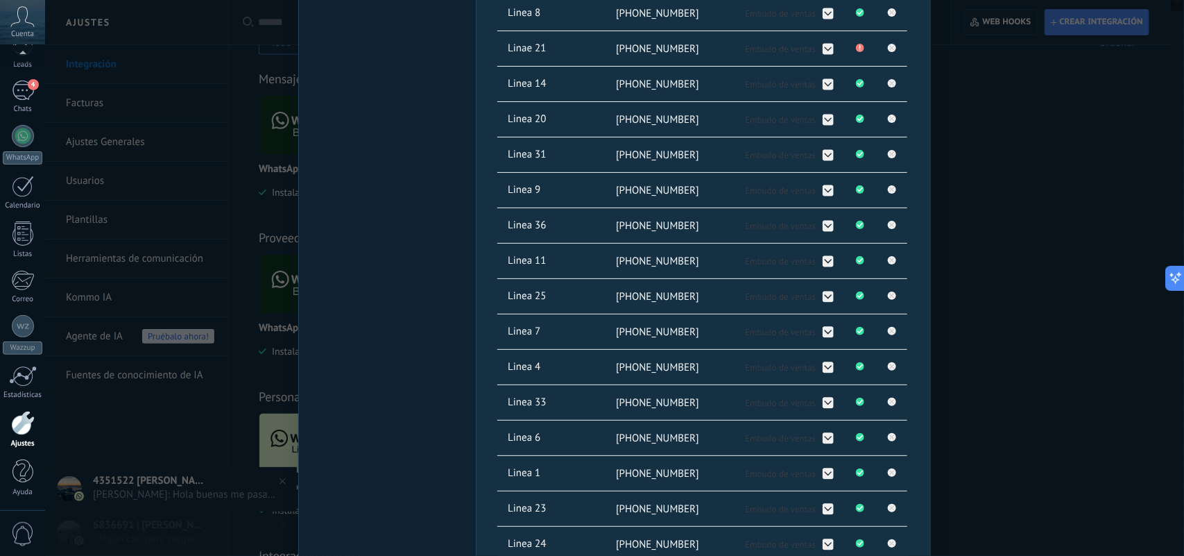
scroll to position [347, 0]
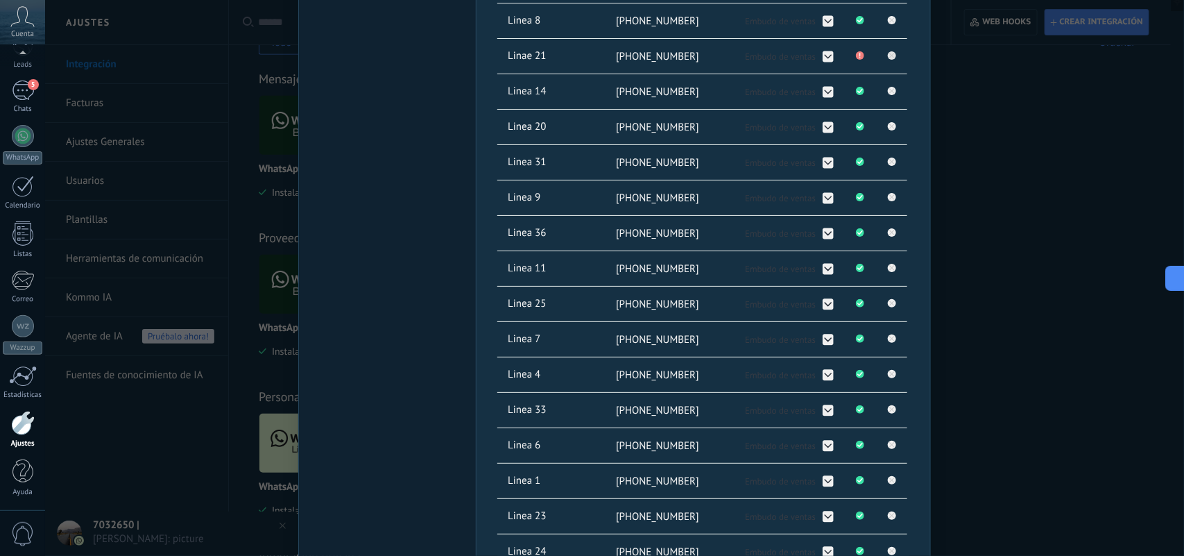
click at [892, 57] on rect at bounding box center [892, 55] width 8 height 8
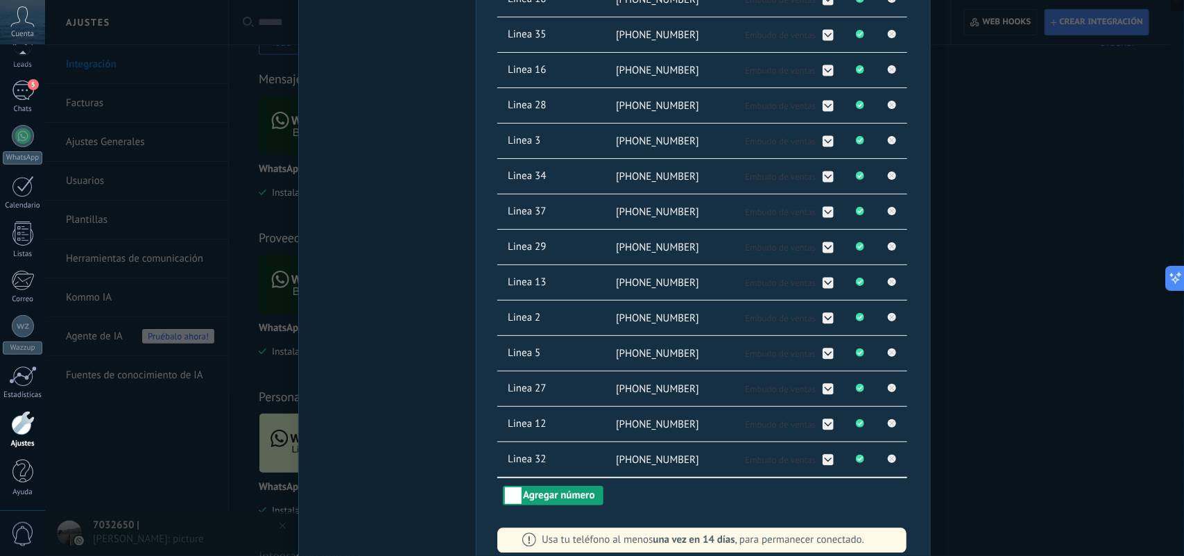
click at [571, 504] on button "Agregar número" at bounding box center [553, 495] width 100 height 19
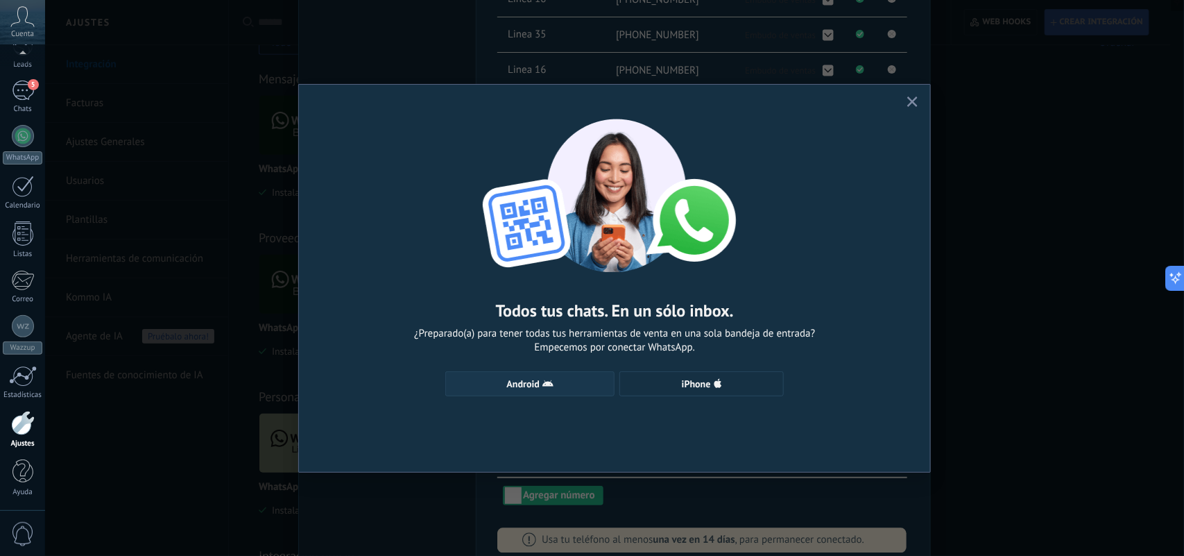
click at [538, 382] on span "Android" at bounding box center [523, 384] width 33 height 10
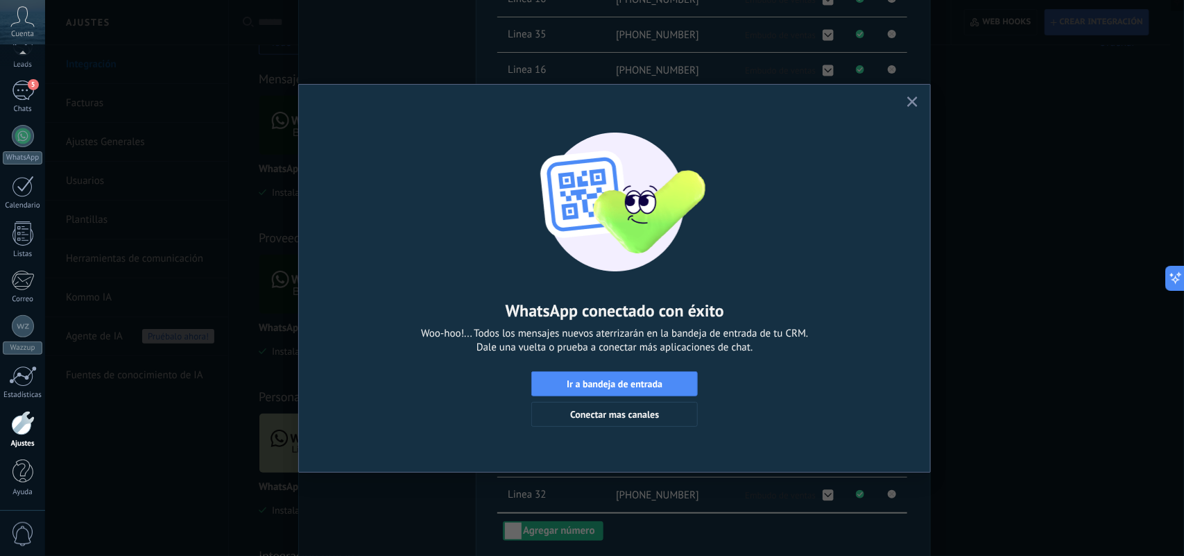
click at [918, 108] on button "button" at bounding box center [912, 102] width 17 height 19
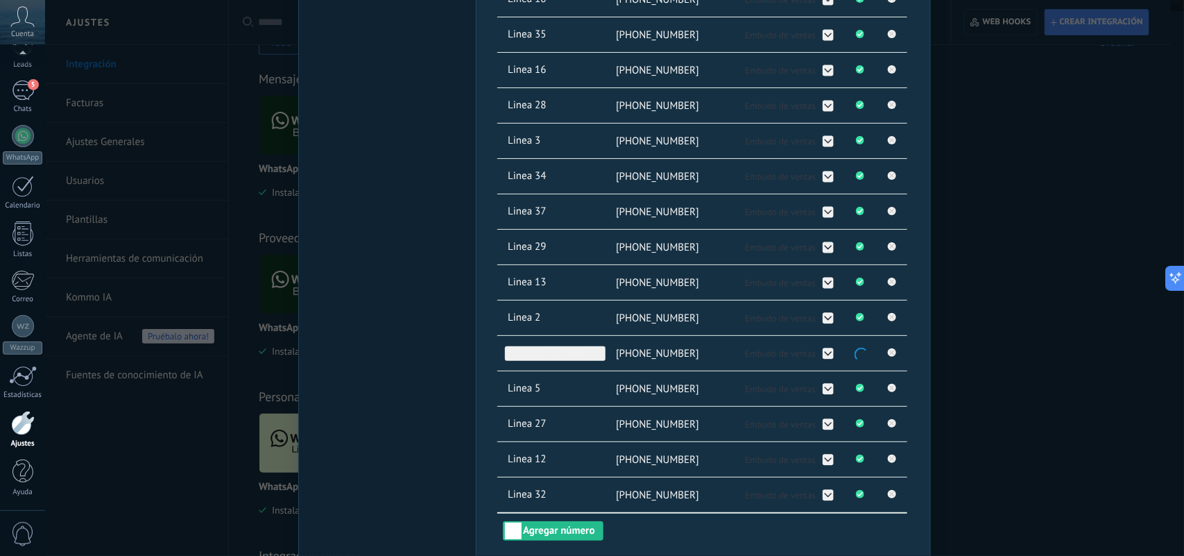
click at [572, 361] on span "+54 9 11 2709-6161" at bounding box center [555, 353] width 101 height 15
type input "*"
type input "********"
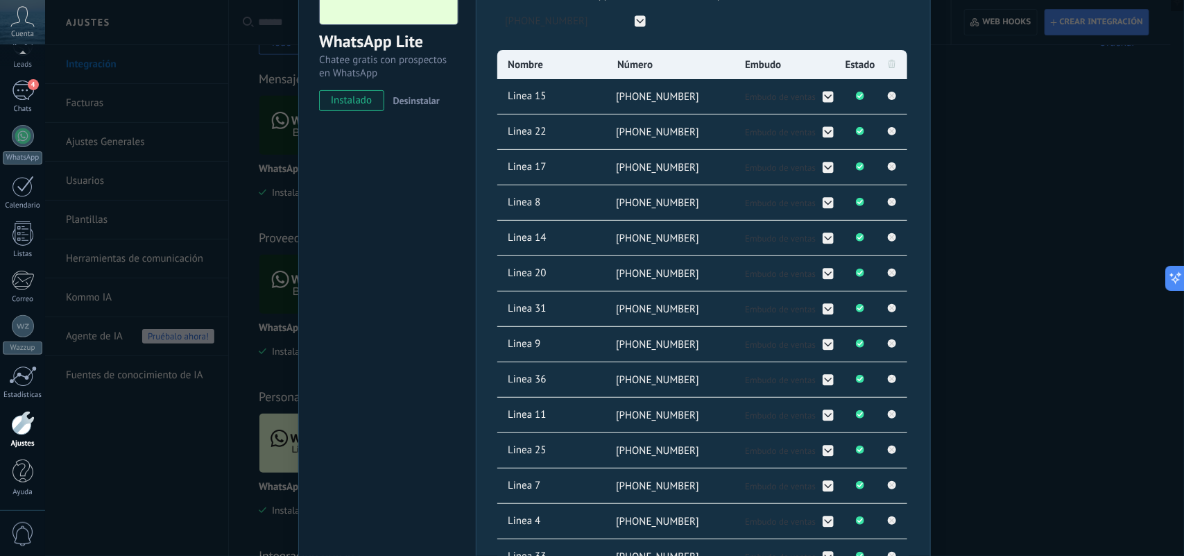
scroll to position [0, 0]
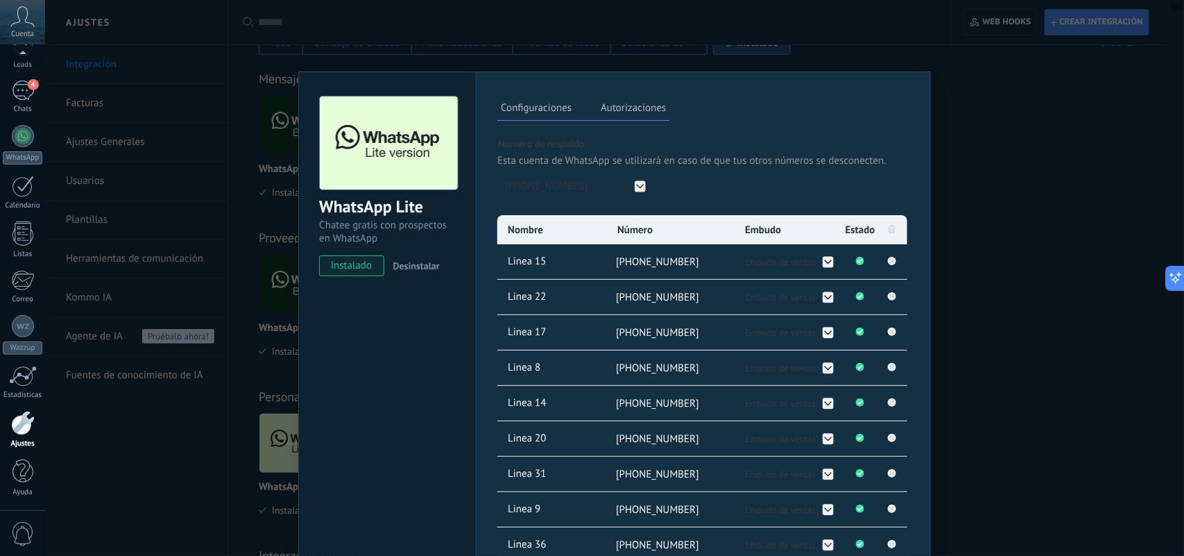
click at [611, 110] on label "Autorizaciones" at bounding box center [633, 110] width 72 height 20
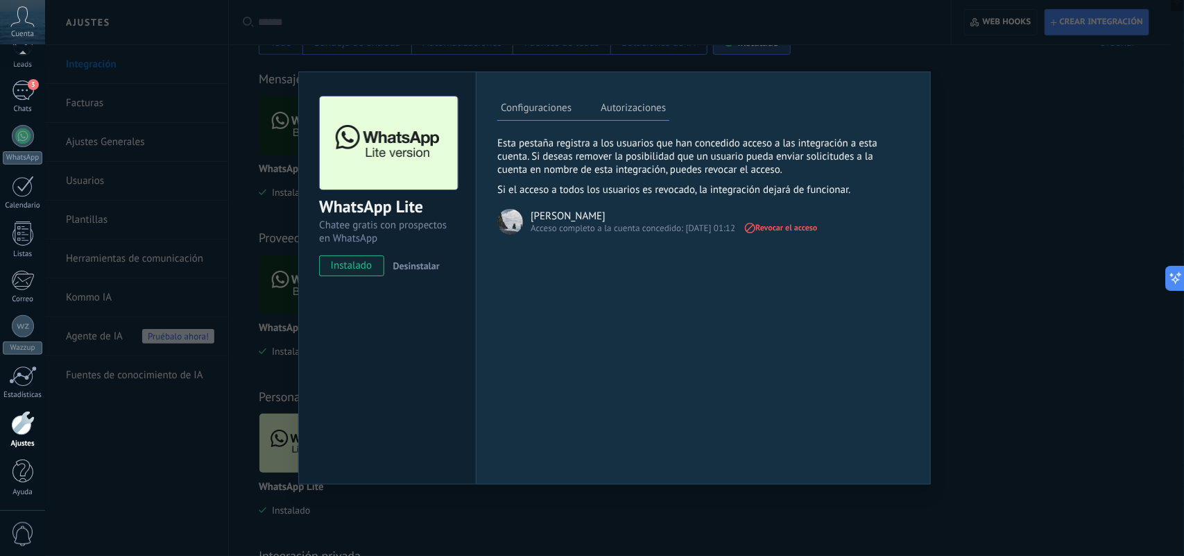
click at [539, 99] on div "Configuraciones Autorizaciones" at bounding box center [583, 108] width 172 height 24
click at [539, 105] on label "Configuraciones" at bounding box center [536, 110] width 78 height 20
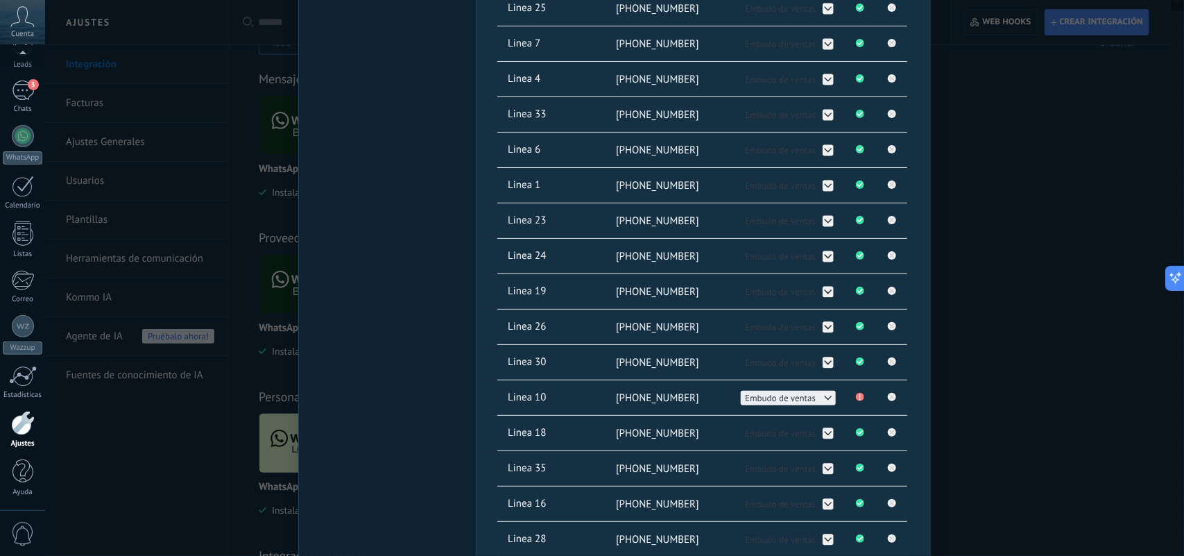
scroll to position [694, 0]
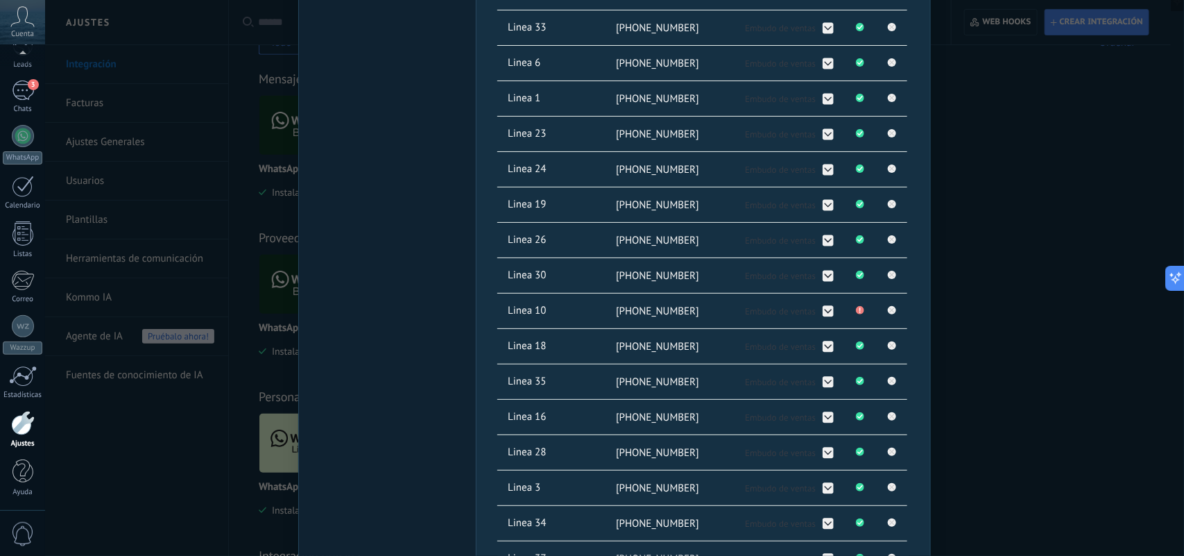
click at [690, 314] on span "+54 9 11 2650-1428" at bounding box center [657, 311] width 83 height 13
click at [889, 318] on icon at bounding box center [892, 309] width 17 height 17
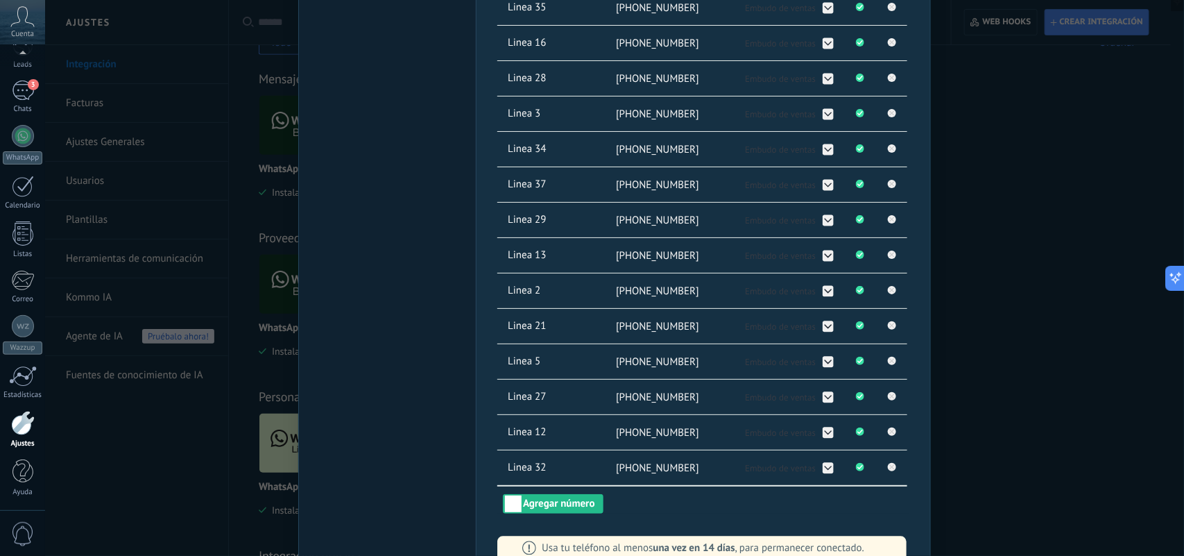
scroll to position [1066, 0]
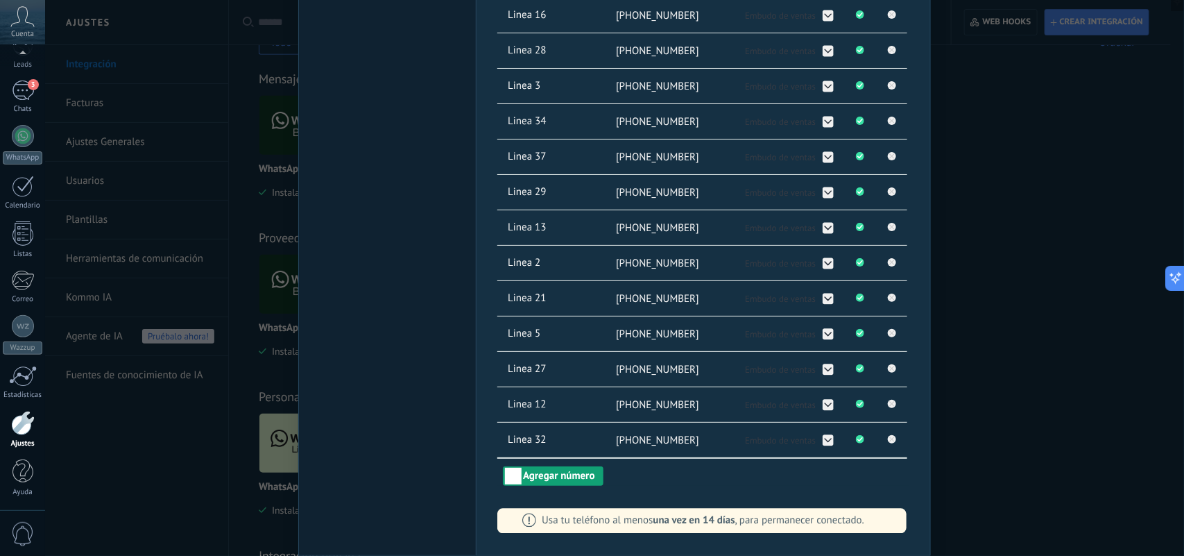
click at [563, 474] on button "Agregar número" at bounding box center [553, 475] width 100 height 19
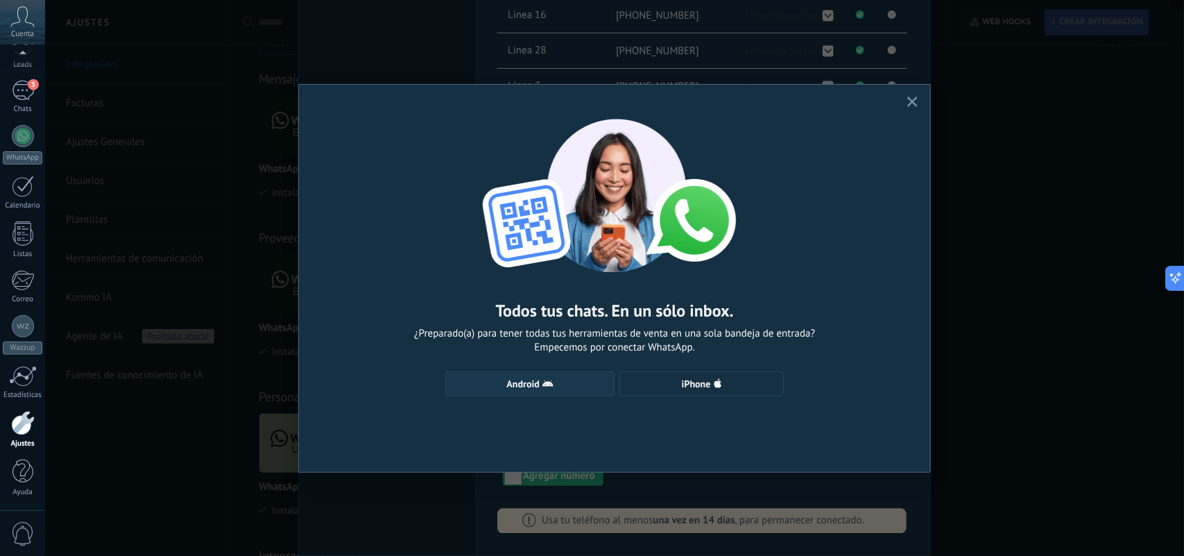
click at [553, 375] on button "Android" at bounding box center [529, 383] width 169 height 25
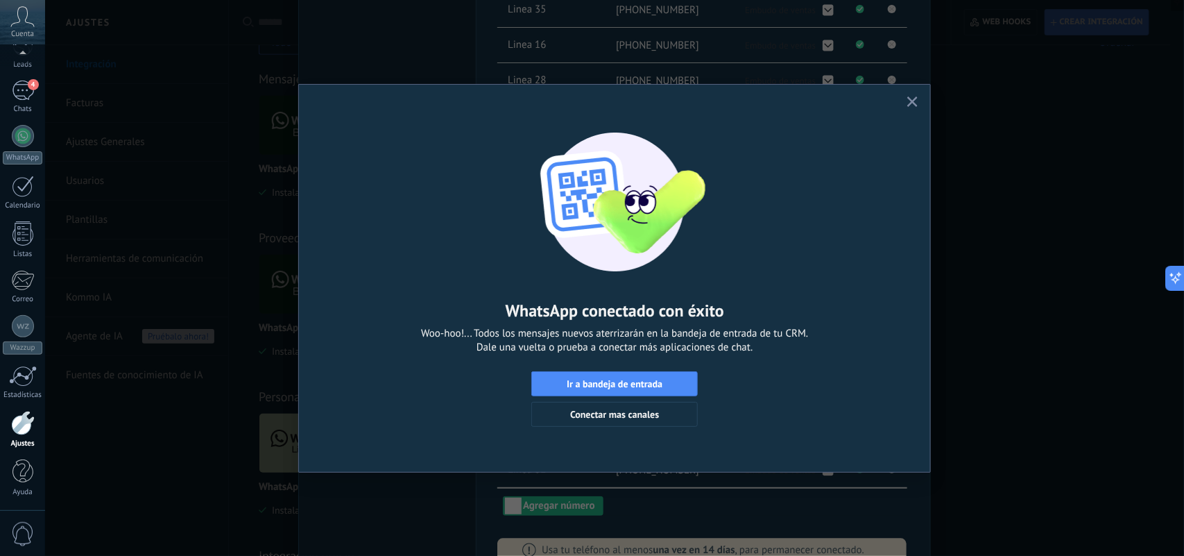
click at [913, 105] on icon "button" at bounding box center [913, 101] width 10 height 10
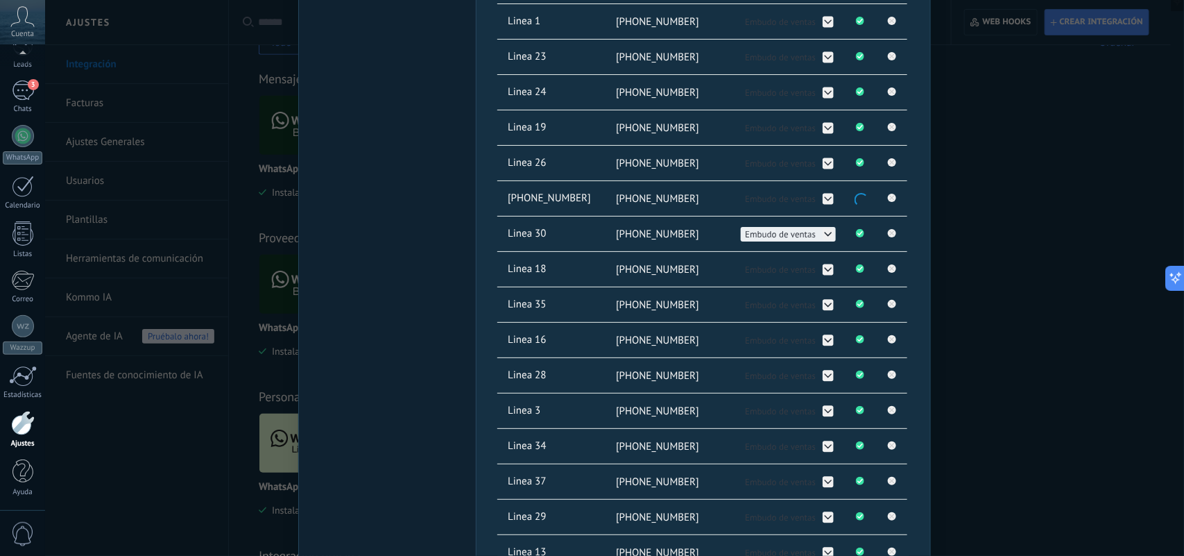
scroll to position [719, 0]
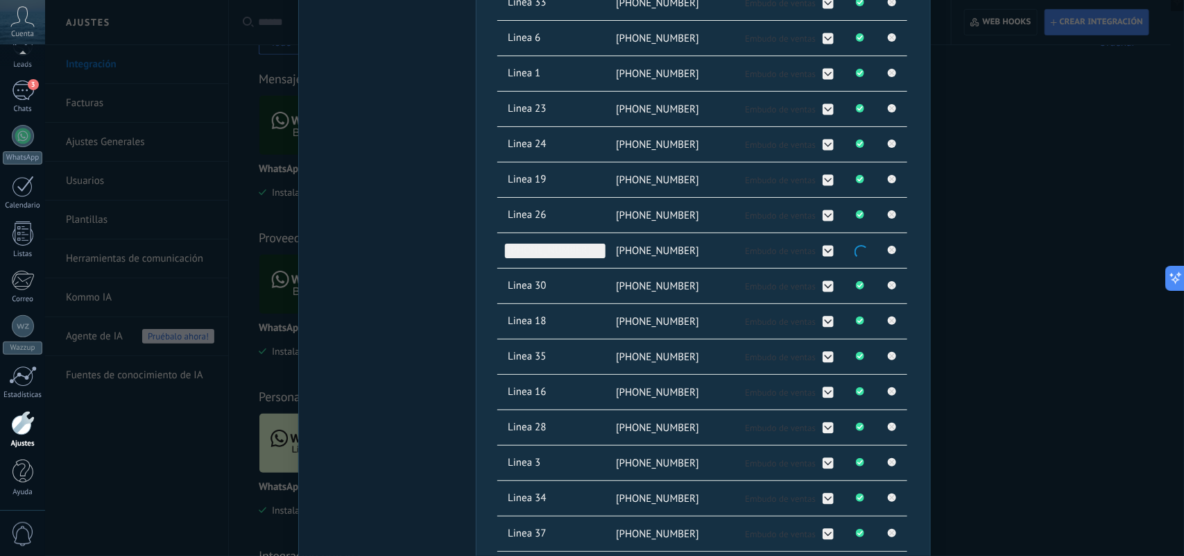
click at [579, 248] on span "+54 9 11 2650-1428" at bounding box center [555, 251] width 101 height 15
type input "*"
type input "********"
click at [771, 258] on button "Embudo de ventas" at bounding box center [788, 251] width 95 height 15
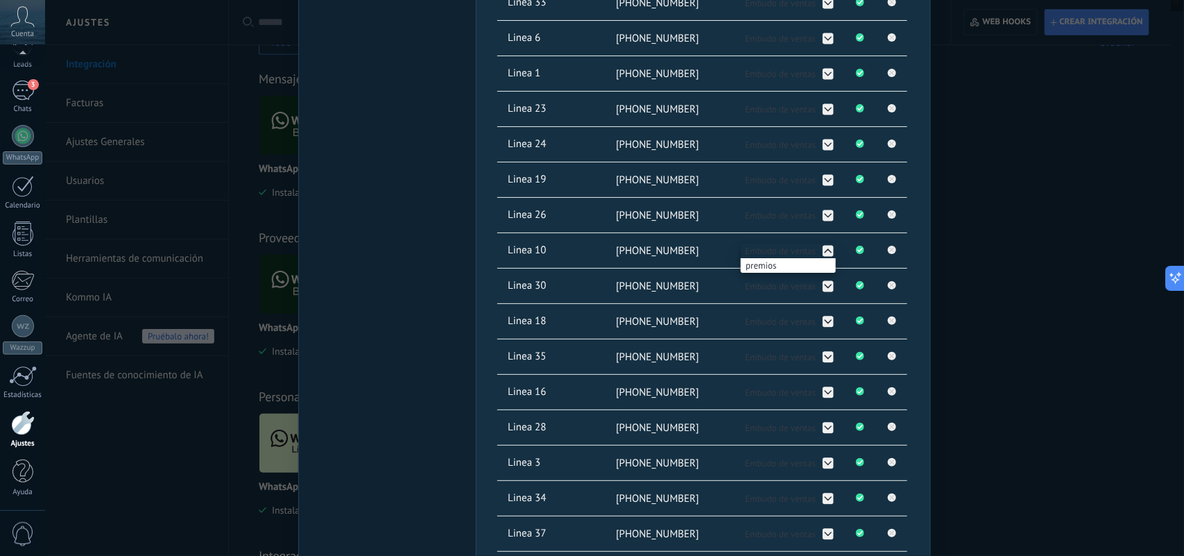
click at [463, 269] on div "WhatsApp Lite Chatee gratis con prospectos en WhatsApp instalado Desinstalar" at bounding box center [387, 143] width 178 height 1580
click at [819, 257] on button "Embudo de ventas" at bounding box center [788, 251] width 95 height 15
click at [821, 252] on div "premios" at bounding box center [788, 251] width 95 height 15
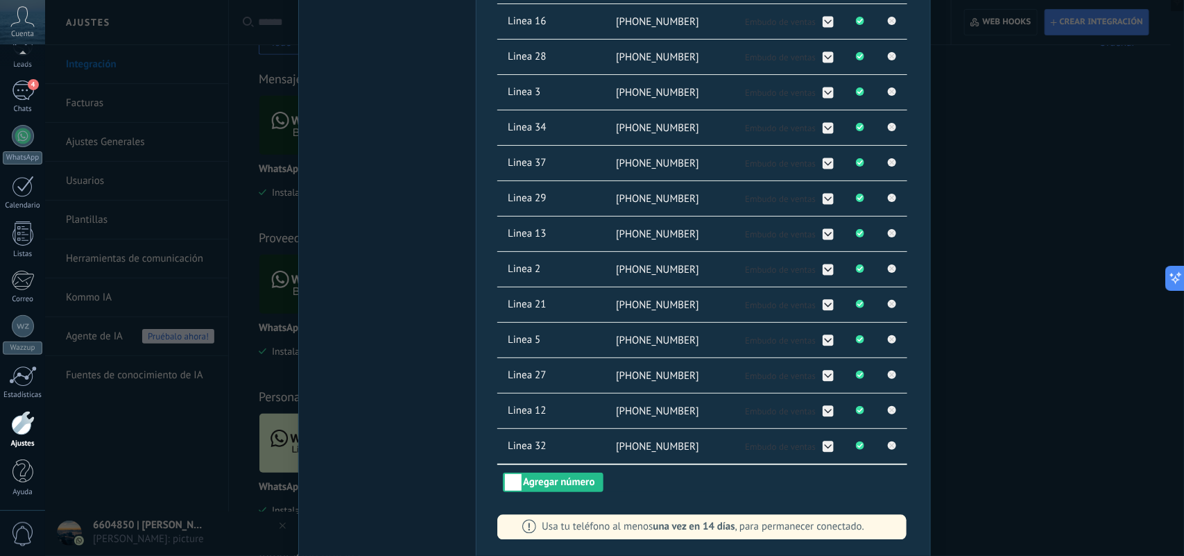
scroll to position [1101, 0]
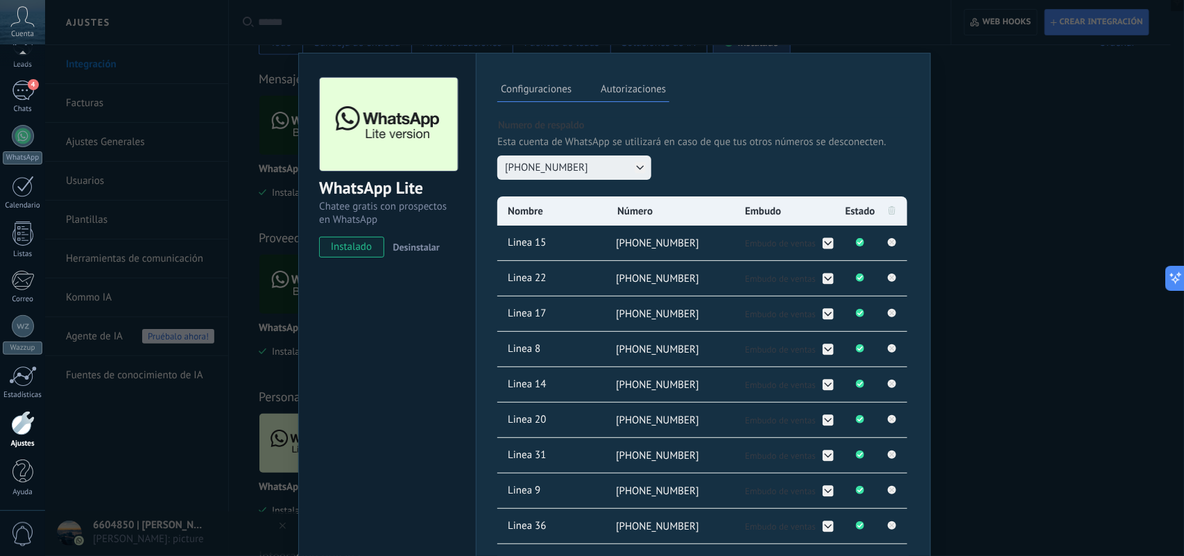
scroll to position [0, 0]
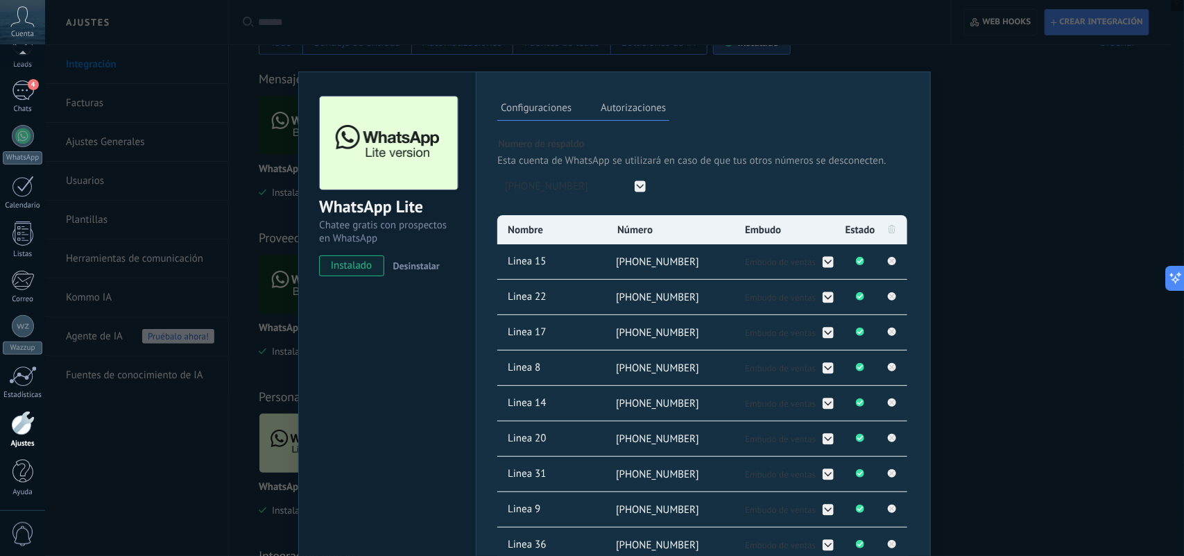
click at [209, 293] on div "WhatsApp Lite Chatee gratis con prospectos en WhatsApp instalado Desinstalar Co…" at bounding box center [614, 278] width 1139 height 556
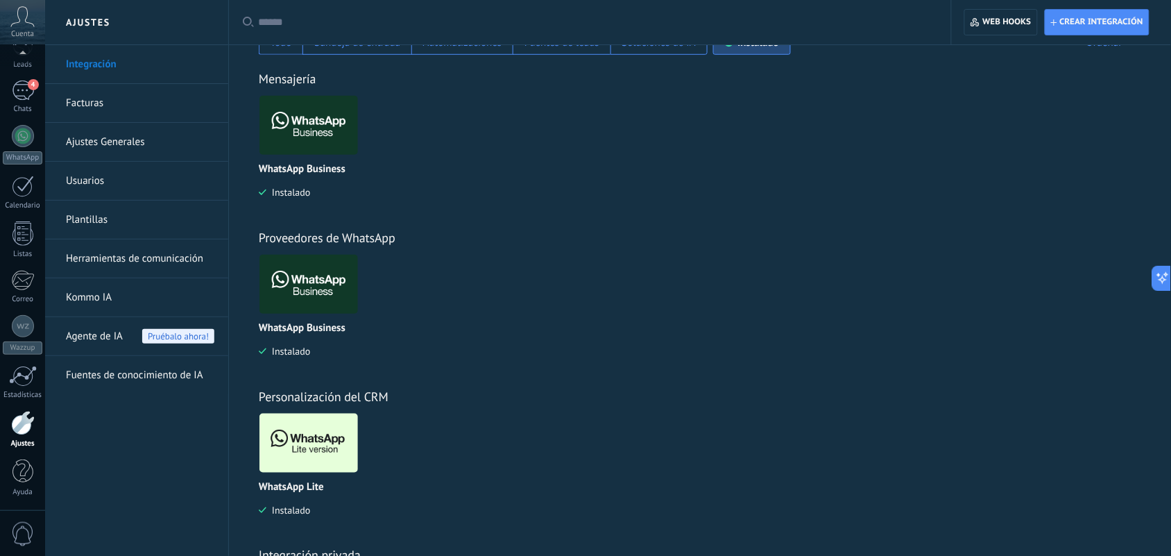
click at [328, 283] on img at bounding box center [308, 283] width 99 height 67
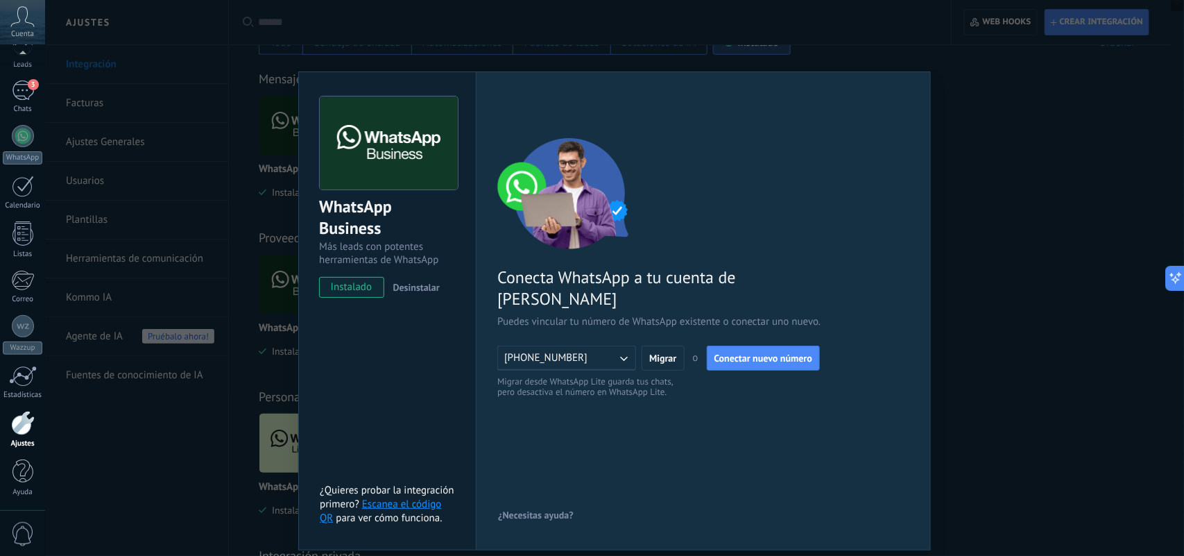
click at [1056, 261] on div "WhatsApp Business Más leads con potentes herramientas de WhatsApp instalado Des…" at bounding box center [614, 278] width 1139 height 556
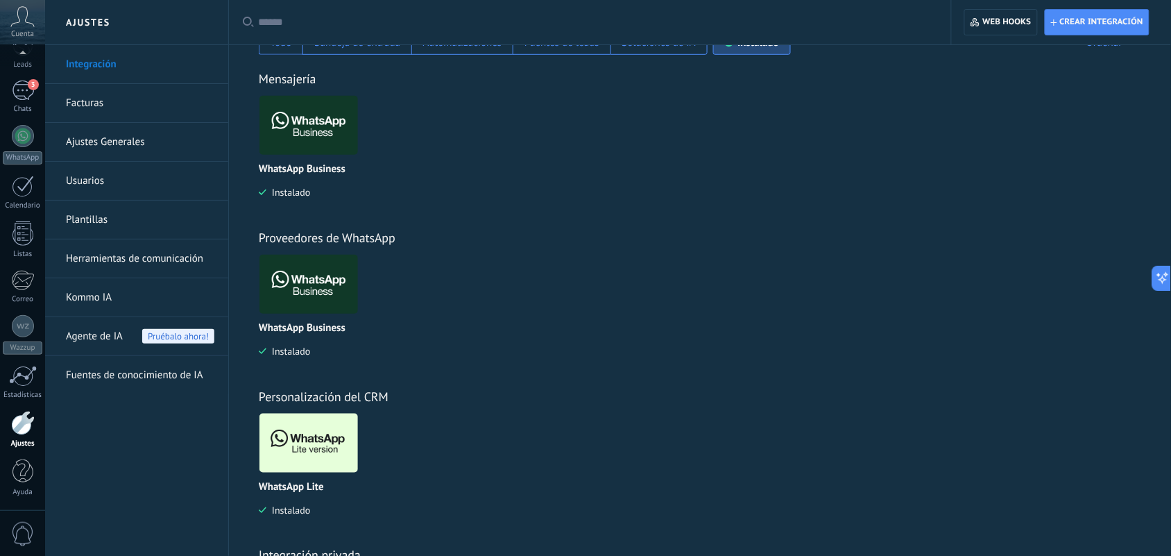
click at [327, 123] on img at bounding box center [308, 125] width 99 height 67
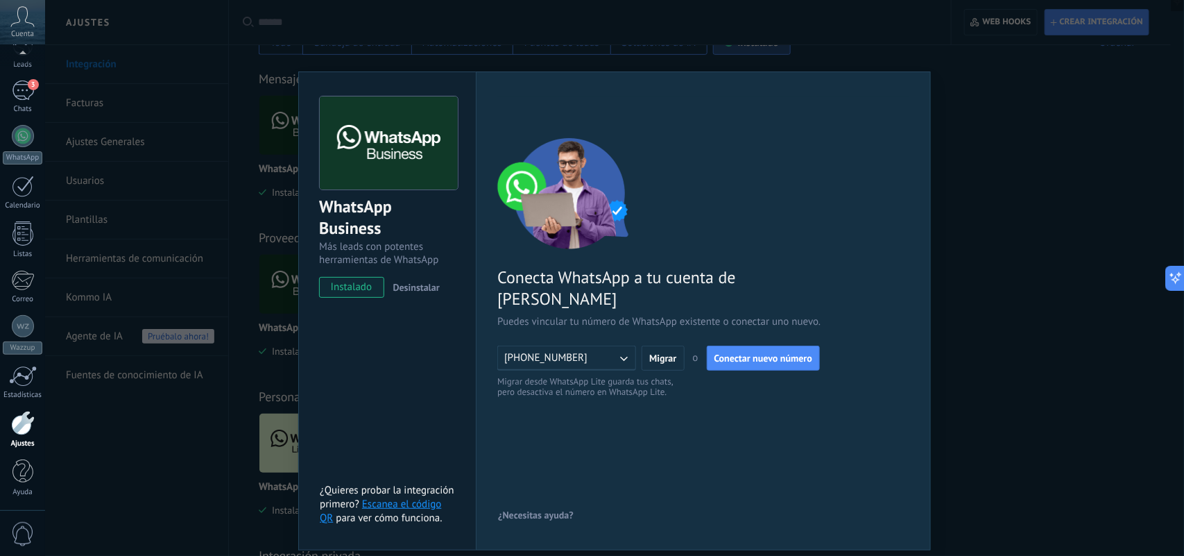
click at [629, 351] on icon "button" at bounding box center [624, 358] width 14 height 14
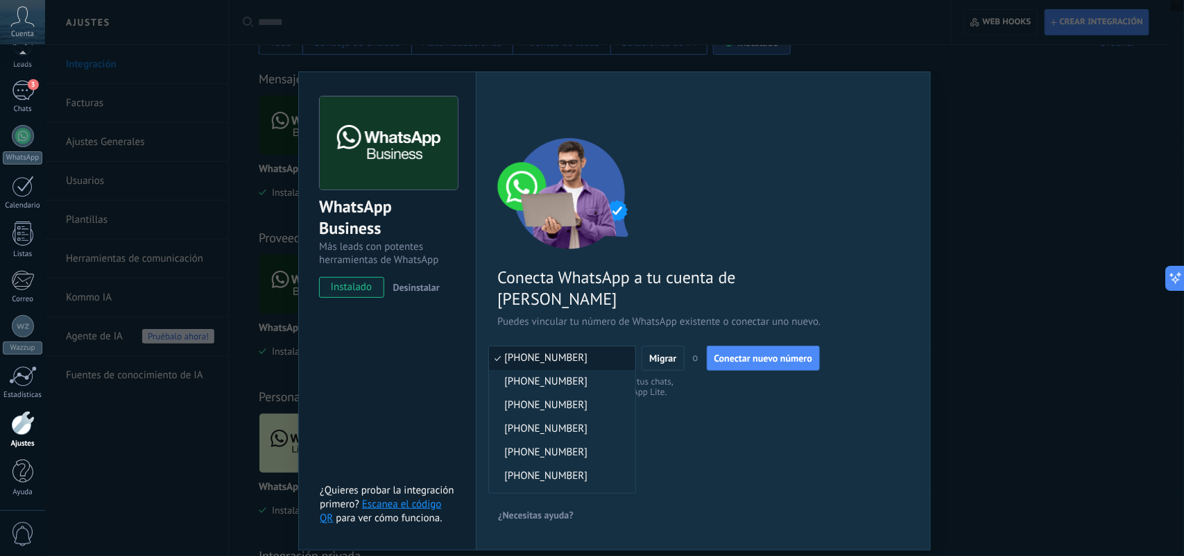
click at [1083, 372] on div "WhatsApp Business Más leads con potentes herramientas de WhatsApp instalado Des…" at bounding box center [614, 278] width 1139 height 556
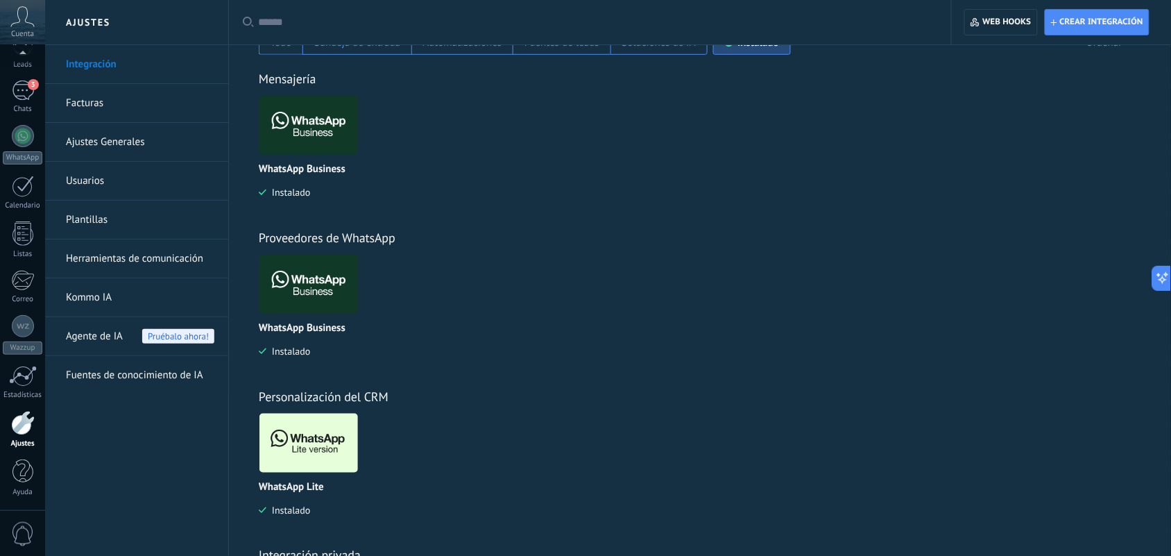
click at [330, 465] on img at bounding box center [308, 442] width 99 height 67
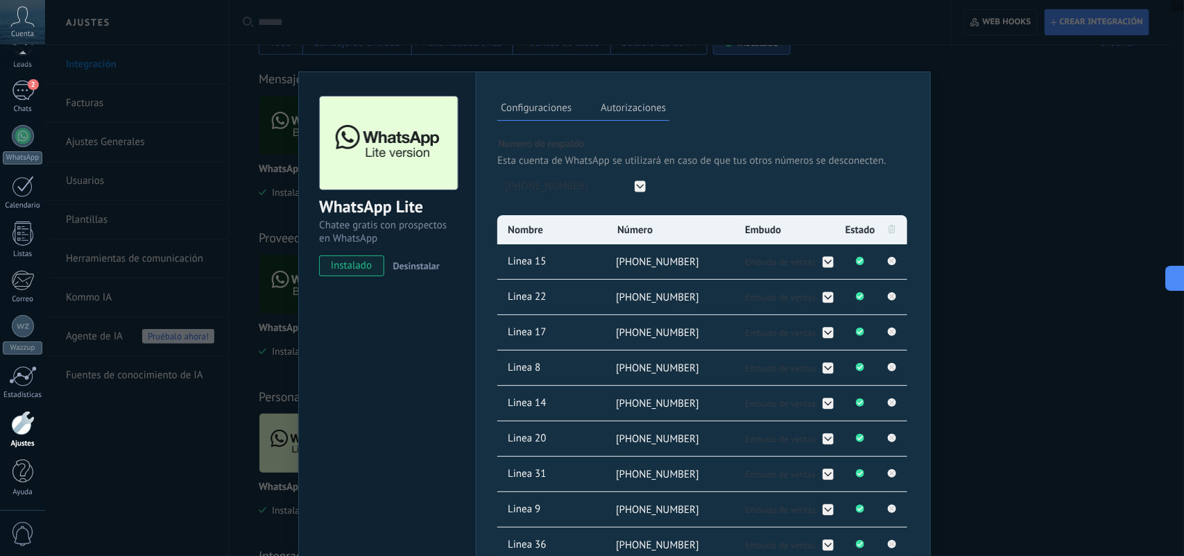
click at [1029, 386] on div "WhatsApp Lite Chatee gratis con prospectos en WhatsApp instalado Desinstalar Co…" at bounding box center [614, 278] width 1139 height 556
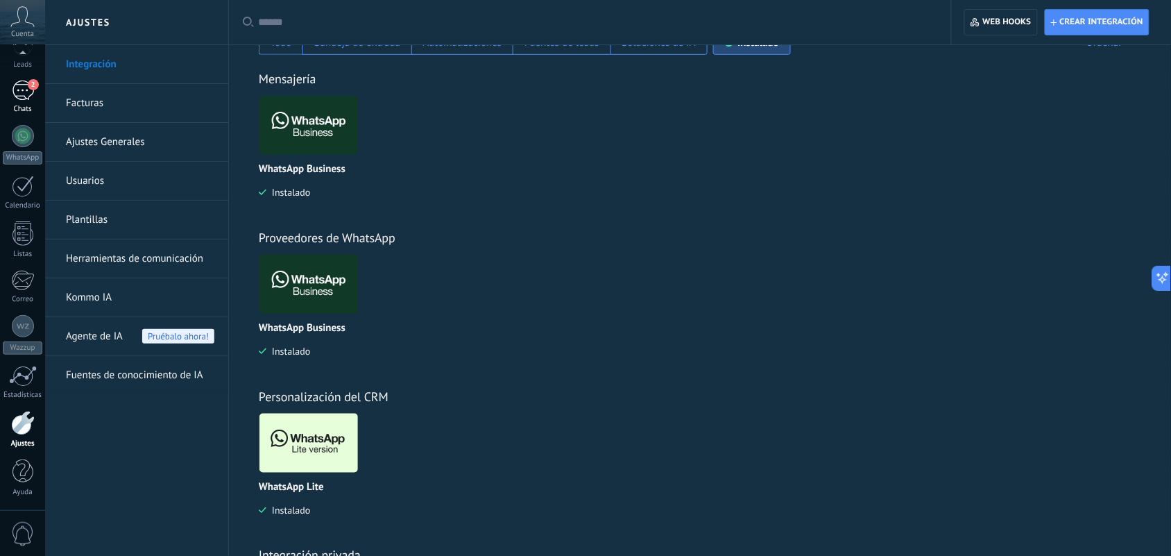
click at [23, 94] on div "2" at bounding box center [23, 90] width 22 height 20
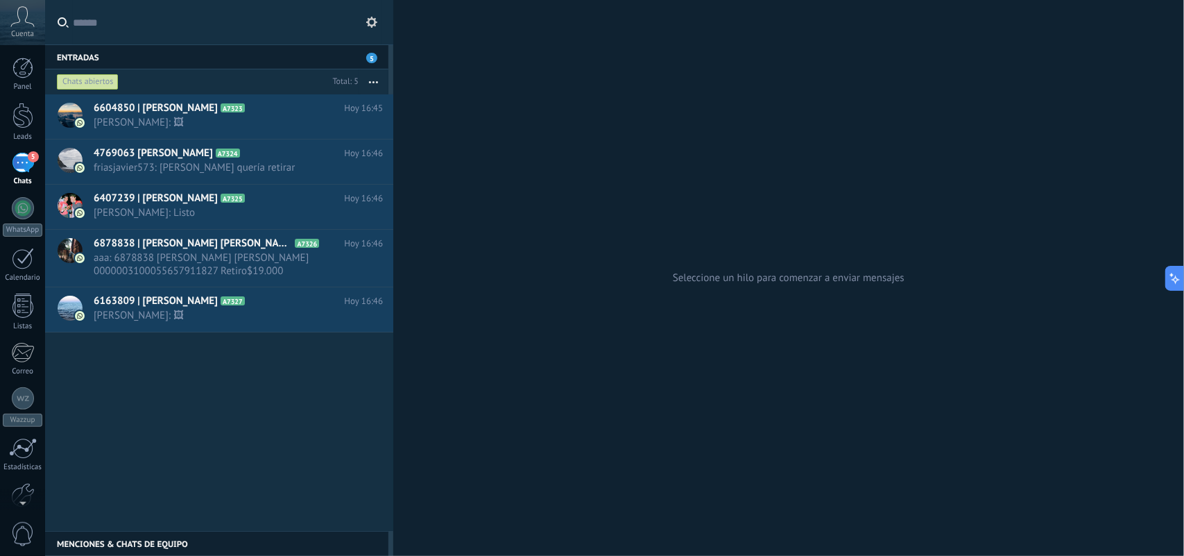
click at [500, 155] on div "Seleccione un hilo para comenzar a enviar mensajes" at bounding box center [788, 278] width 791 height 556
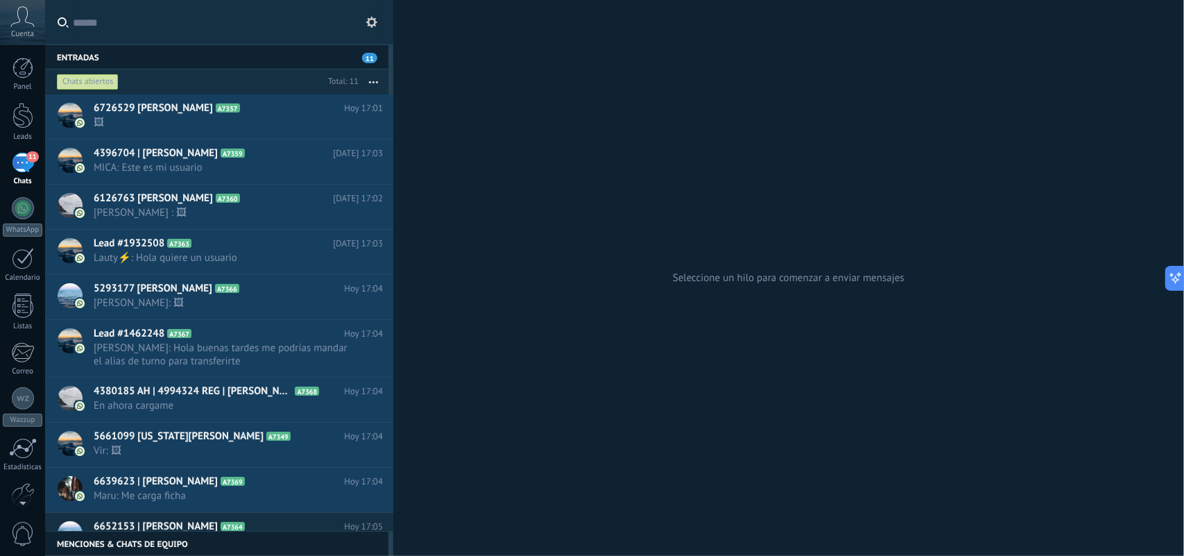
click at [661, 214] on div "Seleccione un hilo para comenzar a enviar mensajes" at bounding box center [788, 278] width 791 height 556
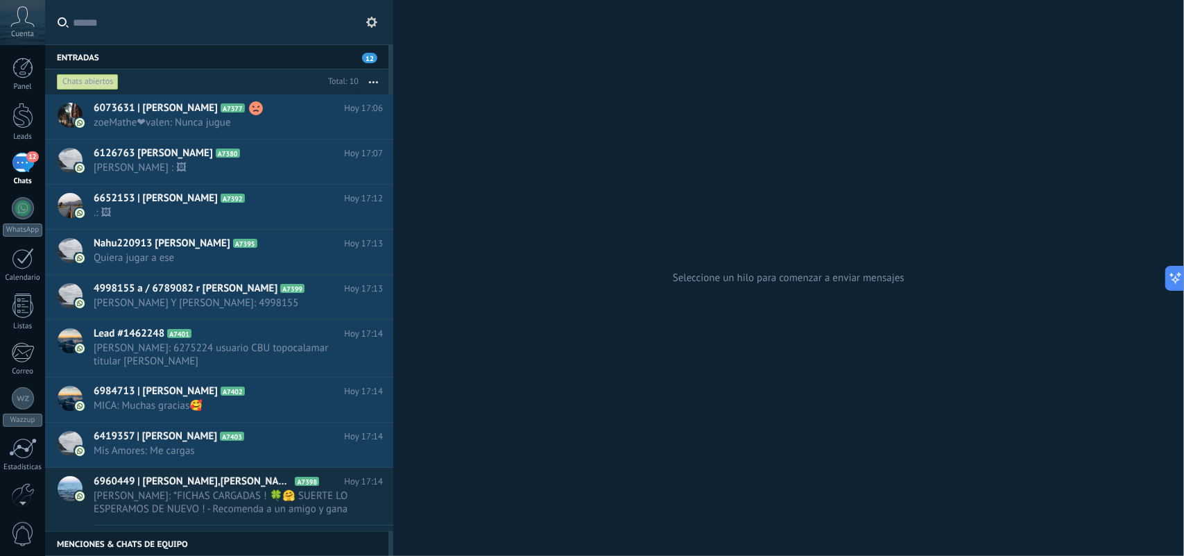
click at [502, 180] on div "Seleccione un hilo para comenzar a enviar mensajes" at bounding box center [788, 278] width 791 height 556
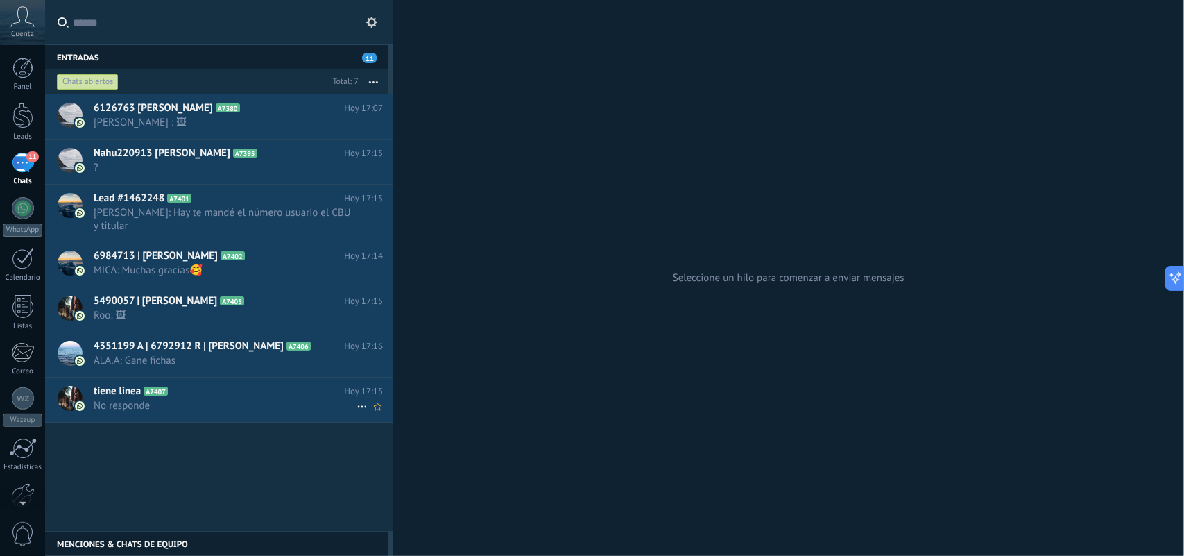
click at [240, 399] on span "No responde" at bounding box center [225, 405] width 263 height 13
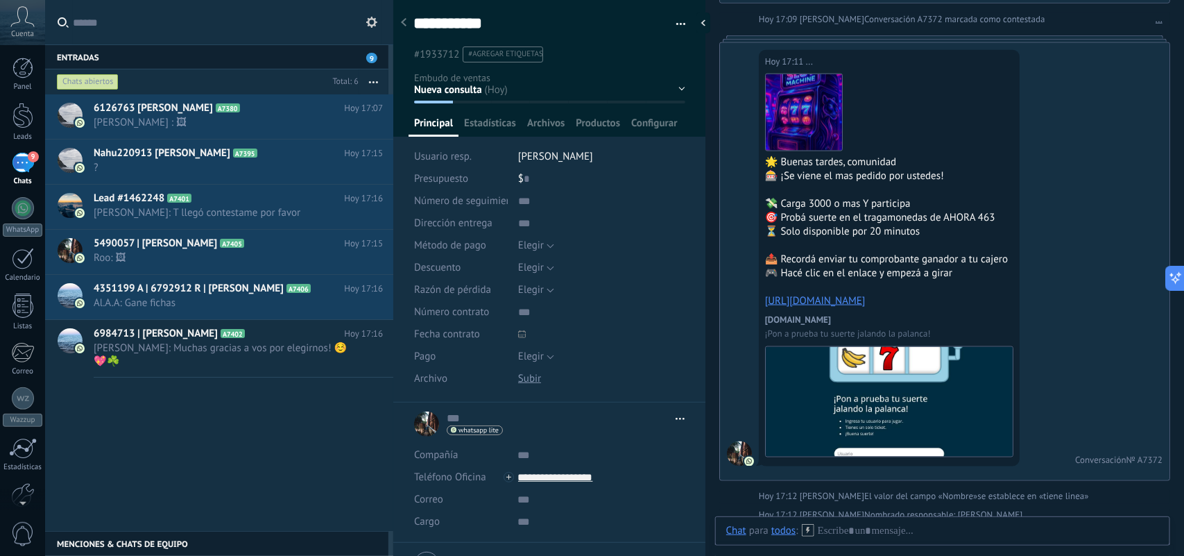
scroll to position [775, 0]
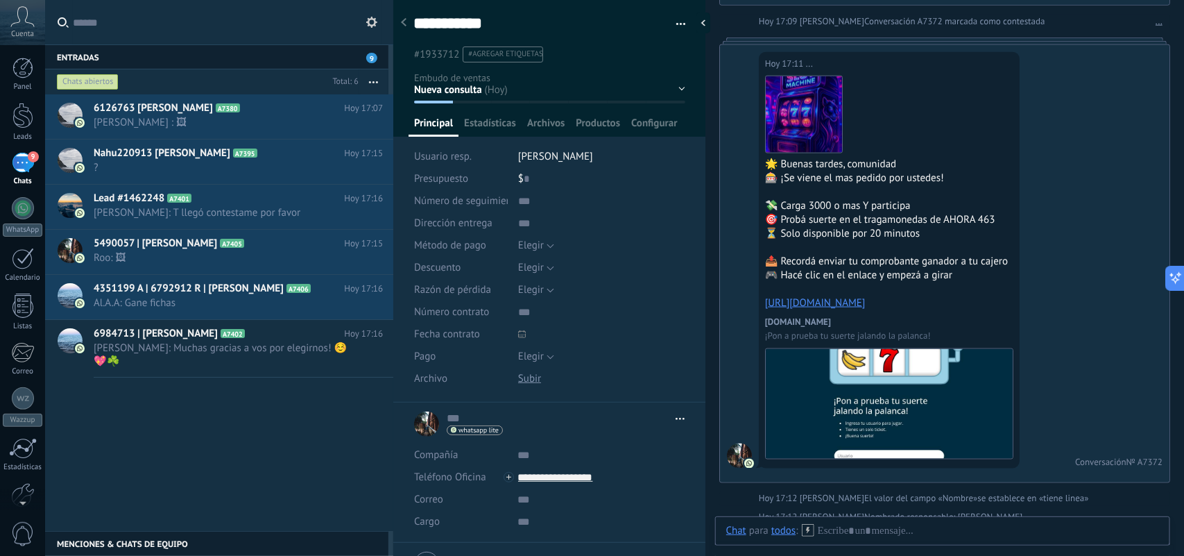
click at [864, 300] on link "https://app-sorteos.com/play/1g2IPouT" at bounding box center [815, 302] width 101 height 13
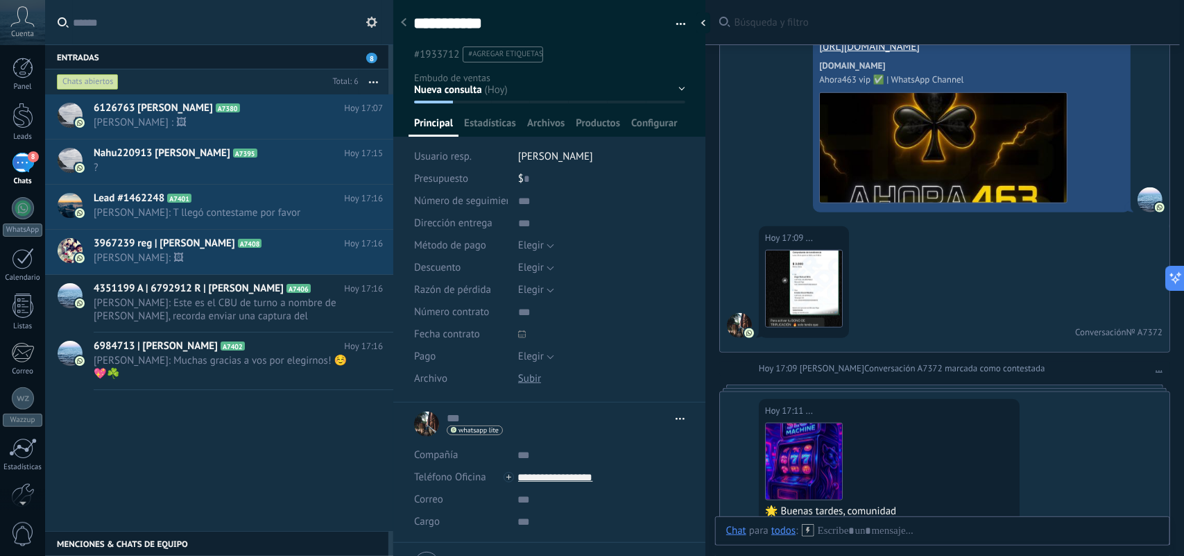
scroll to position [602, 0]
